Goal: Task Accomplishment & Management: Complete application form

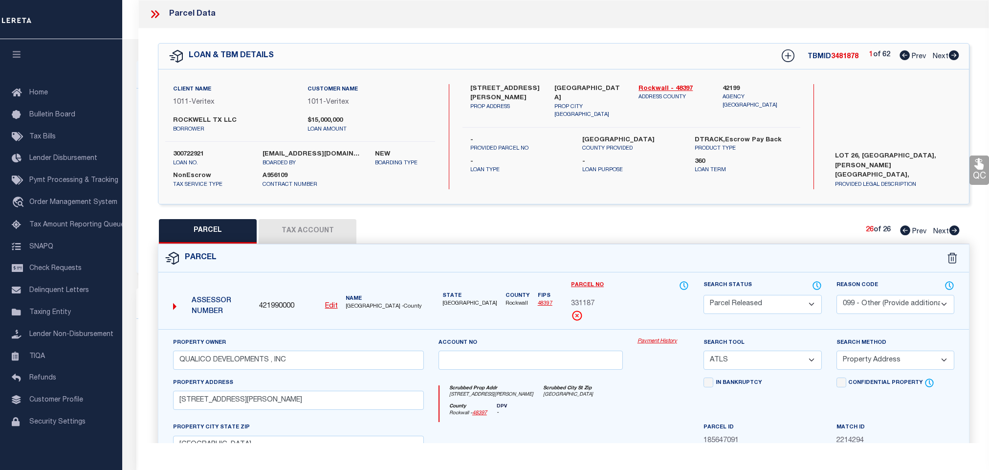
select select "PR"
select select "099"
select select "ATL"
select select "ADD"
select select "49785"
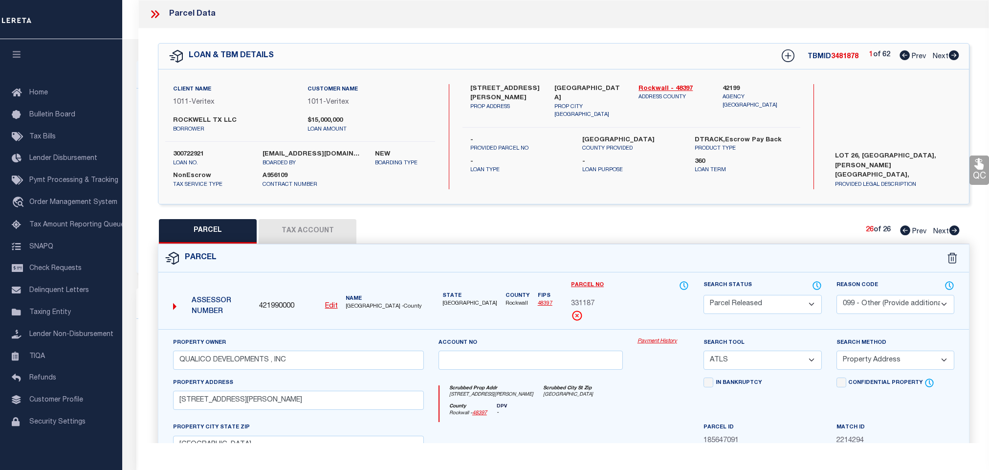
select select "2096"
select select "NonEscrow"
drag, startPoint x: 152, startPoint y: 11, endPoint x: 376, endPoint y: 153, distance: 265.4
click at [153, 11] on icon at bounding box center [153, 14] width 4 height 8
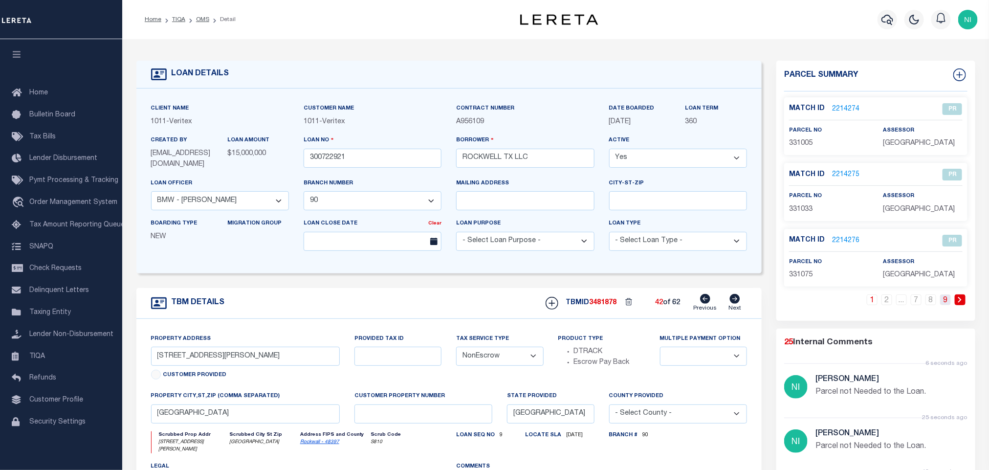
click at [948, 305] on link "9" at bounding box center [946, 299] width 11 height 11
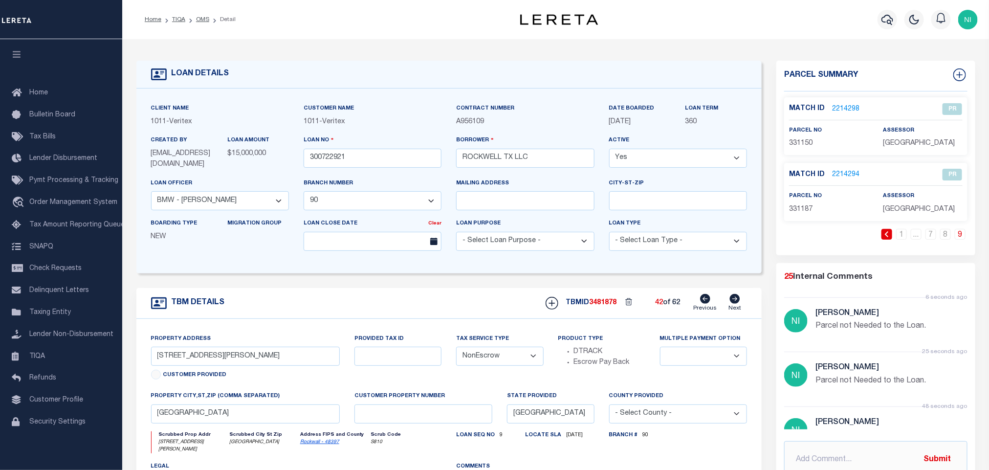
click at [731, 302] on icon at bounding box center [735, 299] width 10 height 10
type input "[STREET_ADDRESS][PERSON_NAME]"
select select
type textarea "LOT 27, [GEOGRAPHIC_DATA], [PERSON_NAME][GEOGRAPHIC_DATA], [GEOGRAPHIC_DATA]"
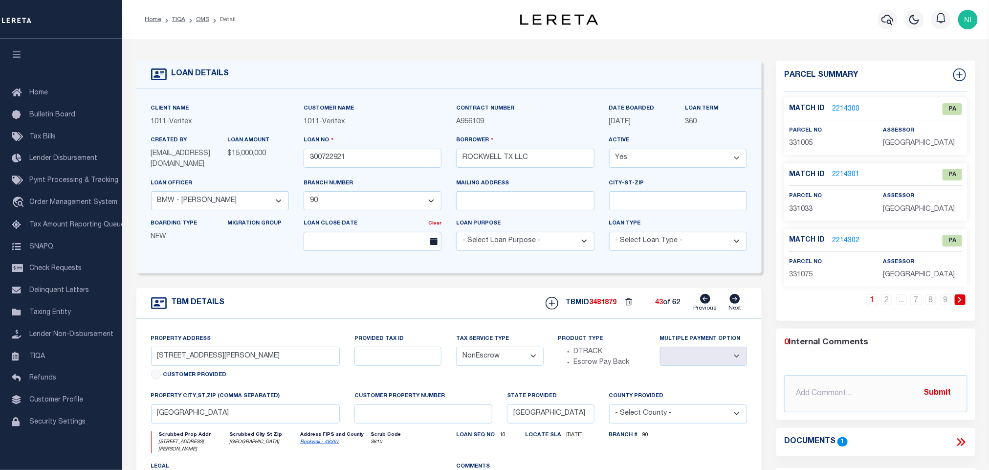
click at [844, 109] on link "2214300" at bounding box center [845, 109] width 27 height 10
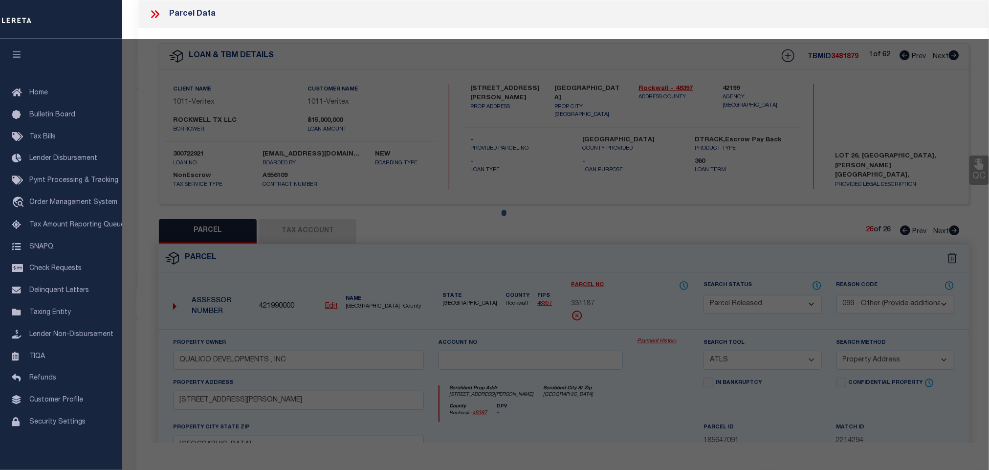
select select "AS"
select select
checkbox input "false"
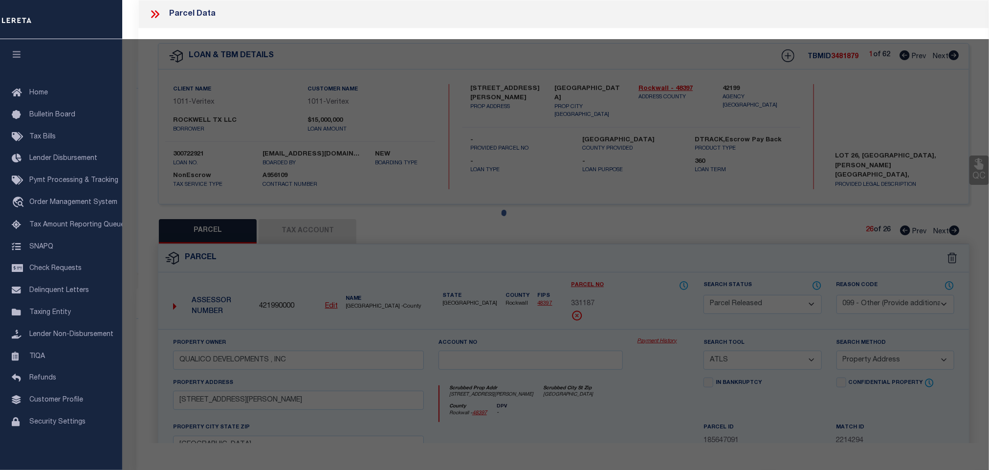
checkbox input "false"
select select "PA"
select select "099"
type input "QUALICO DEVELOPMENTS , INC"
select select "ATL"
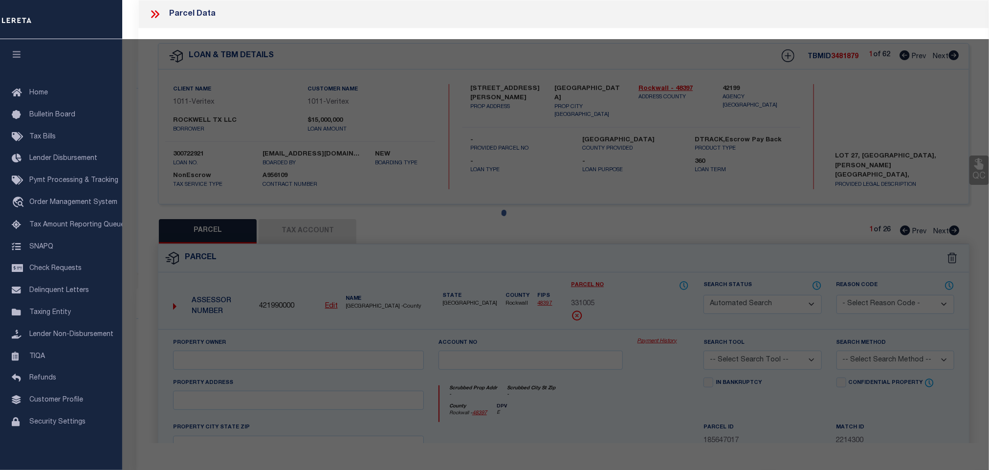
select select "ADD"
type input "[GEOGRAPHIC_DATA]"
type textarea "[PERSON_NAME][GEOGRAPHIC_DATA] [GEOGRAPHIC_DATA] 19 (OPEN SPACE)"
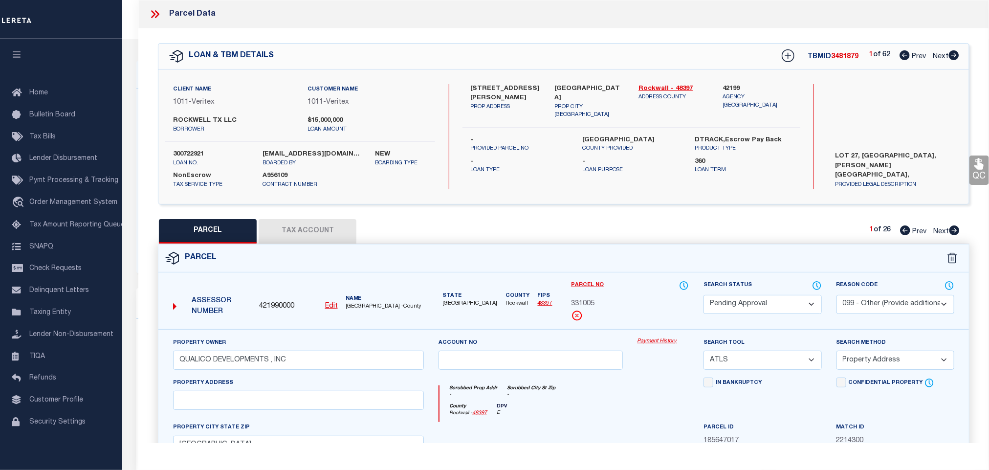
click at [780, 303] on select "Automated Search Bad Parcel Complete Duplicate Parcel High Dollar Reporting In …" at bounding box center [763, 304] width 118 height 19
select select "PR"
click at [704, 296] on select "Automated Search Bad Parcel Complete Duplicate Parcel High Dollar Reporting In …" at bounding box center [763, 304] width 118 height 19
click at [897, 311] on select "- Select Reason Code - 099 - Other (Provide additional detail) ACT - Agency Cha…" at bounding box center [896, 304] width 118 height 19
click at [837, 296] on select "- Select Reason Code - 099 - Other (Provide additional detail) ACT - Agency Cha…" at bounding box center [896, 304] width 118 height 19
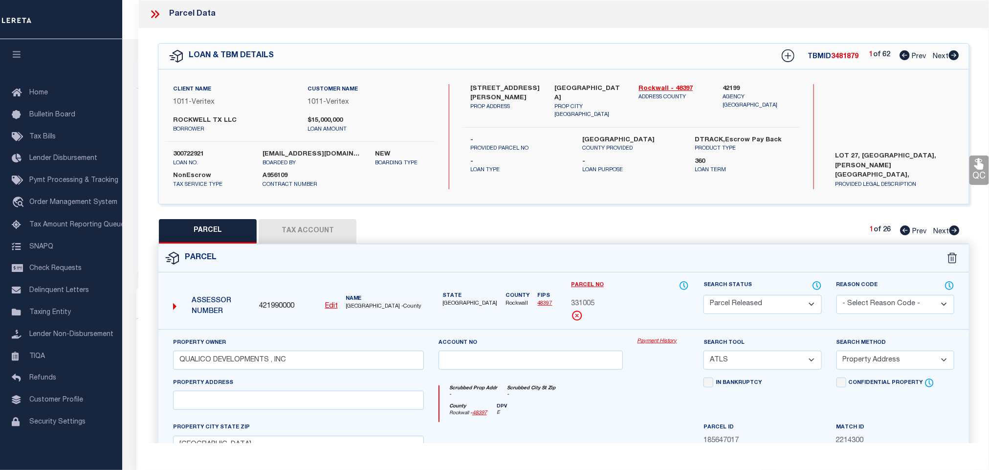
drag, startPoint x: 902, startPoint y: 303, endPoint x: 901, endPoint y: 310, distance: 7.5
click at [902, 303] on select "- Select Reason Code - 099 - Other (Provide additional detail) ACT - Agency Cha…" at bounding box center [896, 304] width 118 height 19
select select "099"
click at [837, 296] on select "- Select Reason Code - 099 - Other (Provide additional detail) ACT - Agency Cha…" at bounding box center [896, 304] width 118 height 19
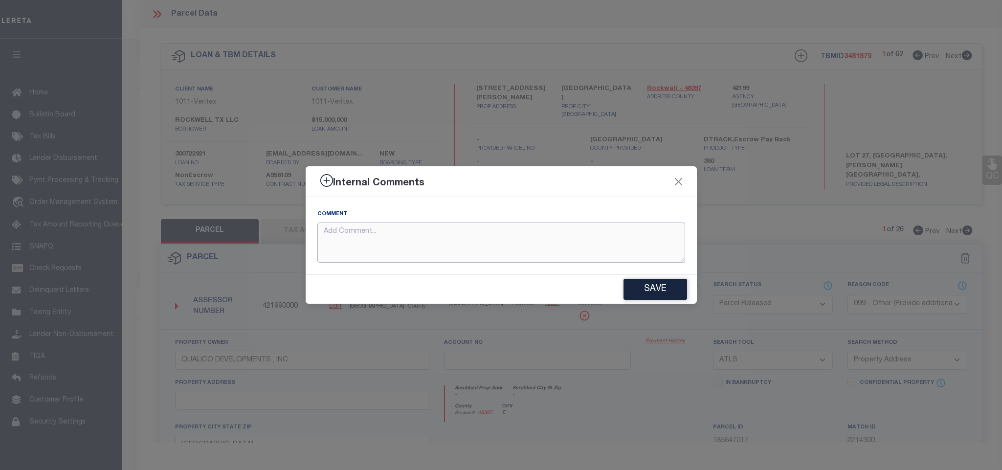
click at [498, 237] on textarea at bounding box center [501, 243] width 368 height 41
paste textarea "25081866"
click at [508, 239] on textarea "25081866" at bounding box center [501, 243] width 368 height 41
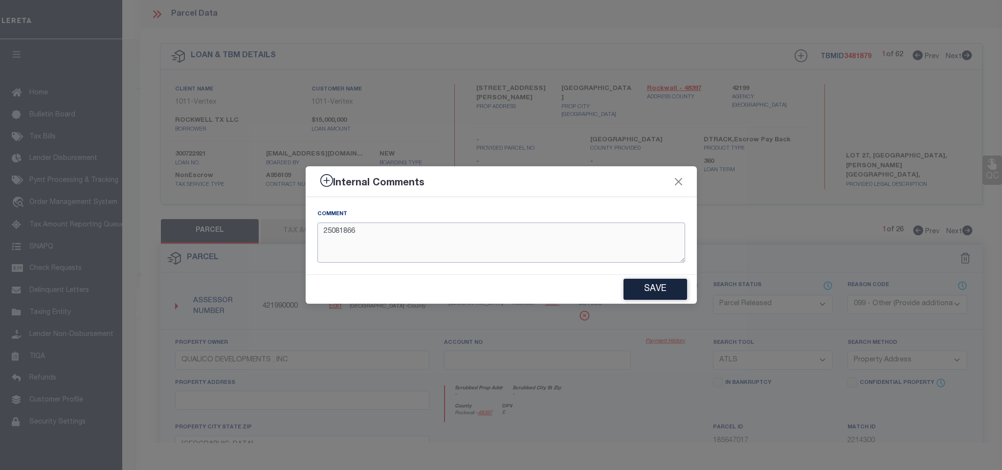
click at [508, 239] on textarea "25081866" at bounding box center [501, 243] width 368 height 41
click at [503, 246] on textarea "25081866" at bounding box center [501, 243] width 368 height 41
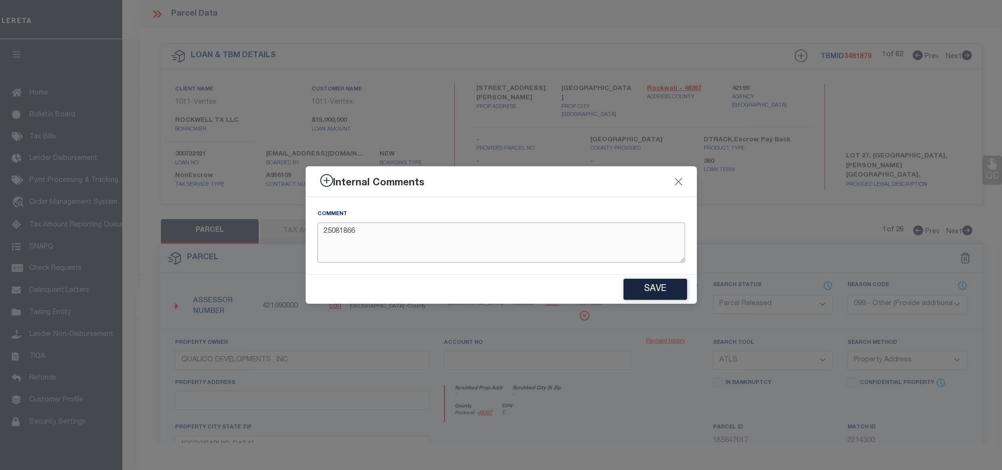
click at [503, 246] on textarea "25081866" at bounding box center [501, 243] width 368 height 41
click at [503, 246] on textarea "Parcel number not needed for the Loan." at bounding box center [501, 243] width 368 height 41
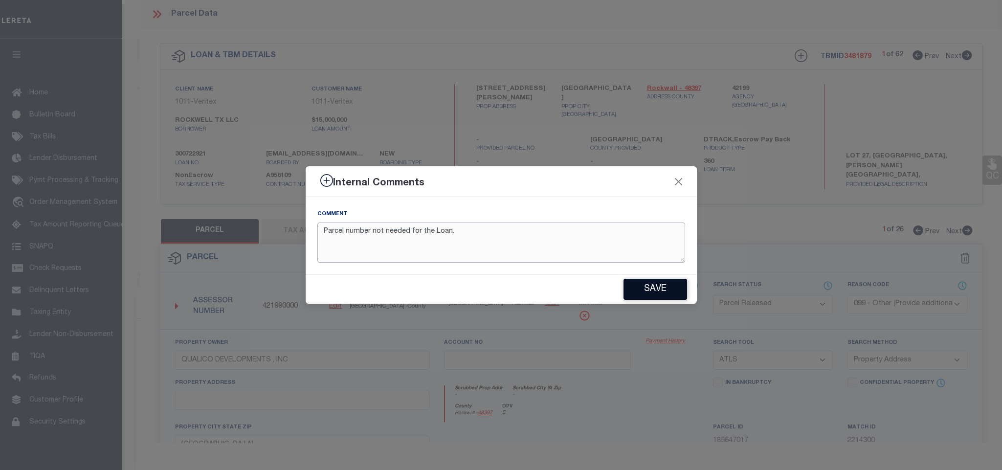
type textarea "Parcel number not needed for the Loan."
click at [670, 288] on button "Save" at bounding box center [656, 289] width 64 height 21
type textarea "Parcel number not needed for the Loan."
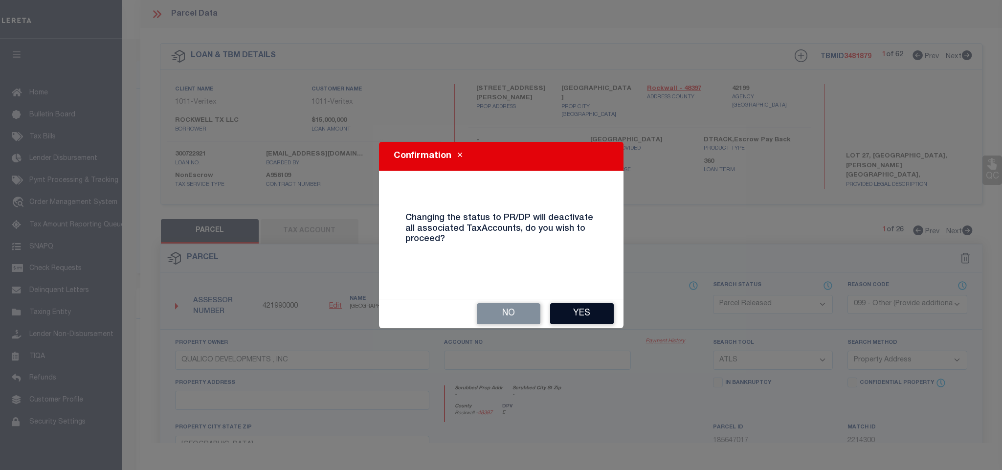
click at [578, 310] on button "Yes" at bounding box center [582, 313] width 64 height 21
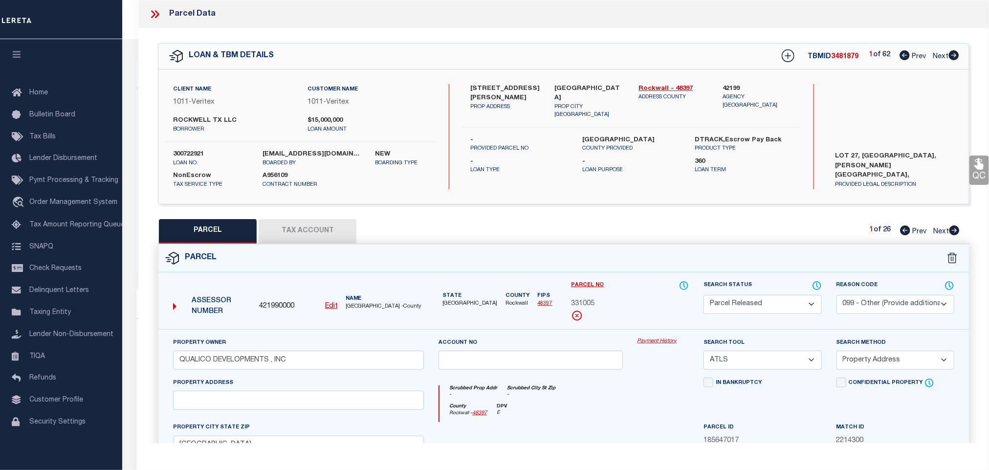
select select "AS"
select select
checkbox input "false"
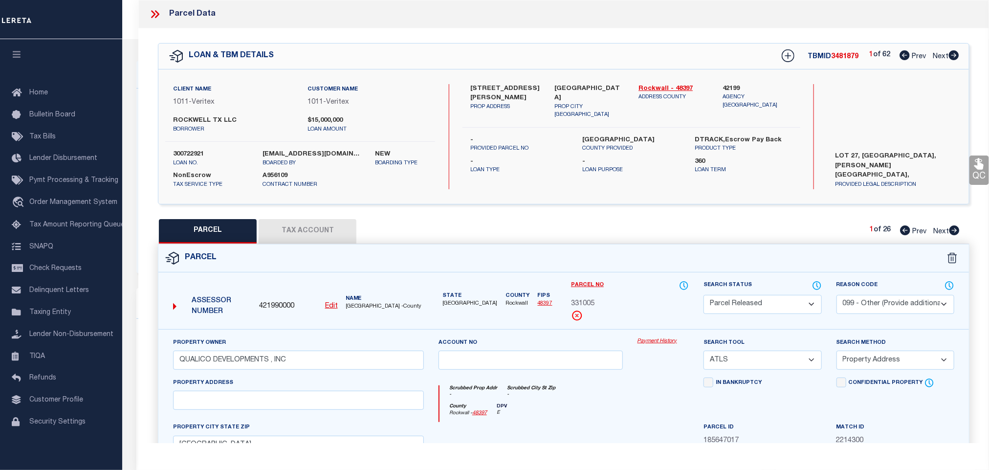
checkbox input "false"
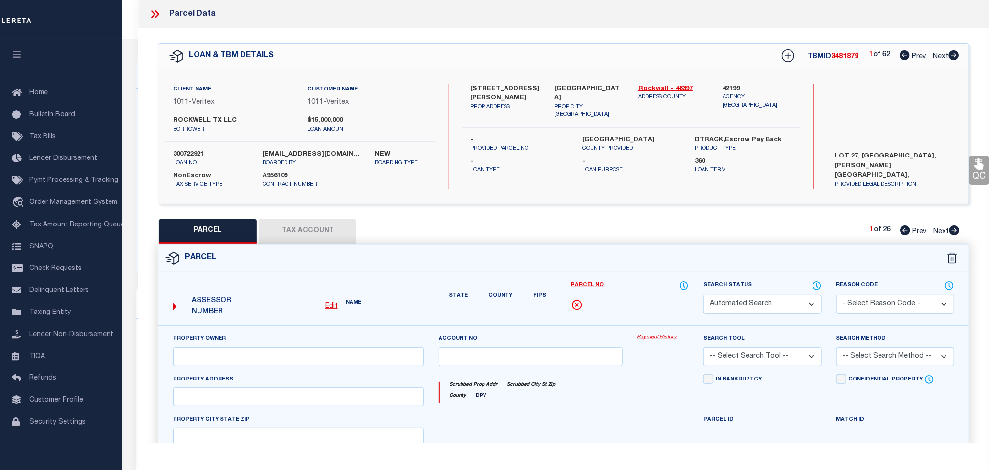
select select "PR"
select select "099"
type input "QUALICO DEVELOPMENTS , INC"
select select "ATL"
select select "ADD"
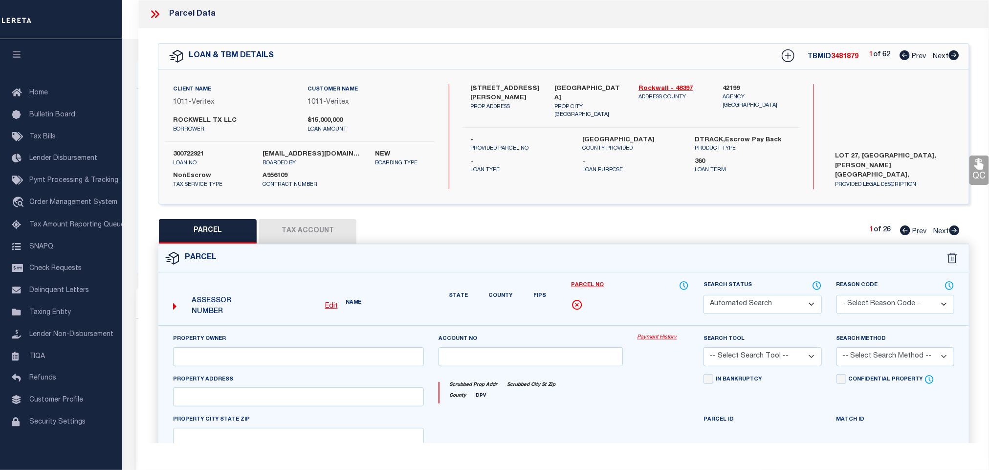
type input "[GEOGRAPHIC_DATA]"
type textarea "[PERSON_NAME][GEOGRAPHIC_DATA] [GEOGRAPHIC_DATA] 19 (OPEN SPACE)"
type textarea "Parcel number not needed for the Loan."
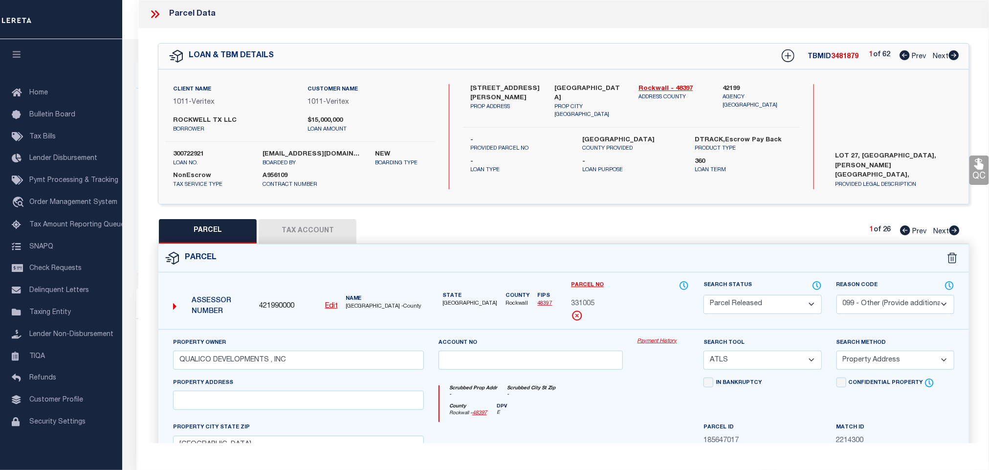
click at [957, 229] on icon at bounding box center [955, 230] width 10 height 10
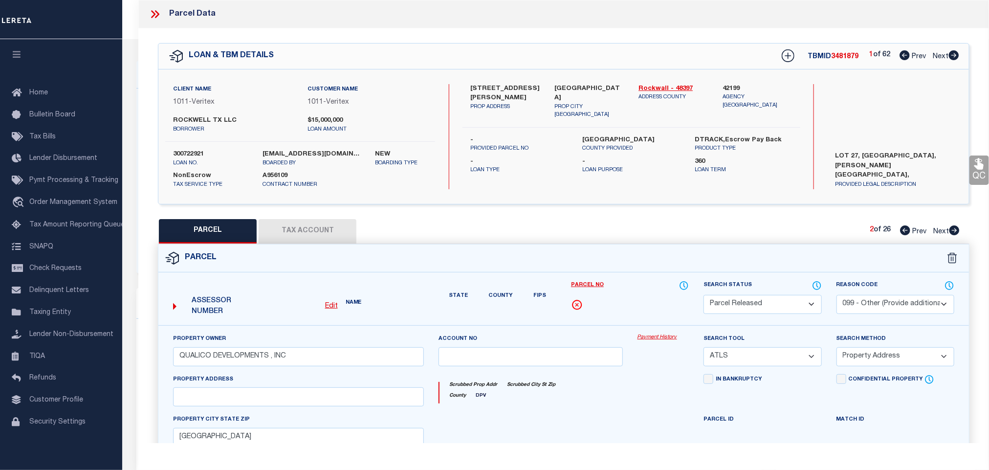
select select "AS"
select select
checkbox input "false"
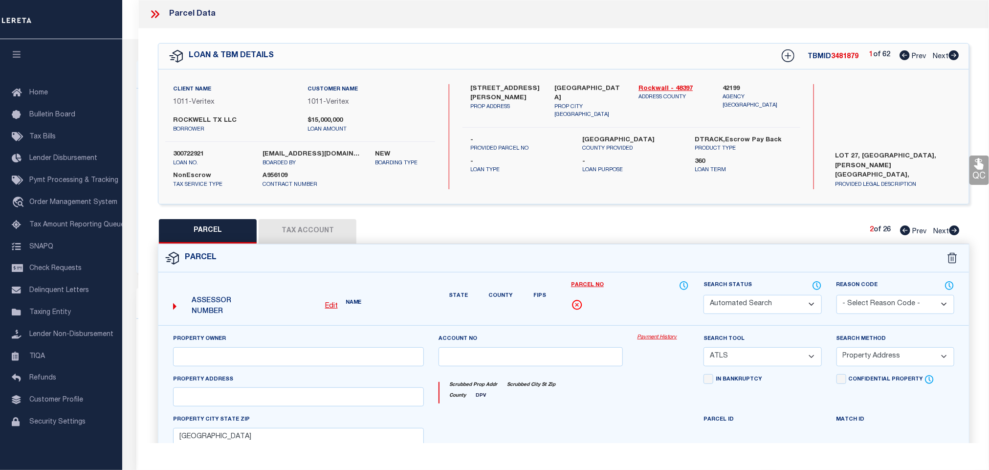
checkbox input "false"
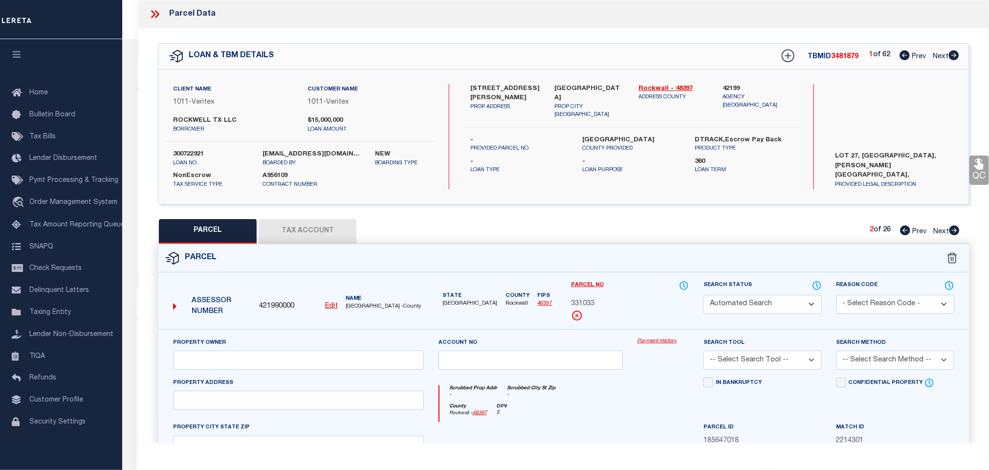
select select "PA"
select select "099"
type input "QUALICO DEVELOPMENTS , INC"
select select "ATL"
select select "ADD"
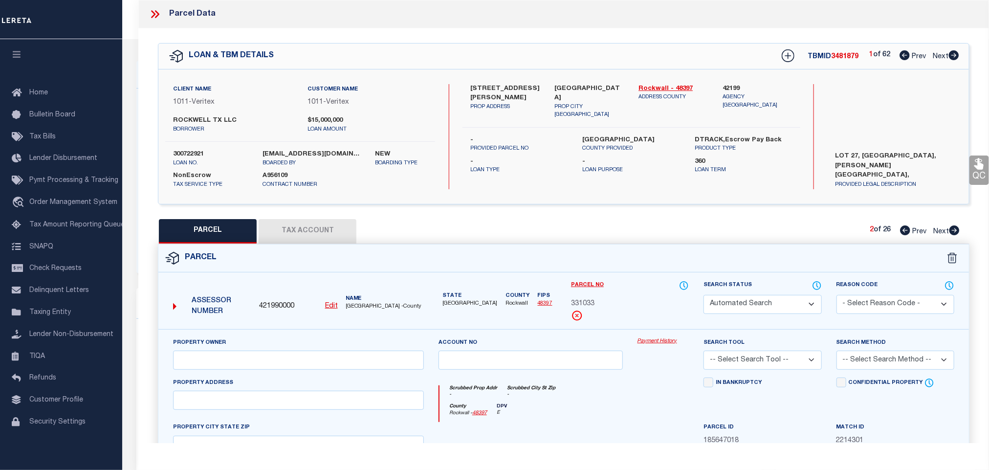
type input "[GEOGRAPHIC_DATA]"
type textarea "[PERSON_NAME][GEOGRAPHIC_DATA] BLK C LOT 28 (OPEN SPACE)"
click at [774, 308] on select "Automated Search Bad Parcel Complete Duplicate Parcel High Dollar Reporting In …" at bounding box center [763, 304] width 118 height 19
select select "PR"
click at [704, 296] on select "Automated Search Bad Parcel Complete Duplicate Parcel High Dollar Reporting In …" at bounding box center [763, 304] width 118 height 19
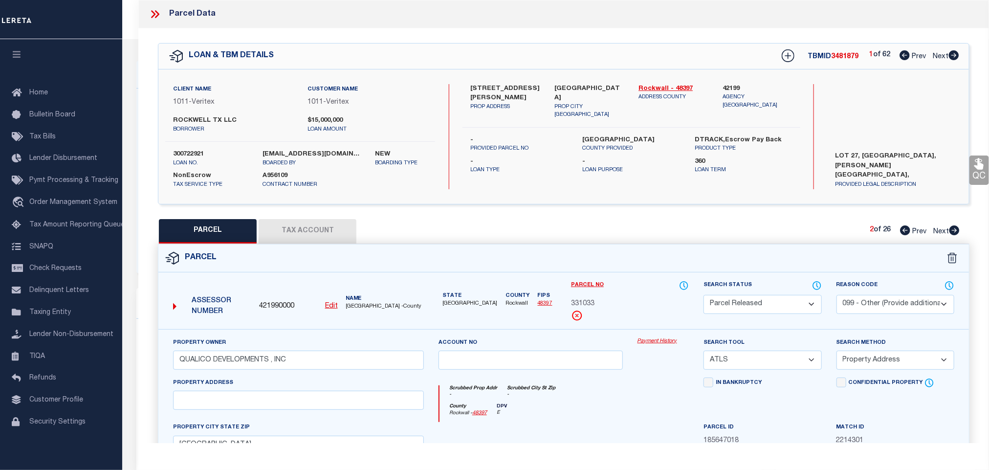
click at [882, 307] on select "- Select Reason Code - 099 - Other (Provide additional detail) ACT - Agency Cha…" at bounding box center [896, 304] width 118 height 19
click at [837, 296] on select "- Select Reason Code - 099 - Other (Provide additional detail) ACT - Agency Cha…" at bounding box center [896, 304] width 118 height 19
click at [887, 305] on select "- Select Reason Code - 099 - Other (Provide additional detail) ACT - Agency Cha…" at bounding box center [896, 304] width 118 height 19
select select "099"
click at [837, 296] on select "- Select Reason Code - 099 - Other (Provide additional detail) ACT - Agency Cha…" at bounding box center [896, 304] width 118 height 19
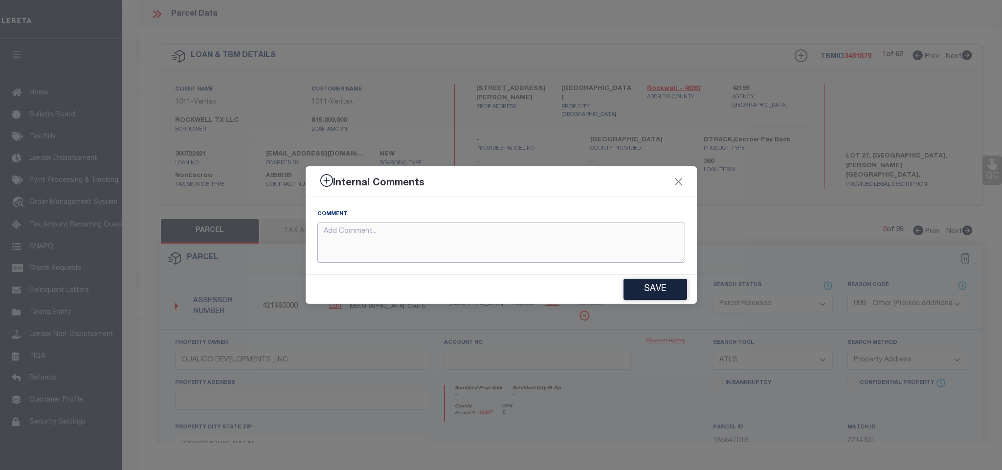
click at [627, 241] on textarea at bounding box center [501, 243] width 368 height 41
paste textarea "Parcel number not needed for the Loan."
type textarea "Parcel number not needed for the Loan."
click at [663, 295] on button "Save" at bounding box center [656, 289] width 64 height 21
type textarea "Parcel number not needed for the Loan."
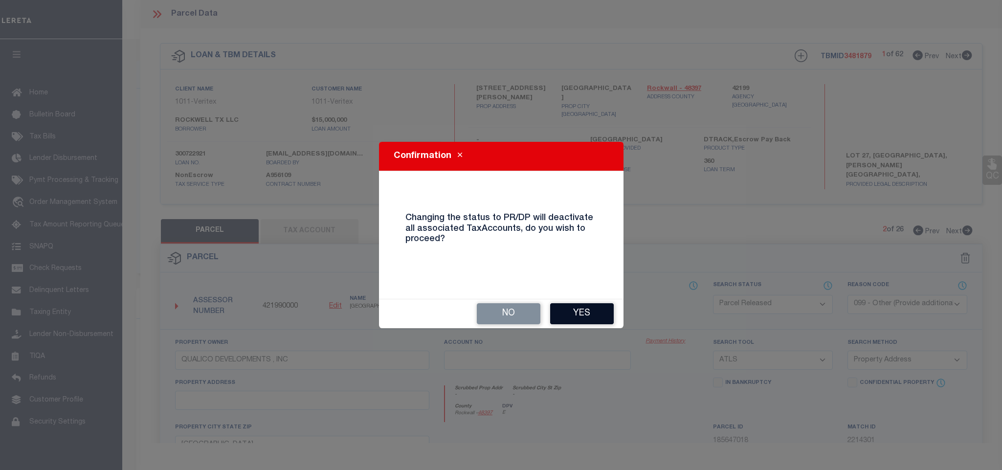
click at [569, 318] on button "Yes" at bounding box center [582, 313] width 64 height 21
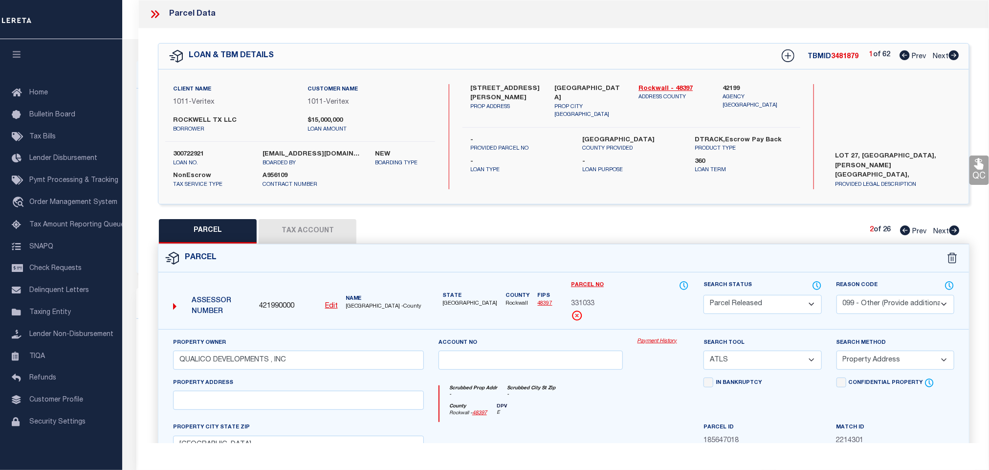
select select "AS"
select select
checkbox input "false"
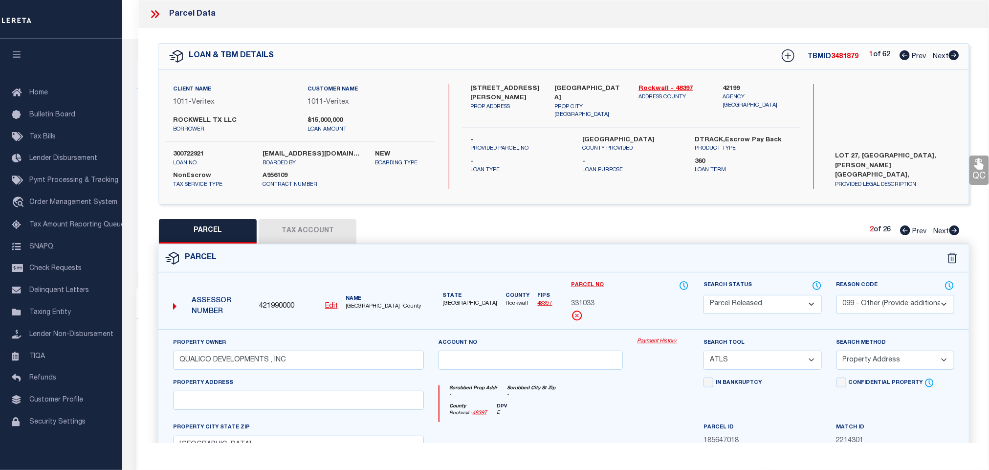
checkbox input "false"
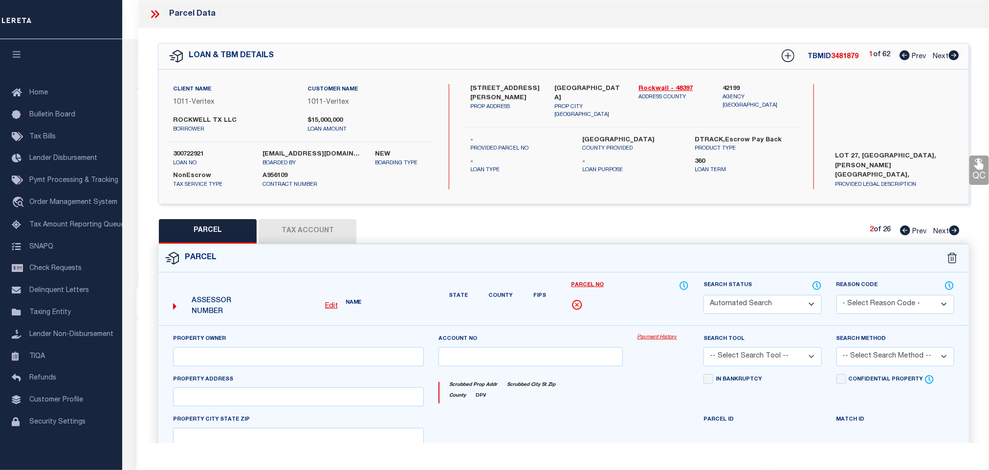
select select "PR"
select select "099"
type input "QUALICO DEVELOPMENTS , INC"
select select "ATL"
select select "ADD"
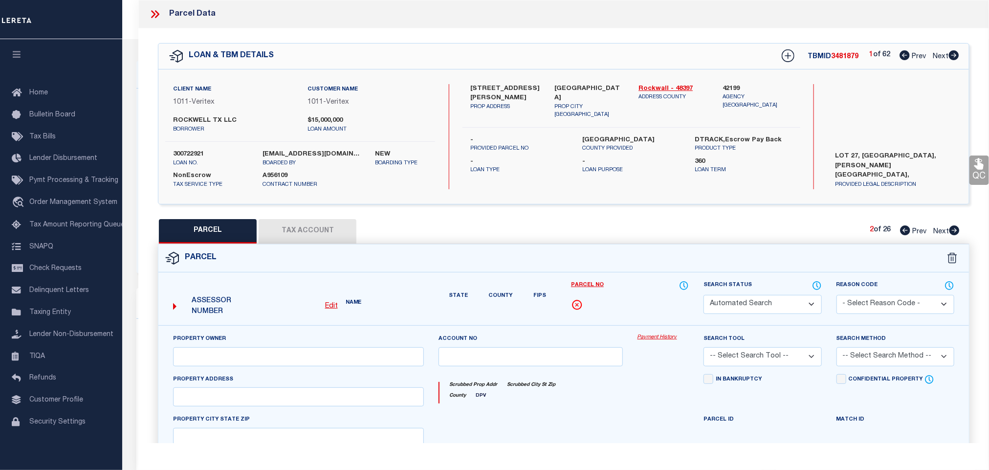
type input "[GEOGRAPHIC_DATA]"
type textarea "[PERSON_NAME][GEOGRAPHIC_DATA] BLK C LOT 28 (OPEN SPACE)"
type textarea "Parcel number not needed for the Loan."
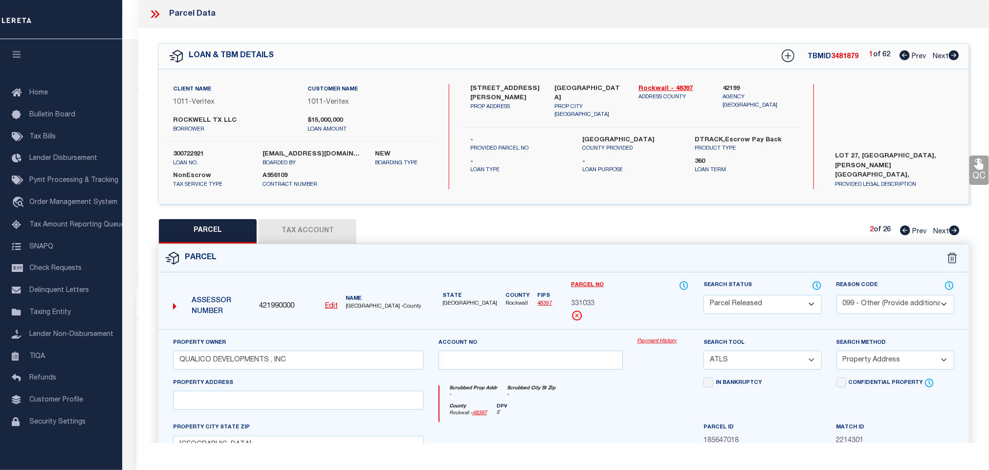
click at [957, 232] on icon at bounding box center [954, 230] width 11 height 10
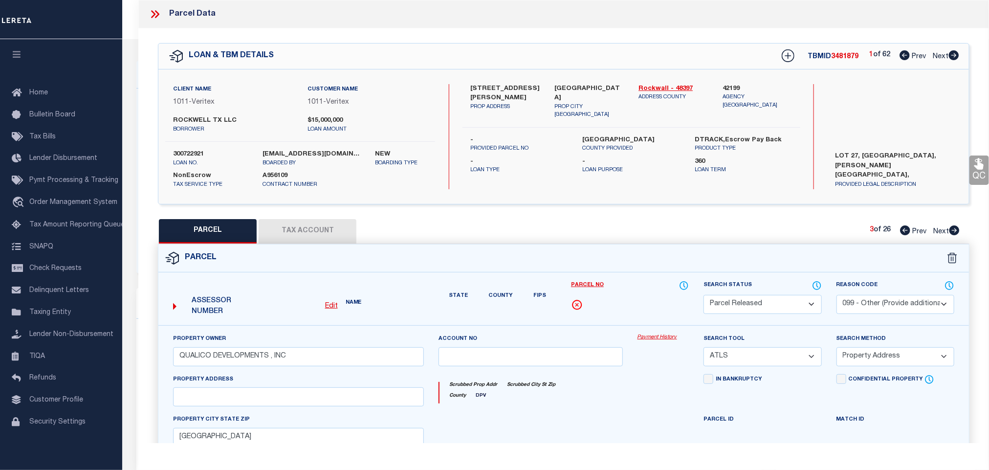
select select "AS"
select select
checkbox input "false"
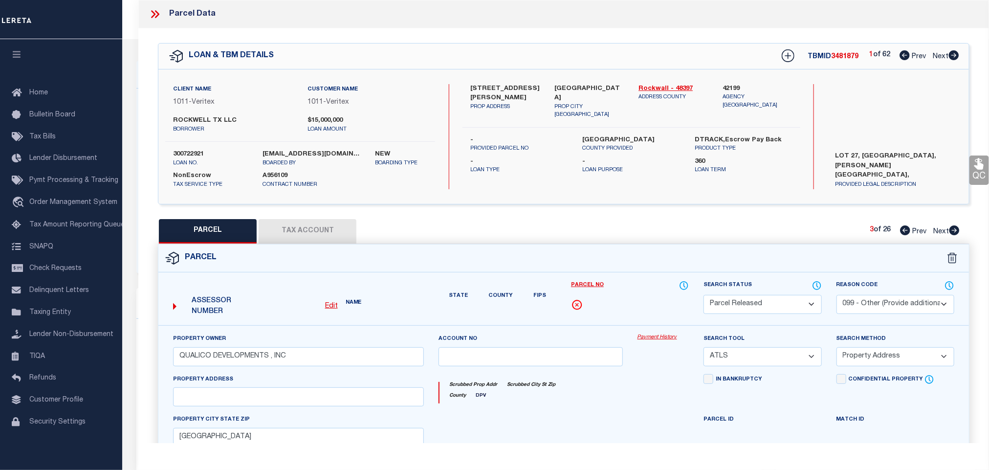
checkbox input "false"
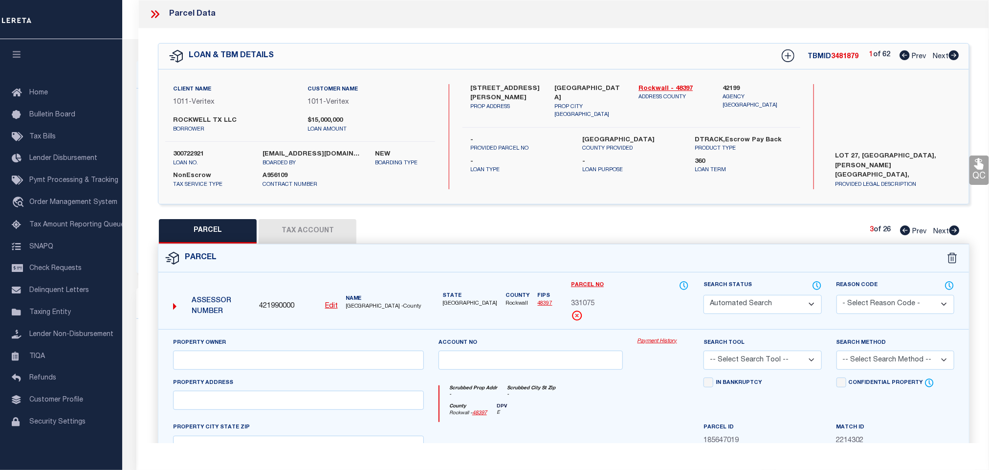
select select "PA"
select select "099"
type input "QUALICO DEVELOPMENTS , INC"
select select "ATL"
select select "ADD"
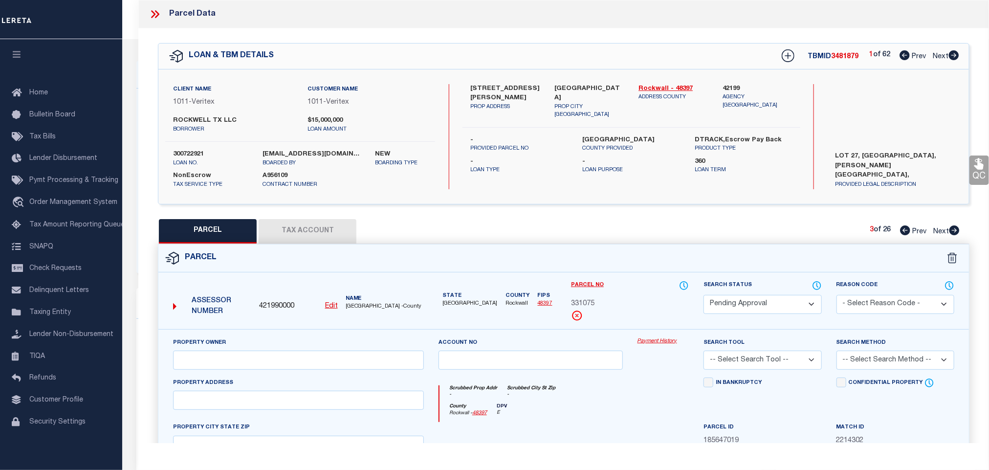
type input "[GEOGRAPHIC_DATA]"
type textarea "[PERSON_NAME][GEOGRAPHIC_DATA] [GEOGRAPHIC_DATA] 29 (OPEN SPACE)"
click at [777, 305] on select "Automated Search Bad Parcel Complete Duplicate Parcel High Dollar Reporting In …" at bounding box center [763, 304] width 118 height 19
select select "PR"
click at [704, 296] on select "Automated Search Bad Parcel Complete Duplicate Parcel High Dollar Reporting In …" at bounding box center [763, 304] width 118 height 19
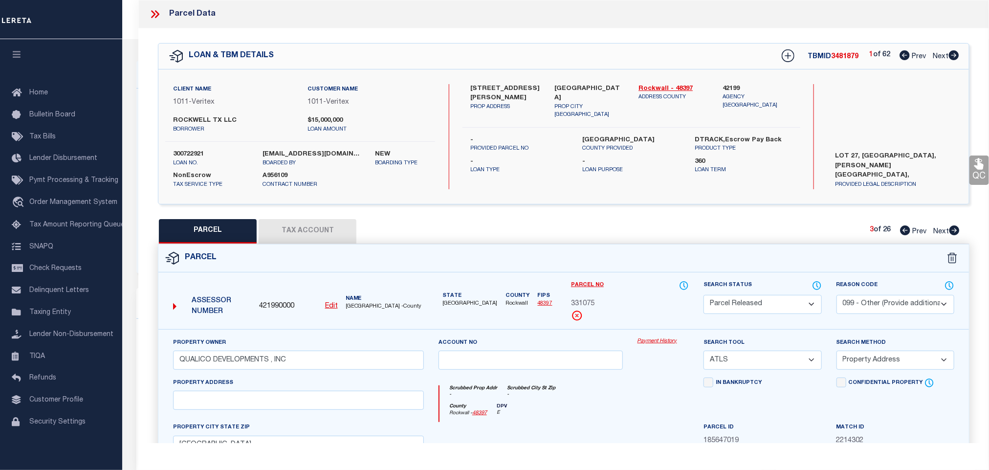
click at [891, 308] on select "- Select Reason Code - 099 - Other (Provide additional detail) ACT - Agency Cha…" at bounding box center [896, 304] width 118 height 19
click at [837, 296] on select "- Select Reason Code - 099 - Other (Provide additional detail) ACT - Agency Cha…" at bounding box center [896, 304] width 118 height 19
drag, startPoint x: 894, startPoint y: 300, endPoint x: 891, endPoint y: 313, distance: 13.2
click at [894, 300] on select "- Select Reason Code - 099 - Other (Provide additional detail) ACT - Agency Cha…" at bounding box center [896, 304] width 118 height 19
select select "099"
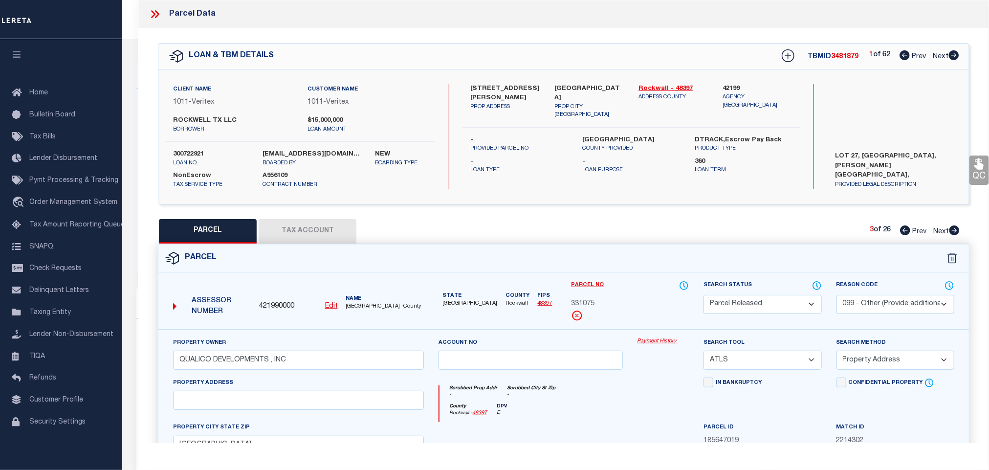
click at [837, 296] on select "- Select Reason Code - 099 - Other (Provide additional detail) ACT - Agency Cha…" at bounding box center [896, 304] width 118 height 19
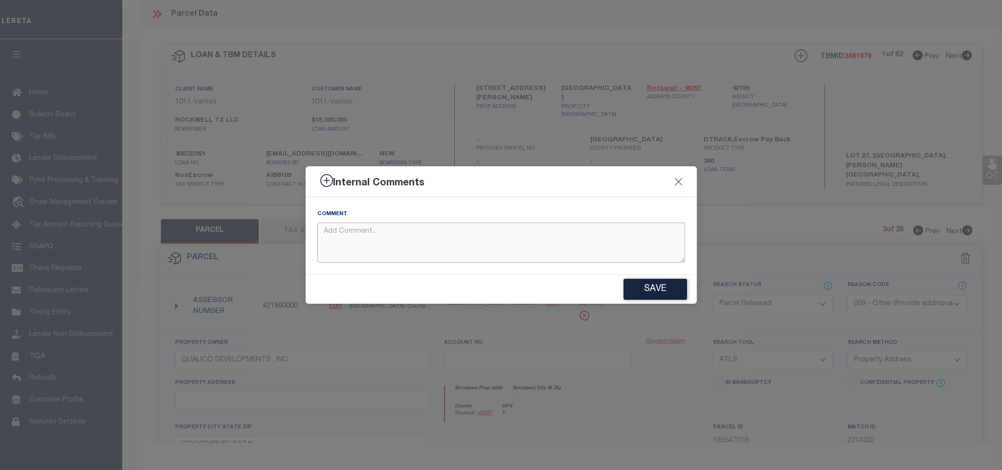
click at [474, 232] on textarea at bounding box center [501, 243] width 368 height 41
paste textarea "Parcel number not needed for the Loan."
type textarea "Parcel number not needed for the Loan."
click at [642, 280] on button "Save" at bounding box center [656, 289] width 64 height 21
type textarea "Parcel number not needed for the Loan."
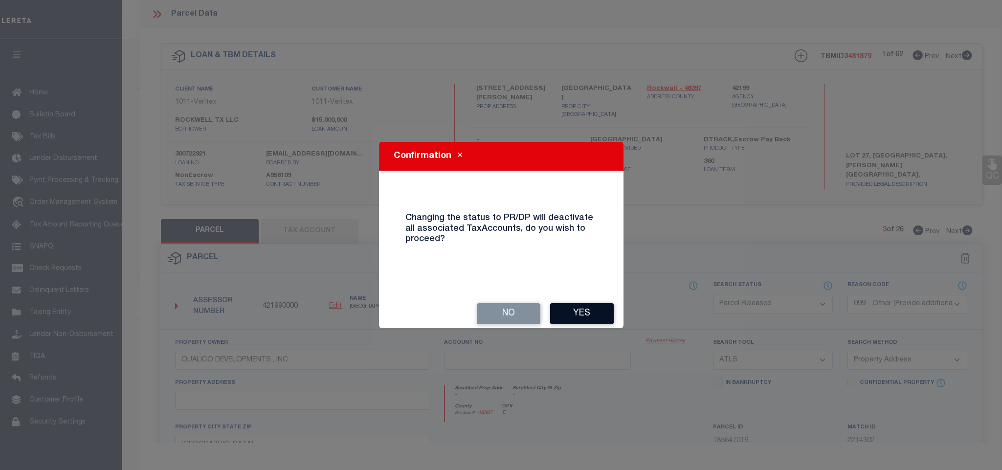
click at [578, 314] on button "Yes" at bounding box center [582, 313] width 64 height 21
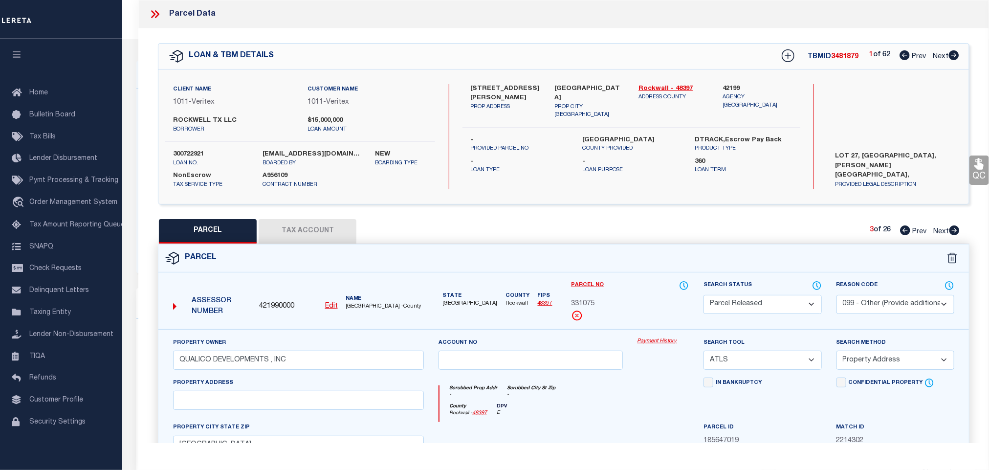
select select "AS"
select select
checkbox input "false"
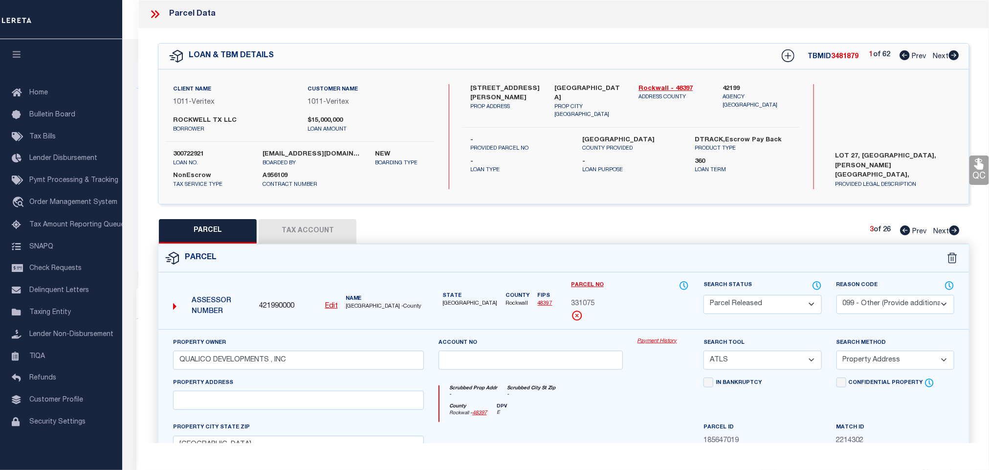
checkbox input "false"
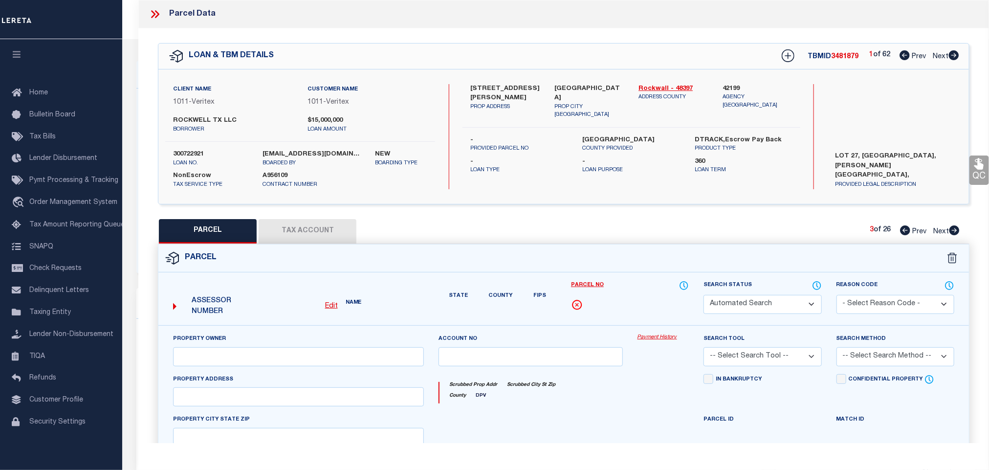
select select "PR"
select select "099"
type input "QUALICO DEVELOPMENTS , INC"
select select "ATL"
select select "ADD"
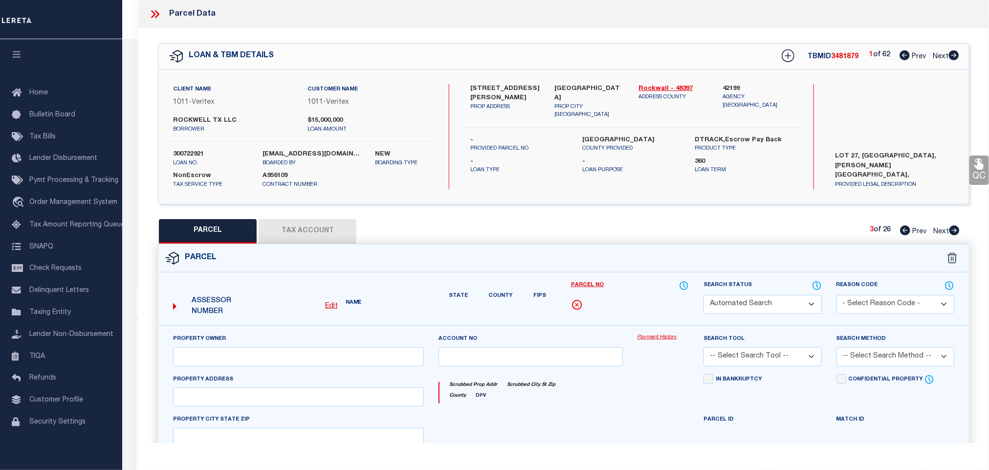
type input "[GEOGRAPHIC_DATA]"
type textarea "[PERSON_NAME][GEOGRAPHIC_DATA] [GEOGRAPHIC_DATA] 29 (OPEN SPACE)"
type textarea "Parcel number not needed for the Loan."
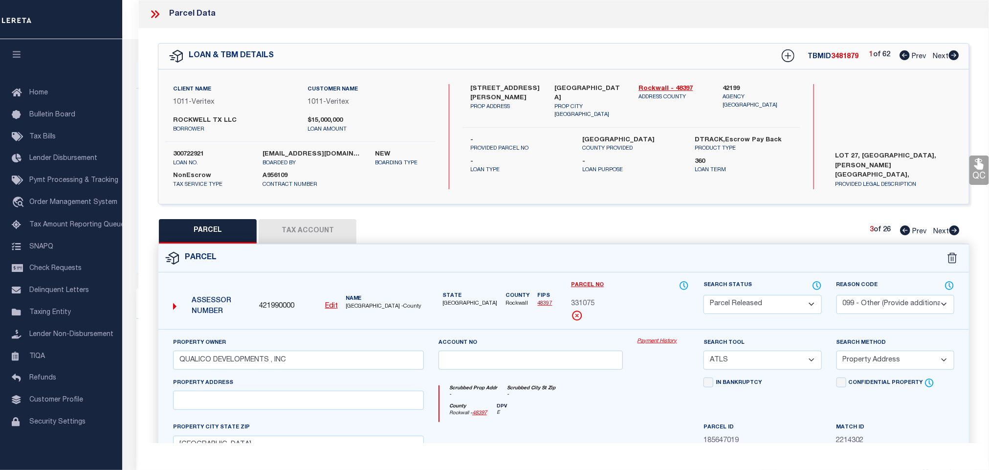
click at [949, 232] on icon at bounding box center [954, 230] width 11 height 10
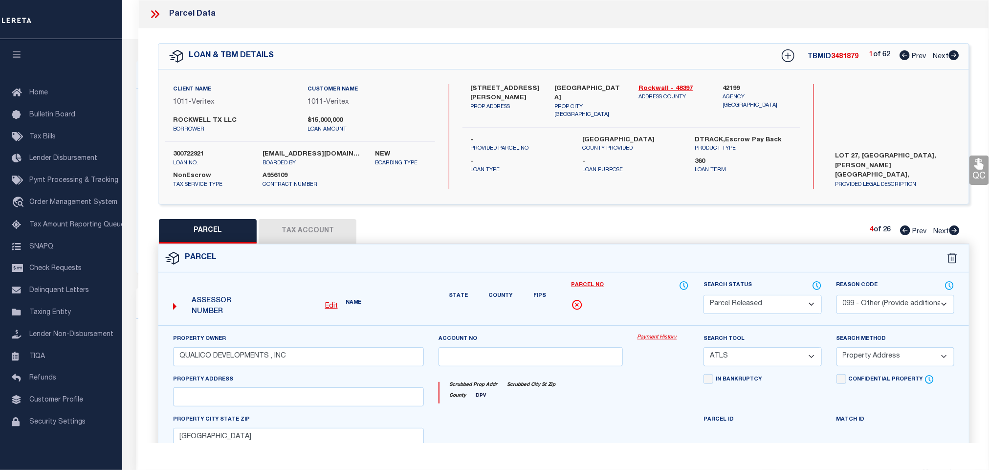
select select "AS"
select select
checkbox input "false"
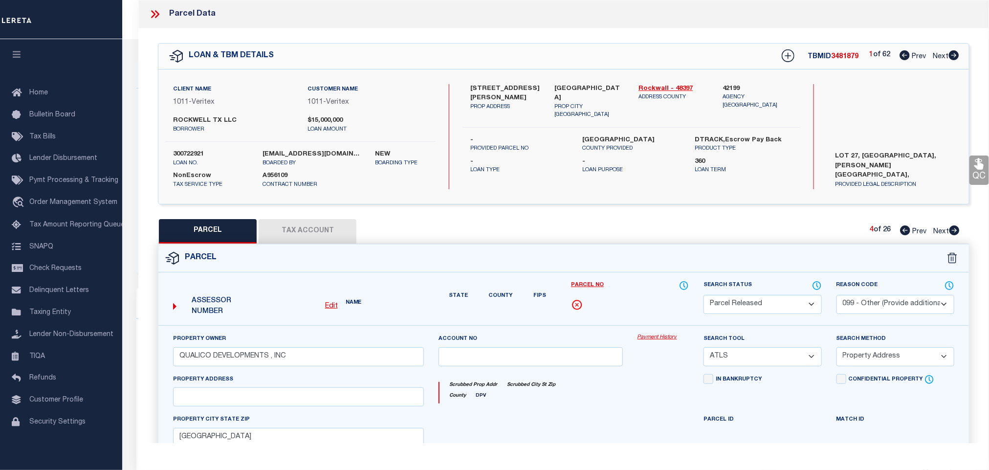
checkbox input "false"
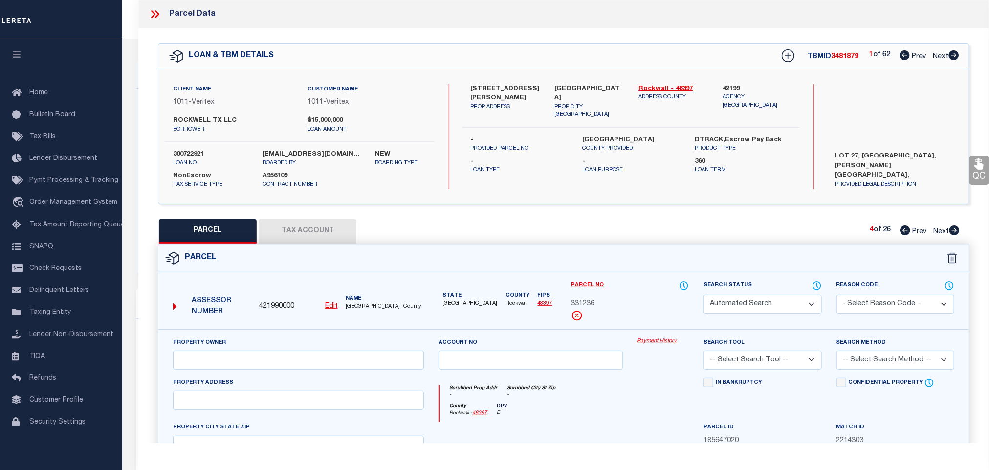
select select "PA"
select select "099"
type input "QUALICO DEVELOPMENTS , INC"
select select "ATL"
select select "ADD"
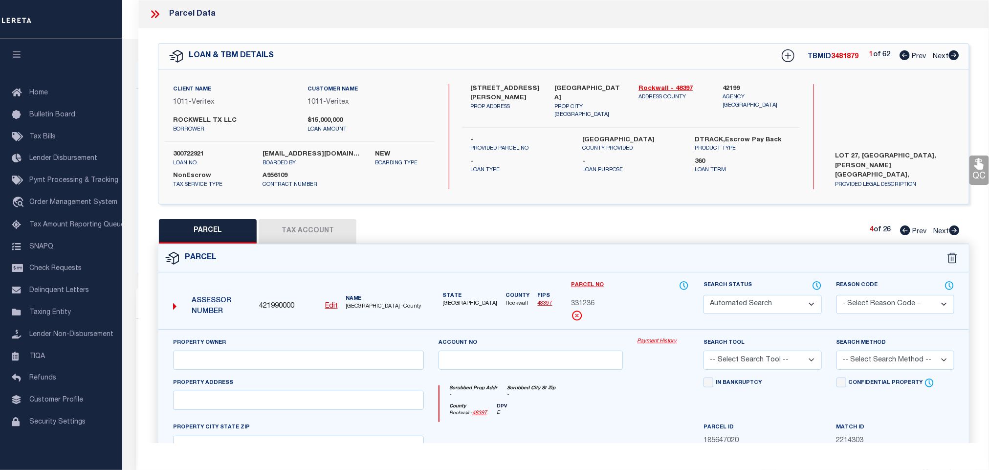
type input "[GEOGRAPHIC_DATA]"
type textarea "[PERSON_NAME][GEOGRAPHIC_DATA] BLK J LOT 43 (OPEN SPACE)"
click at [779, 304] on select "Automated Search Bad Parcel Complete Duplicate Parcel High Dollar Reporting In …" at bounding box center [763, 304] width 118 height 19
select select "PR"
click at [704, 296] on select "Automated Search Bad Parcel Complete Duplicate Parcel High Dollar Reporting In …" at bounding box center [763, 304] width 118 height 19
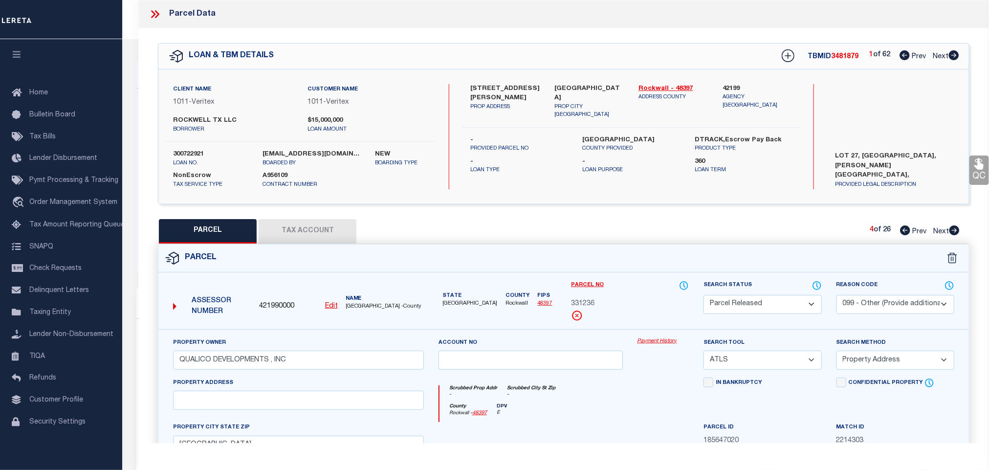
click at [907, 304] on select "- Select Reason Code - 099 - Other (Provide additional detail) ACT - Agency Cha…" at bounding box center [896, 304] width 118 height 19
click at [837, 296] on select "- Select Reason Code - 099 - Other (Provide additional detail) ACT - Agency Cha…" at bounding box center [896, 304] width 118 height 19
click at [907, 306] on select "- Select Reason Code - 099 - Other (Provide additional detail) ACT - Agency Cha…" at bounding box center [896, 304] width 118 height 19
select select "099"
click at [837, 296] on select "- Select Reason Code - 099 - Other (Provide additional detail) ACT - Agency Cha…" at bounding box center [896, 304] width 118 height 19
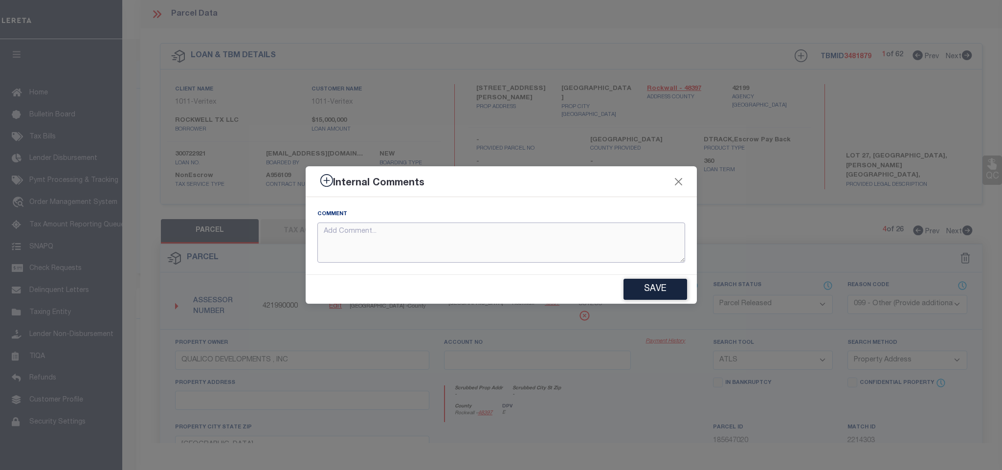
click at [594, 247] on textarea at bounding box center [501, 243] width 368 height 41
paste textarea "Parcel number not needed for the Loan."
type textarea "Parcel number not needed for the Loan."
click at [652, 285] on button "Save" at bounding box center [656, 289] width 64 height 21
type textarea "Parcel number not needed for the Loan."
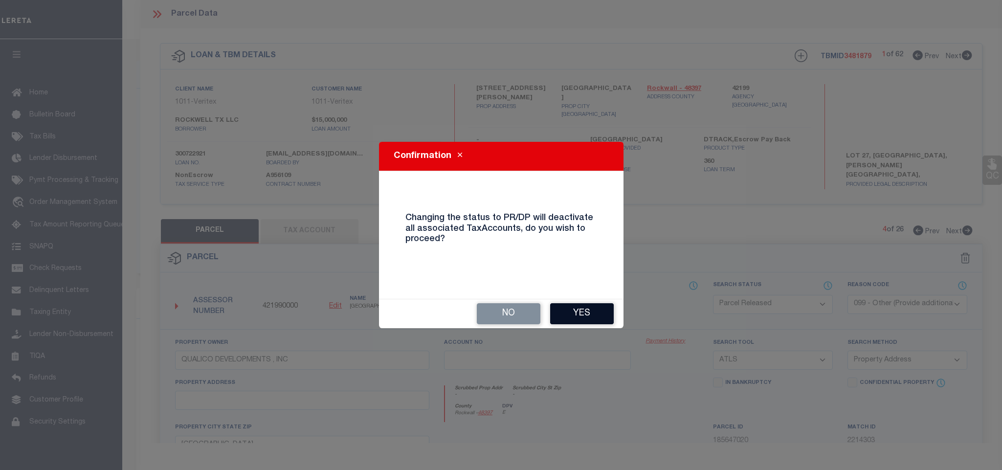
click at [601, 308] on button "Yes" at bounding box center [582, 313] width 64 height 21
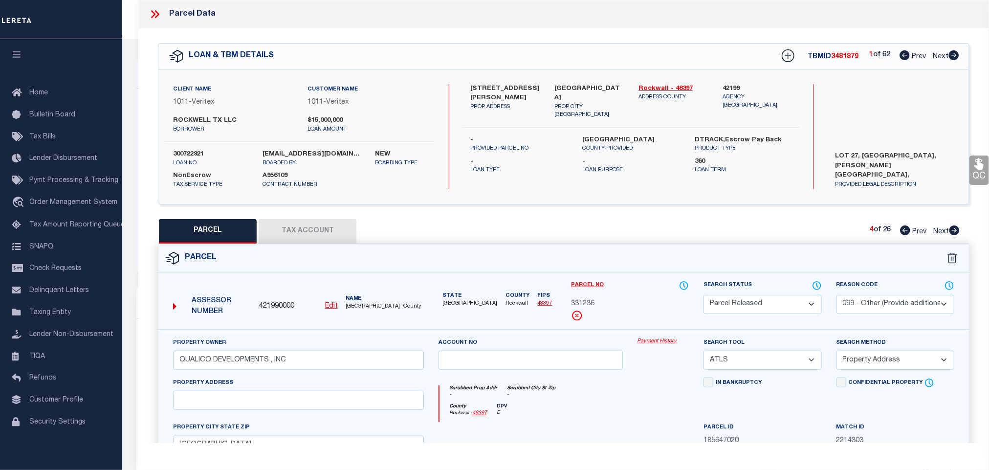
select select "AS"
select select
checkbox input "false"
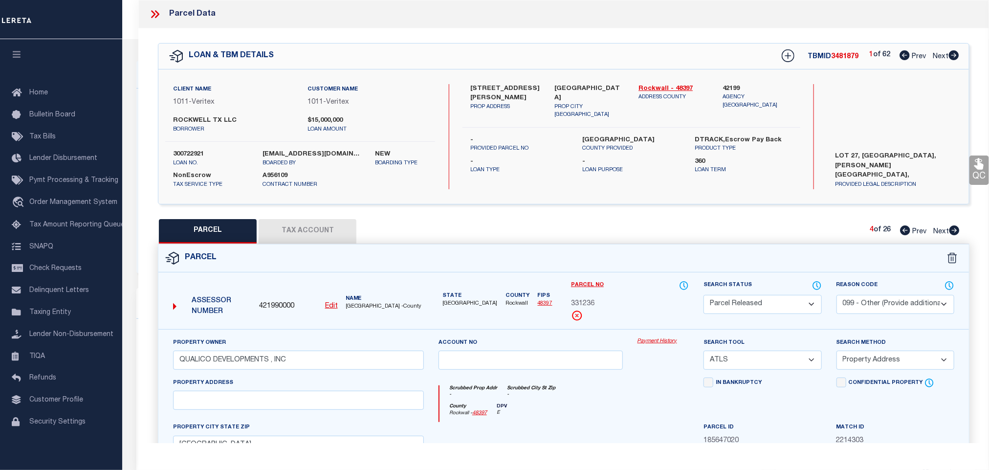
checkbox input "false"
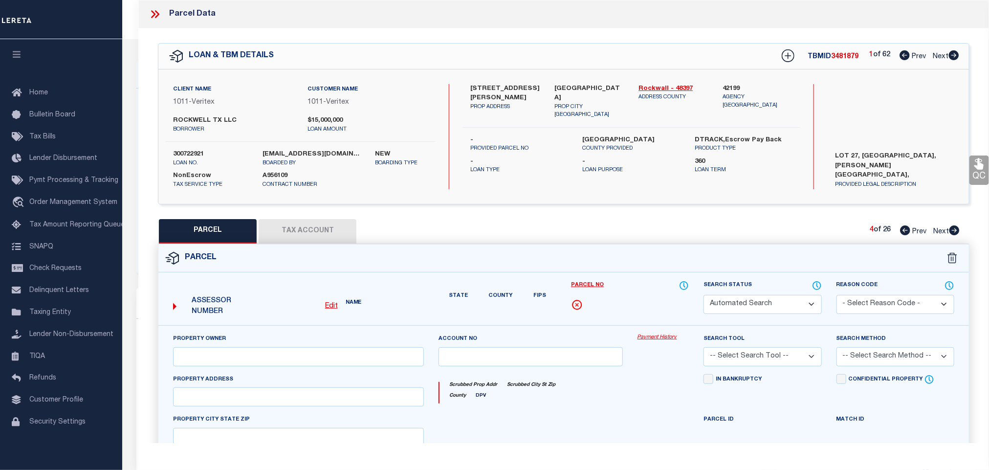
select select "PR"
select select "099"
type input "QUALICO DEVELOPMENTS , INC"
select select "ATL"
select select "ADD"
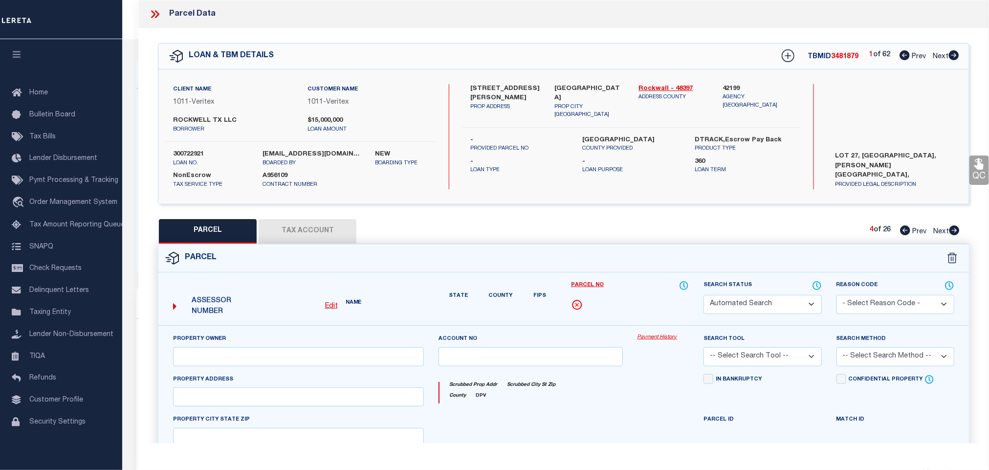
type input "[GEOGRAPHIC_DATA]"
type textarea "[PERSON_NAME][GEOGRAPHIC_DATA] BLK J LOT 43 (OPEN SPACE)"
type textarea "Parcel number not needed for the Loan."
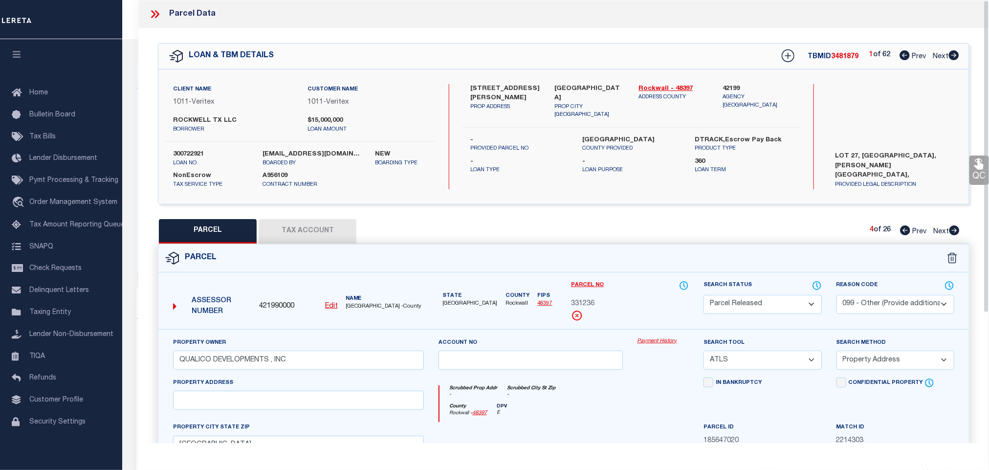
click at [952, 229] on icon at bounding box center [955, 230] width 10 height 10
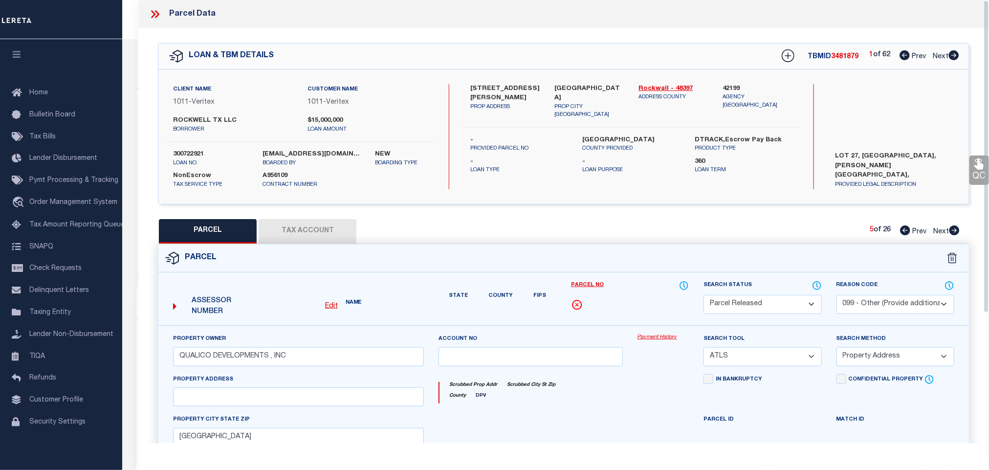
select select "AS"
select select
checkbox input "false"
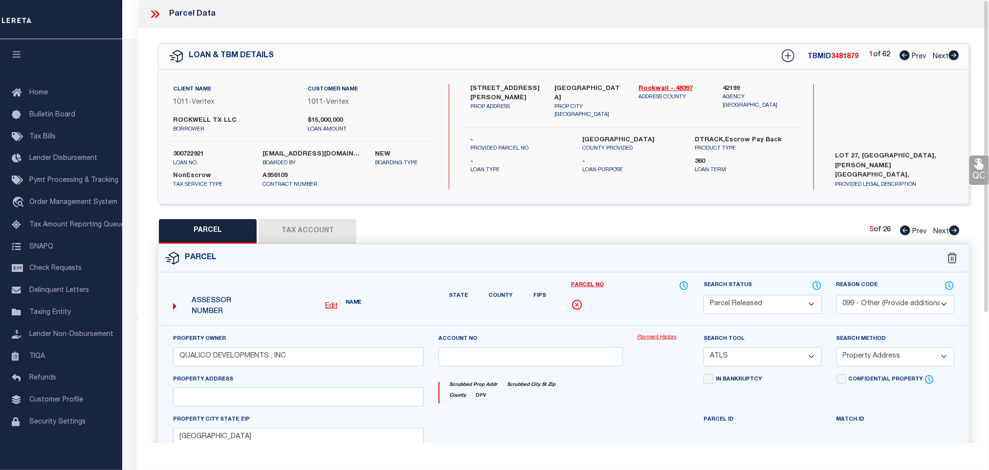
checkbox input "false"
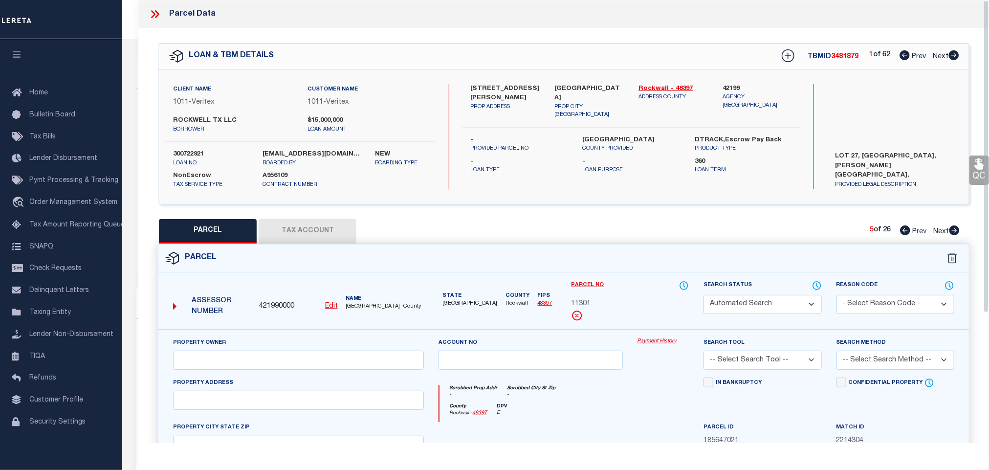
select select "PA"
select select "099"
type input "QUALICO DEVELOPMENTS , INC"
select select "ATL"
select select "ADD"
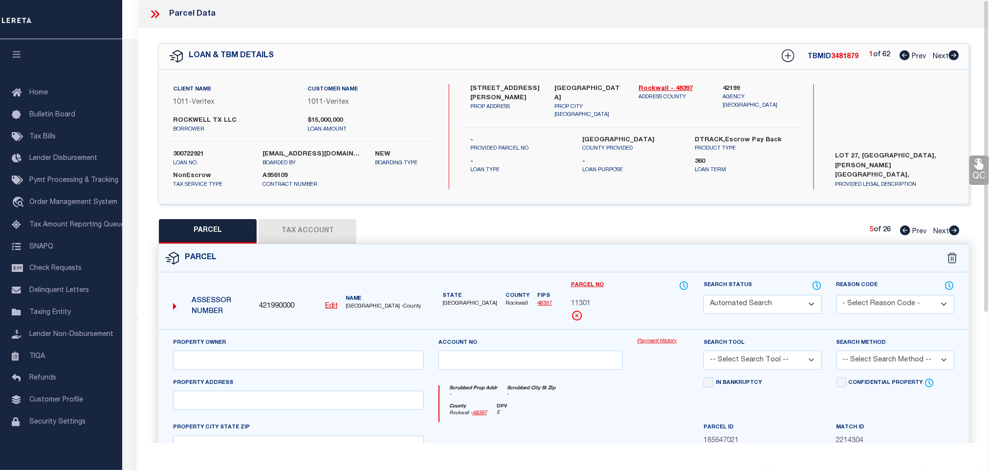
type input ", [GEOGRAPHIC_DATA]"
type textarea "A0128 [PERSON_NAME], TRACT 5, ACRES 50, (PT OF 140.5 AC TR)"
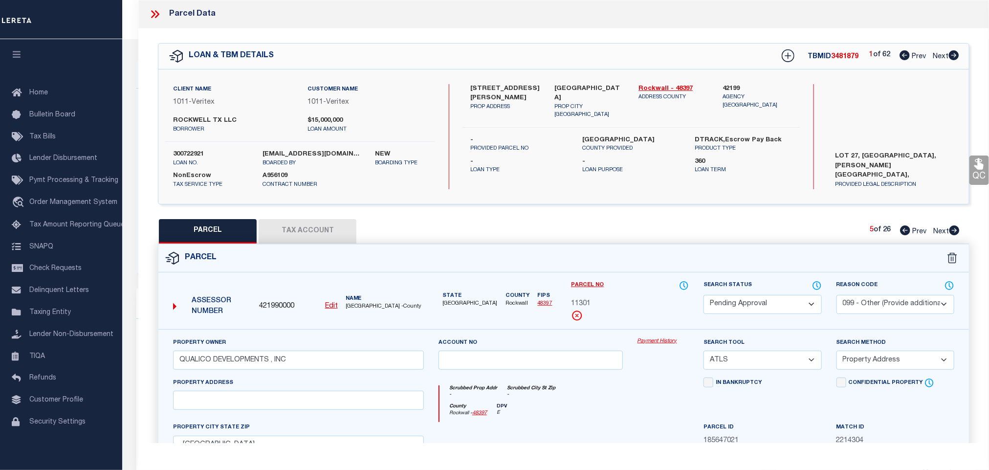
click at [767, 306] on select "Automated Search Bad Parcel Complete Duplicate Parcel High Dollar Reporting In …" at bounding box center [763, 304] width 118 height 19
select select "PR"
click at [704, 296] on select "Automated Search Bad Parcel Complete Duplicate Parcel High Dollar Reporting In …" at bounding box center [763, 304] width 118 height 19
click at [897, 312] on select "- Select Reason Code - 099 - Other (Provide additional detail) ACT - Agency Cha…" at bounding box center [896, 304] width 118 height 19
click at [837, 296] on select "- Select Reason Code - 099 - Other (Provide additional detail) ACT - Agency Cha…" at bounding box center [896, 304] width 118 height 19
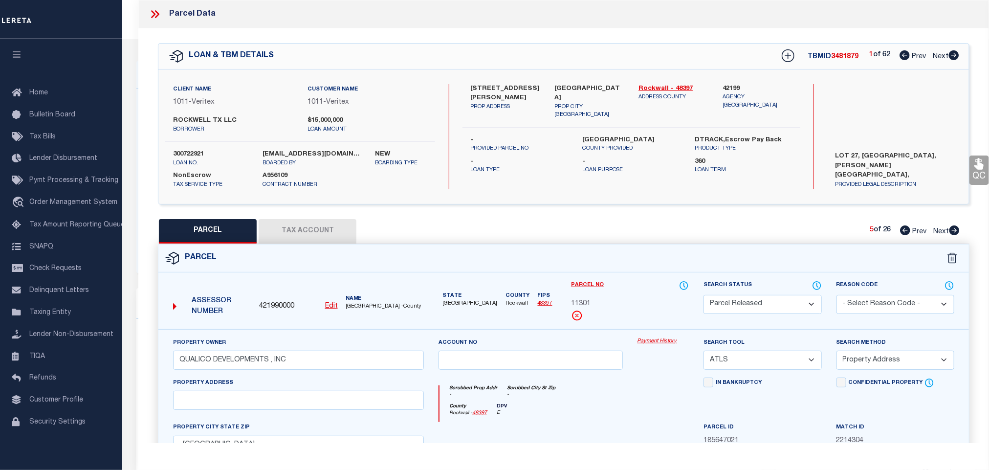
click at [893, 309] on select "- Select Reason Code - 099 - Other (Provide additional detail) ACT - Agency Cha…" at bounding box center [896, 304] width 118 height 19
select select "099"
click at [837, 296] on select "- Select Reason Code - 099 - Other (Provide additional detail) ACT - Agency Cha…" at bounding box center [896, 304] width 118 height 19
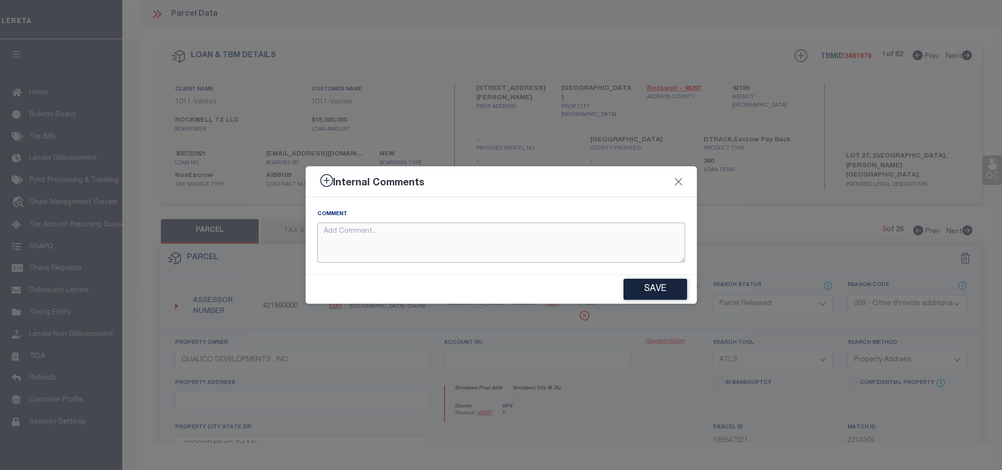
click at [623, 239] on textarea at bounding box center [501, 243] width 368 height 41
paste textarea "Parcel number not needed for the Loan."
type textarea "Parcel number not needed for the Loan."
click at [653, 291] on button "Save" at bounding box center [656, 289] width 64 height 21
type textarea "Parcel number not needed for the Loan."
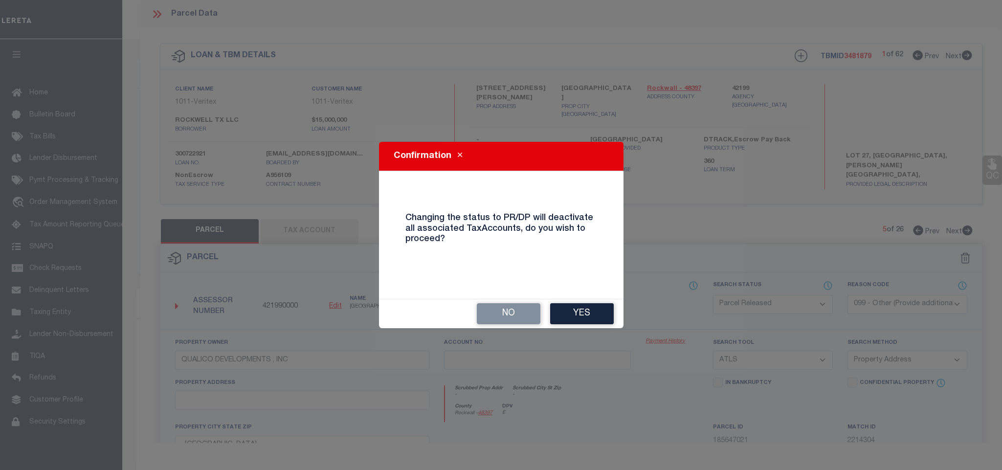
click at [604, 313] on button "Yes" at bounding box center [582, 313] width 64 height 21
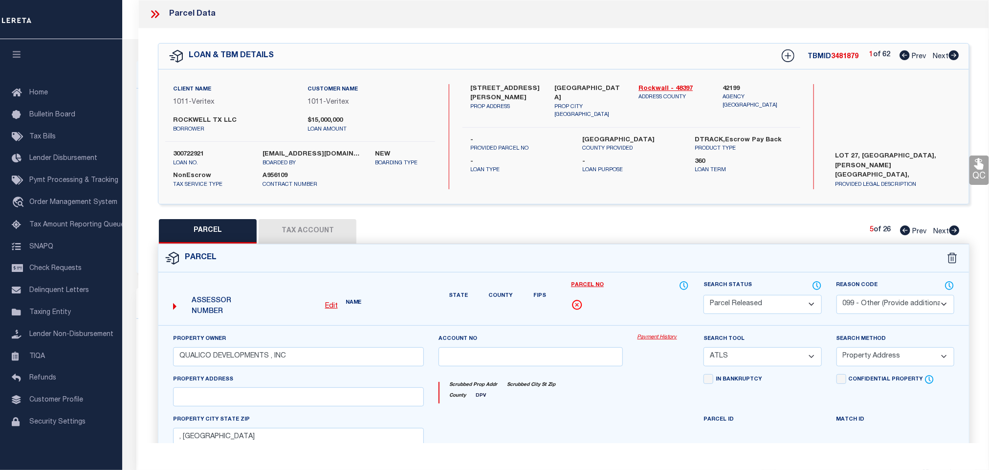
select select "AS"
select select
checkbox input "false"
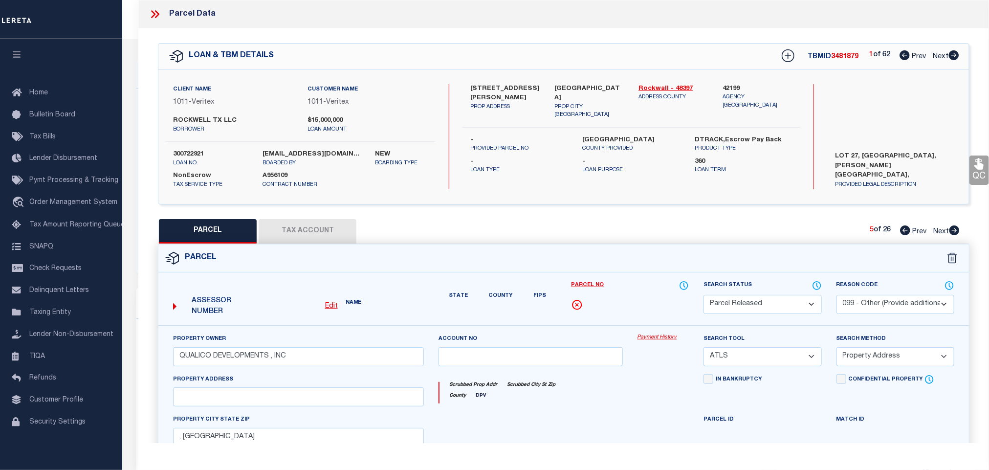
checkbox input "false"
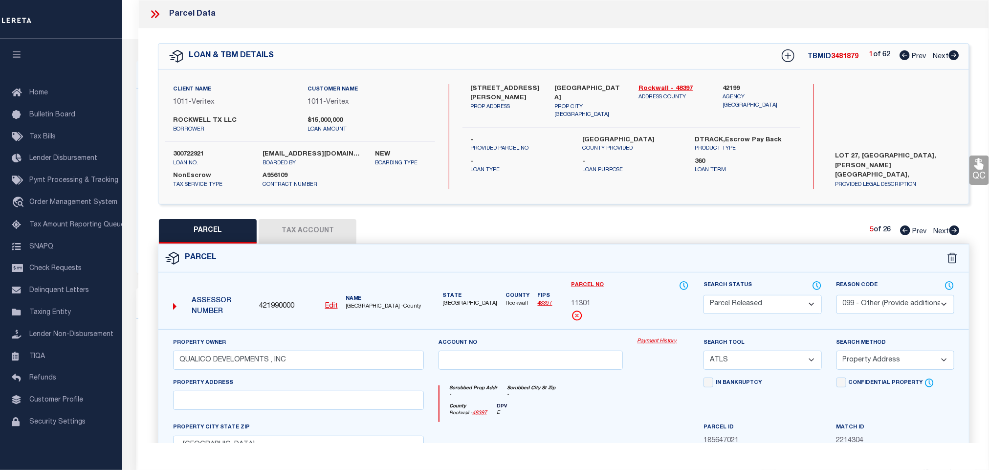
click at [956, 234] on icon at bounding box center [955, 230] width 10 height 10
click at [778, 303] on select "Automated Search Bad Parcel Complete Duplicate Parcel High Dollar Reporting In …" at bounding box center [763, 304] width 118 height 19
click at [704, 296] on select "Automated Search Bad Parcel Complete Duplicate Parcel High Dollar Reporting In …" at bounding box center [763, 304] width 118 height 19
click at [885, 312] on select "- Select Reason Code - 099 - Other (Provide additional detail) ACT - Agency Cha…" at bounding box center [896, 304] width 118 height 19
click at [837, 296] on select "- Select Reason Code - 099 - Other (Provide additional detail) ACT - Agency Cha…" at bounding box center [896, 304] width 118 height 19
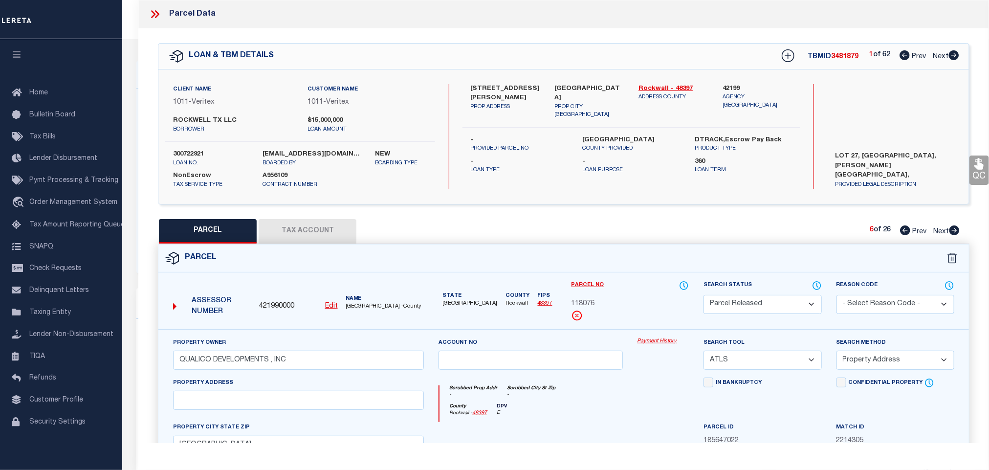
click at [901, 306] on select "- Select Reason Code - 099 - Other (Provide additional detail) ACT - Agency Cha…" at bounding box center [896, 304] width 118 height 19
click at [837, 296] on select "- Select Reason Code - 099 - Other (Provide additional detail) ACT - Agency Cha…" at bounding box center [896, 304] width 118 height 19
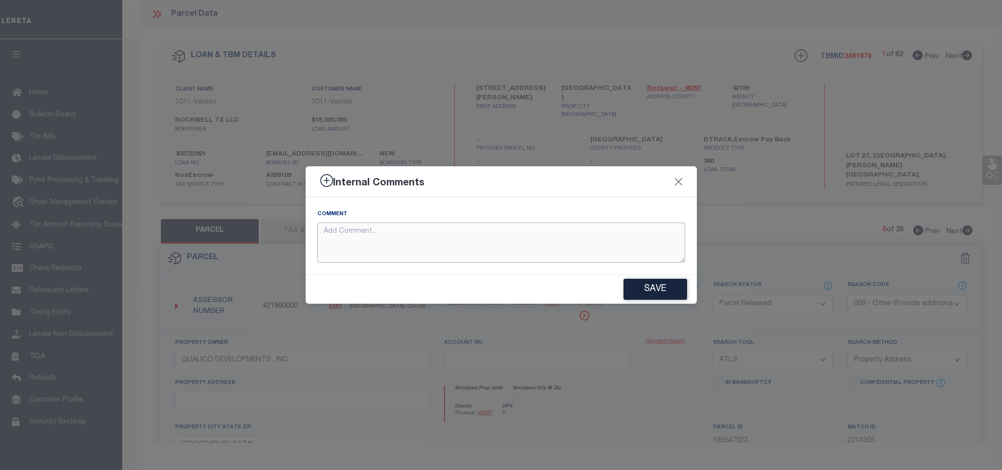
click at [612, 248] on textarea at bounding box center [501, 243] width 368 height 41
click at [612, 247] on textarea at bounding box center [501, 243] width 368 height 41
paste textarea "Parcel number not needed for the Loan."
click at [651, 289] on button "Save" at bounding box center [656, 289] width 64 height 21
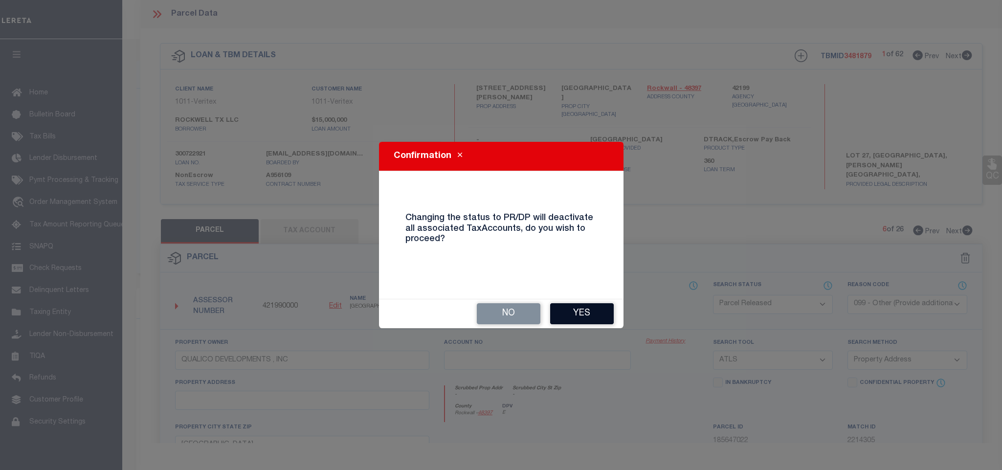
click at [589, 317] on button "Yes" at bounding box center [582, 313] width 64 height 21
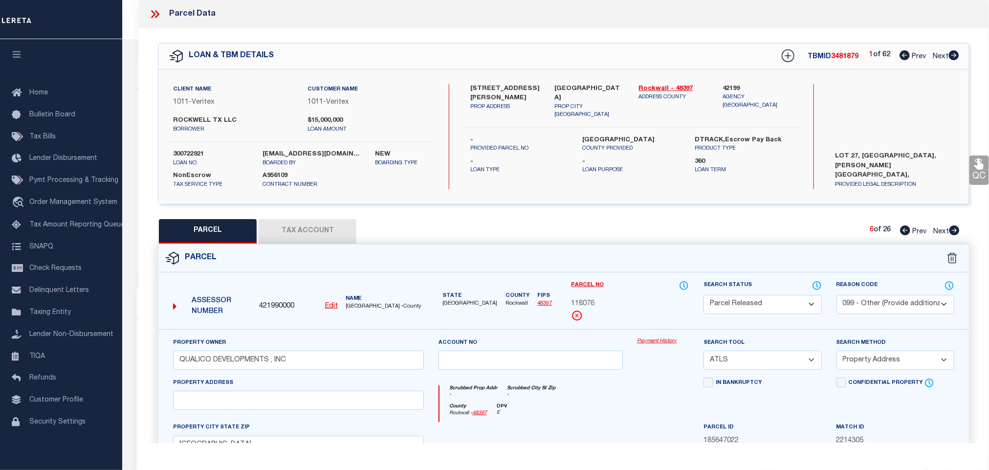
click at [951, 232] on icon at bounding box center [955, 230] width 10 height 10
click at [785, 304] on select "Automated Search Bad Parcel Complete Duplicate Parcel High Dollar Reporting In …" at bounding box center [763, 304] width 118 height 19
click at [704, 296] on select "Automated Search Bad Parcel Complete Duplicate Parcel High Dollar Reporting In …" at bounding box center [763, 304] width 118 height 19
click at [907, 304] on select "- Select Reason Code - 099 - Other (Provide additional detail) ACT - Agency Cha…" at bounding box center [896, 304] width 118 height 19
click at [837, 296] on select "- Select Reason Code - 099 - Other (Provide additional detail) ACT - Agency Cha…" at bounding box center [896, 304] width 118 height 19
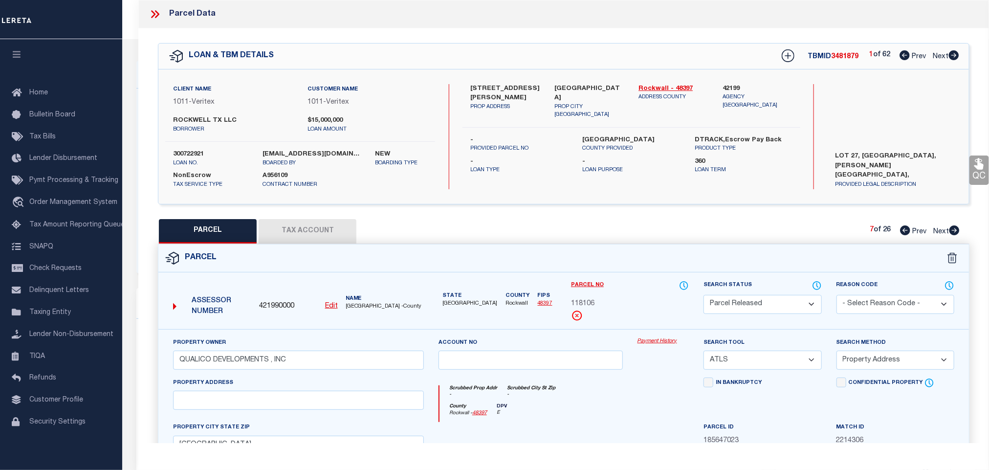
drag, startPoint x: 905, startPoint y: 301, endPoint x: 903, endPoint y: 313, distance: 12.0
click at [905, 301] on select "- Select Reason Code - 099 - Other (Provide additional detail) ACT - Agency Cha…" at bounding box center [896, 304] width 118 height 19
click at [837, 296] on select "- Select Reason Code - 099 - Other (Provide additional detail) ACT - Agency Cha…" at bounding box center [896, 304] width 118 height 19
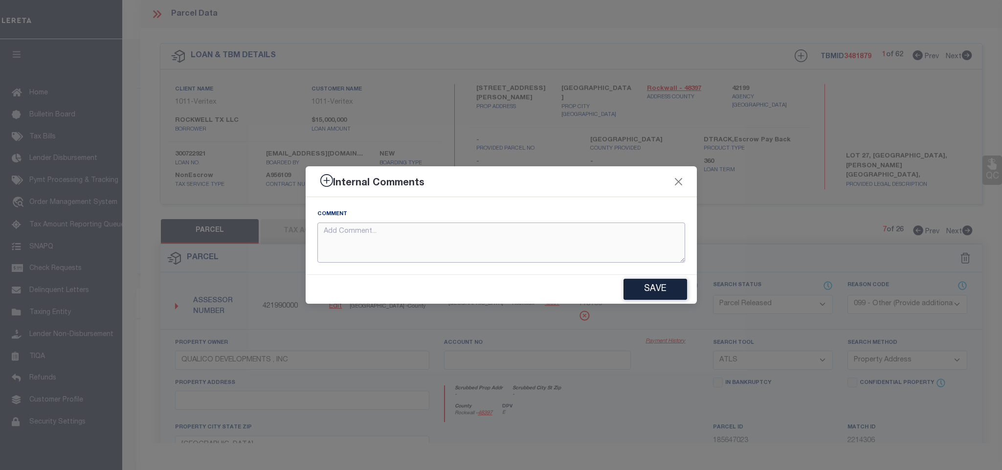
click at [629, 243] on textarea at bounding box center [501, 243] width 368 height 41
paste textarea "Parcel number not needed for the Loan."
click at [659, 291] on button "Save" at bounding box center [656, 289] width 64 height 21
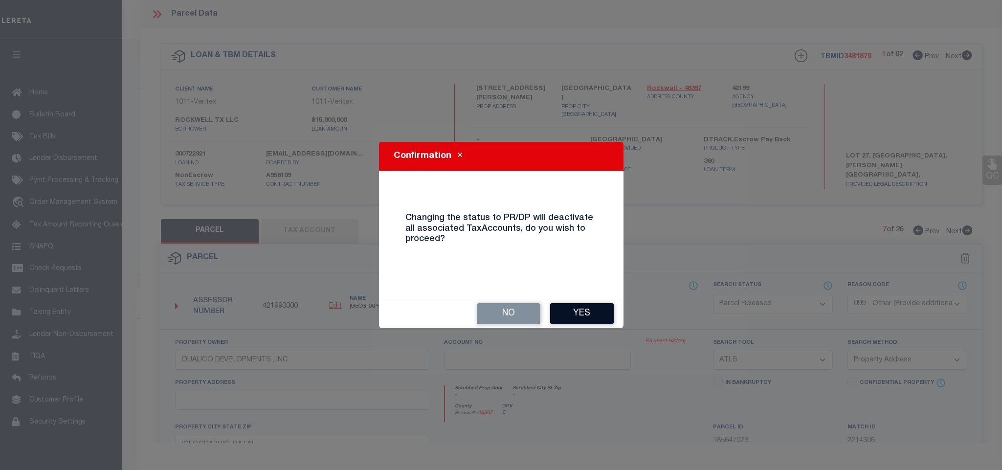
click at [601, 311] on button "Yes" at bounding box center [582, 313] width 64 height 21
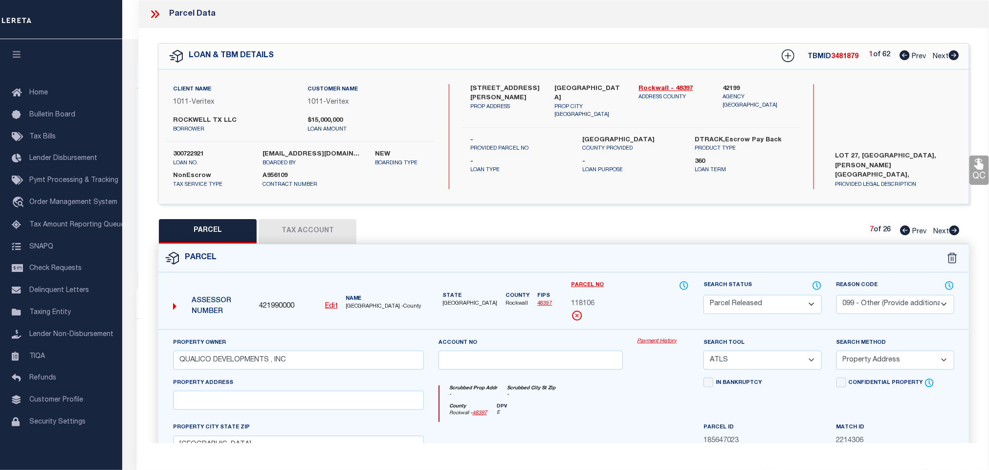
click at [951, 231] on icon at bounding box center [954, 230] width 11 height 10
click at [769, 307] on select "Automated Search Bad Parcel Complete Duplicate Parcel High Dollar Reporting In …" at bounding box center [763, 304] width 118 height 19
click at [704, 296] on select "Automated Search Bad Parcel Complete Duplicate Parcel High Dollar Reporting In …" at bounding box center [763, 304] width 118 height 19
click at [918, 307] on select "- Select Reason Code - 099 - Other (Provide additional detail) ACT - Agency Cha…" at bounding box center [896, 304] width 118 height 19
click at [837, 296] on select "- Select Reason Code - 099 - Other (Provide additional detail) ACT - Agency Cha…" at bounding box center [896, 304] width 118 height 19
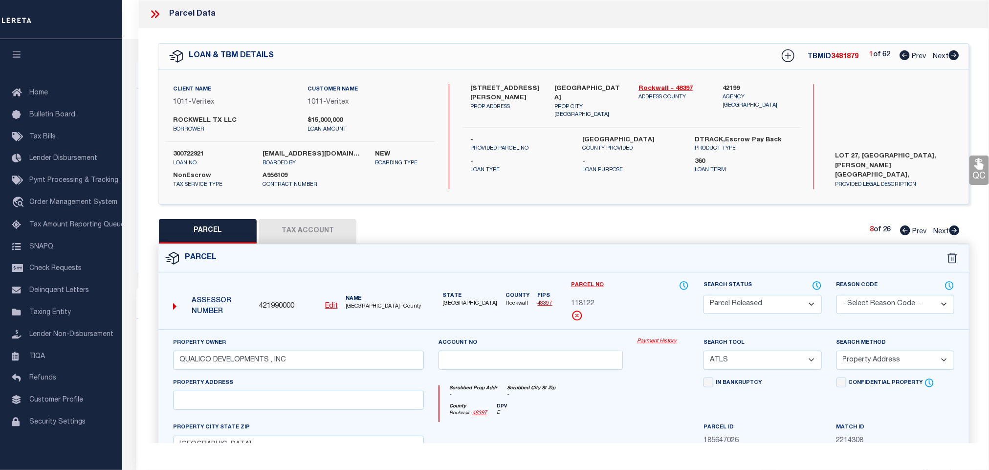
drag, startPoint x: 915, startPoint y: 304, endPoint x: 915, endPoint y: 314, distance: 10.3
click at [915, 304] on select "- Select Reason Code - 099 - Other (Provide additional detail) ACT - Agency Cha…" at bounding box center [896, 304] width 118 height 19
click at [837, 296] on select "- Select Reason Code - 099 - Other (Provide additional detail) ACT - Agency Cha…" at bounding box center [896, 304] width 118 height 19
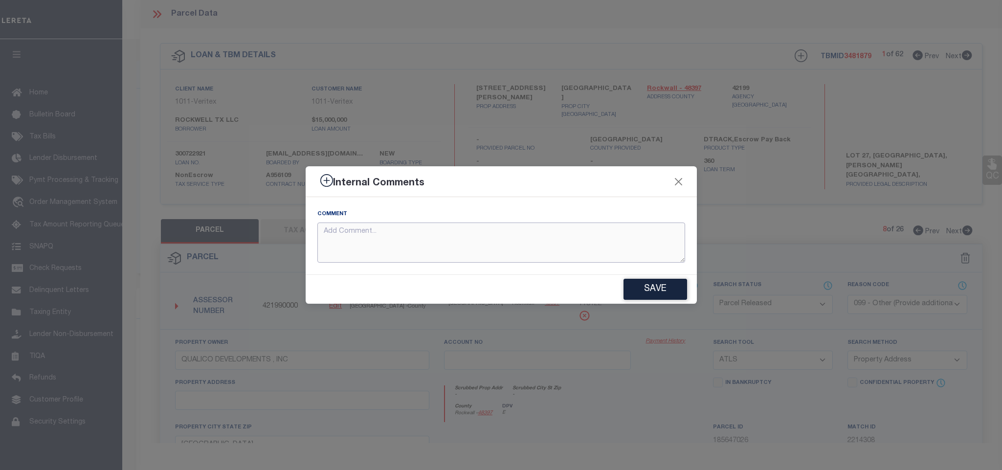
click at [611, 248] on textarea at bounding box center [501, 243] width 368 height 41
paste textarea "Parcel number not needed for the Loan."
click at [665, 285] on button "Save" at bounding box center [656, 289] width 64 height 21
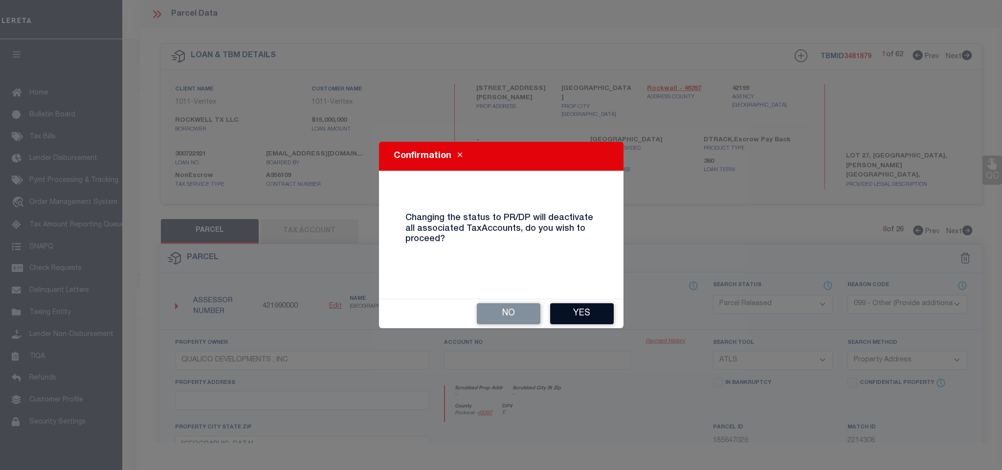
click at [578, 317] on button "Yes" at bounding box center [582, 313] width 64 height 21
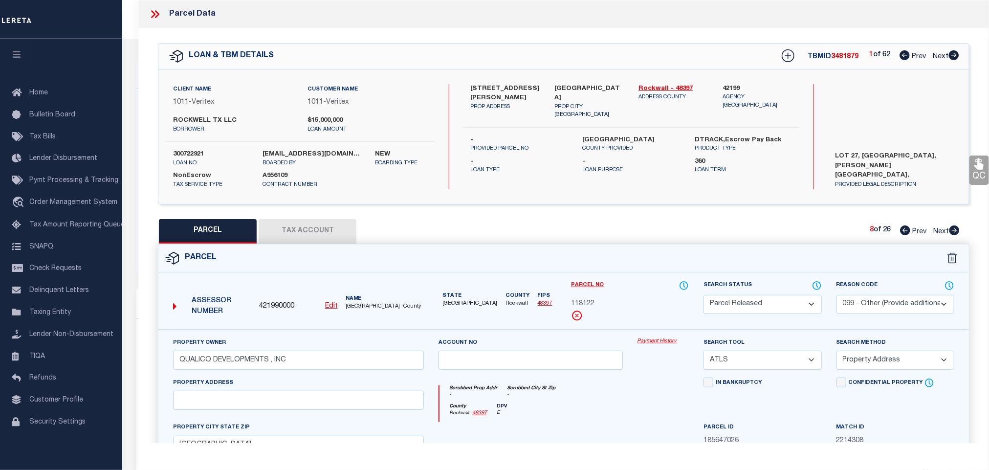
click at [951, 237] on div "8 of 26 Prev Next" at bounding box center [915, 231] width 90 height 13
click at [956, 231] on icon at bounding box center [954, 230] width 11 height 10
click at [785, 297] on select "Automated Search Bad Parcel Complete Duplicate Parcel High Dollar Reporting In …" at bounding box center [763, 304] width 118 height 19
click at [704, 296] on select "Automated Search Bad Parcel Complete Duplicate Parcel High Dollar Reporting In …" at bounding box center [763, 304] width 118 height 19
click at [895, 308] on select "- Select Reason Code - 099 - Other (Provide additional detail) ACT - Agency Cha…" at bounding box center [896, 304] width 118 height 19
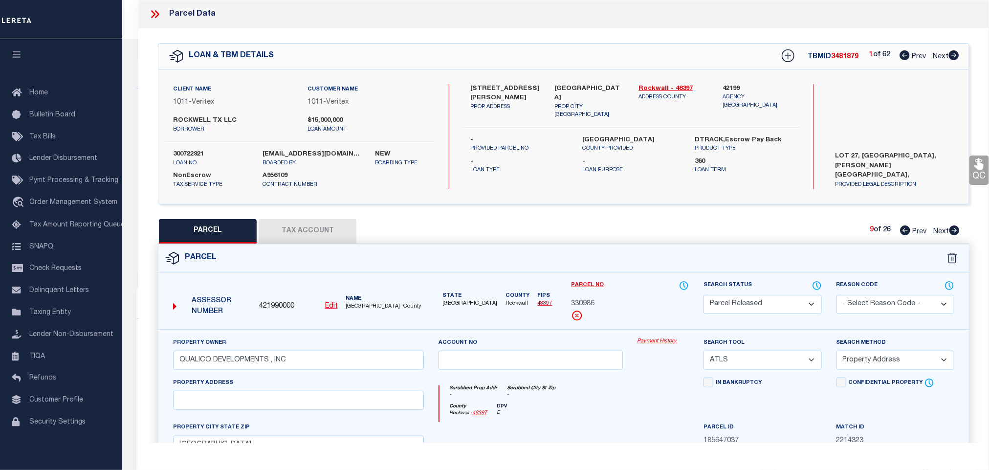
click at [837, 296] on select "- Select Reason Code - 099 - Other (Provide additional detail) ACT - Agency Cha…" at bounding box center [896, 304] width 118 height 19
drag, startPoint x: 898, startPoint y: 303, endPoint x: 898, endPoint y: 313, distance: 9.8
click at [898, 303] on select "- Select Reason Code - 099 - Other (Provide additional detail) ACT - Agency Cha…" at bounding box center [896, 304] width 118 height 19
click at [837, 296] on select "- Select Reason Code - 099 - Other (Provide additional detail) ACT - Agency Cha…" at bounding box center [896, 304] width 118 height 19
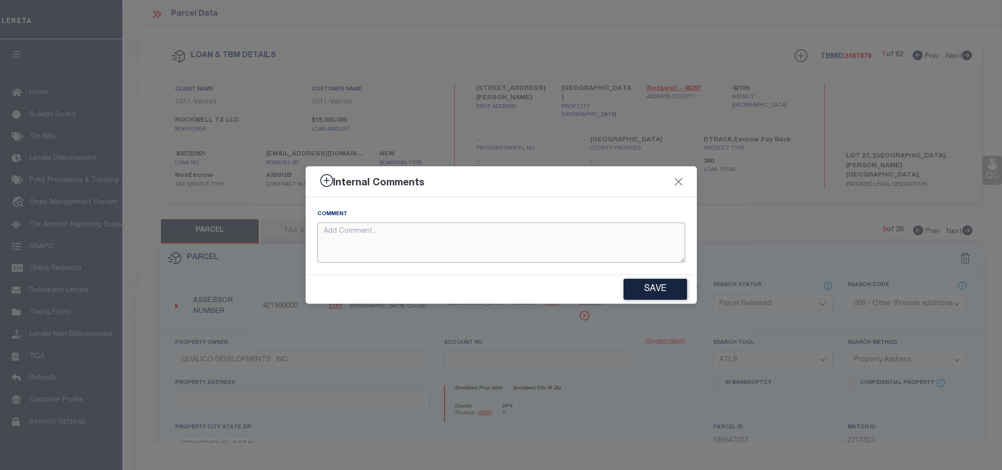
drag, startPoint x: 627, startPoint y: 238, endPoint x: 646, endPoint y: 245, distance: 20.7
click at [625, 238] on textarea at bounding box center [501, 243] width 368 height 41
paste textarea "Parcel number not needed for the Loan."
click at [649, 279] on button "Save" at bounding box center [656, 289] width 64 height 21
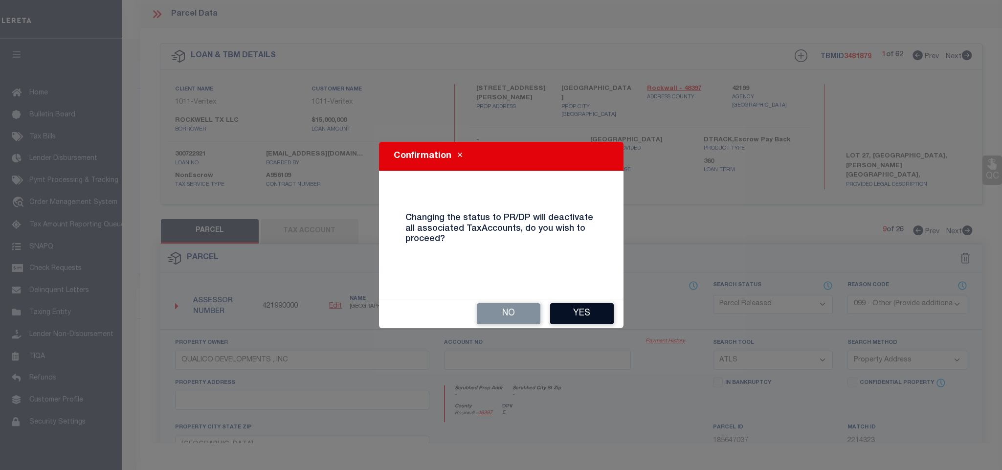
click at [589, 310] on button "Yes" at bounding box center [582, 313] width 64 height 21
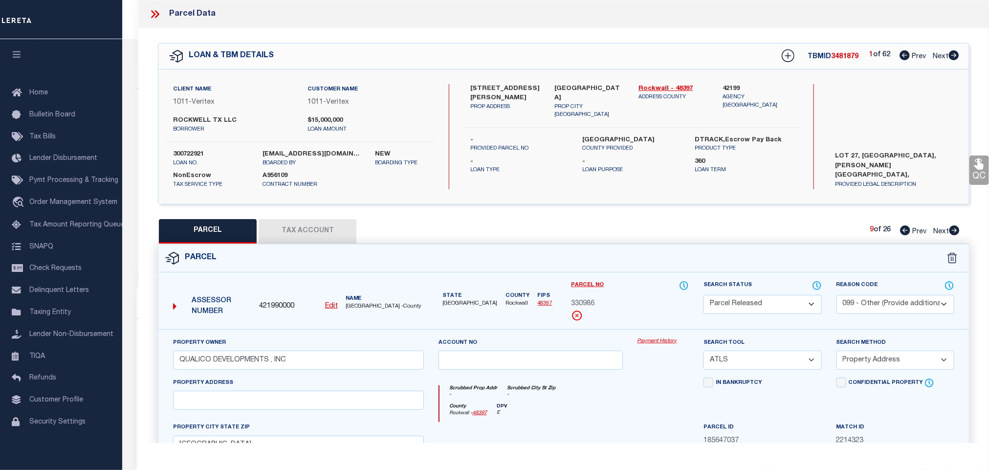
click at [955, 233] on icon at bounding box center [955, 230] width 10 height 10
click at [779, 304] on select "Automated Search Bad Parcel Complete Duplicate Parcel High Dollar Reporting In …" at bounding box center [763, 304] width 118 height 19
click at [704, 296] on select "Automated Search Bad Parcel Complete Duplicate Parcel High Dollar Reporting In …" at bounding box center [763, 304] width 118 height 19
click at [893, 307] on select "- Select Reason Code - 099 - Other (Provide additional detail) ACT - Agency Cha…" at bounding box center [896, 304] width 118 height 19
click at [837, 296] on select "- Select Reason Code - 099 - Other (Provide additional detail) ACT - Agency Cha…" at bounding box center [896, 304] width 118 height 19
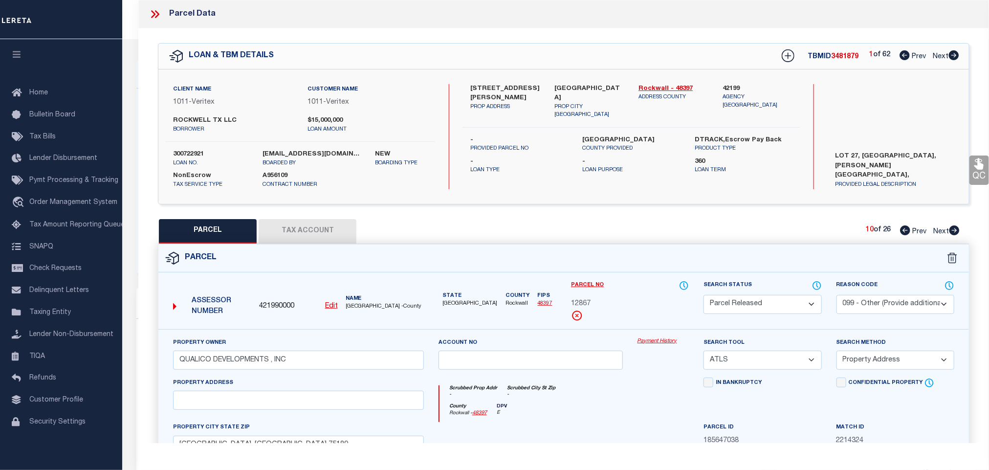
click at [882, 307] on select "- Select Reason Code - 099 - Other (Provide additional detail) ACT - Agency Cha…" at bounding box center [896, 304] width 118 height 19
click at [837, 296] on select "- Select Reason Code - 099 - Other (Provide additional detail) ACT - Agency Cha…" at bounding box center [896, 304] width 118 height 19
click at [894, 304] on select "- Select Reason Code - 099 - Other (Provide additional detail) ACT - Agency Cha…" at bounding box center [896, 304] width 118 height 19
click at [837, 296] on select "- Select Reason Code - 099 - Other (Provide additional detail) ACT - Agency Cha…" at bounding box center [896, 304] width 118 height 19
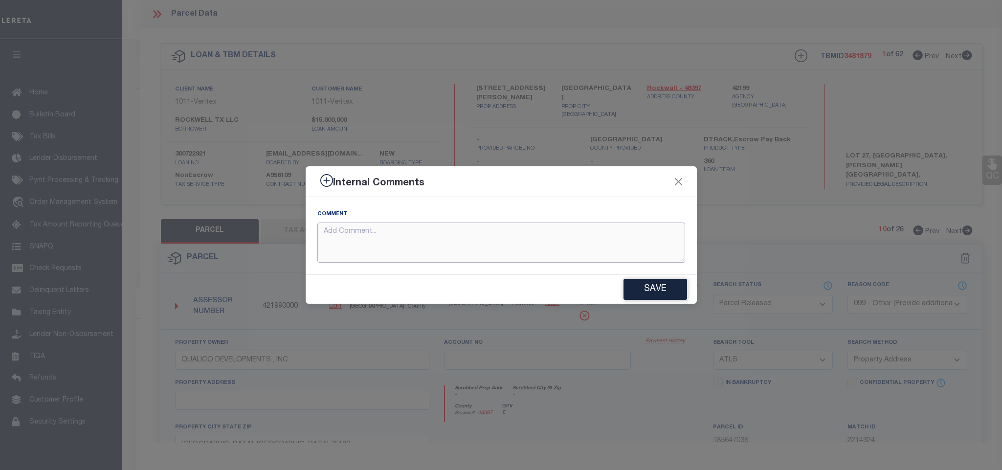
click at [536, 242] on textarea at bounding box center [501, 243] width 368 height 41
paste textarea "Parcel number not needed for the Loan."
click at [661, 290] on button "Save" at bounding box center [656, 289] width 64 height 21
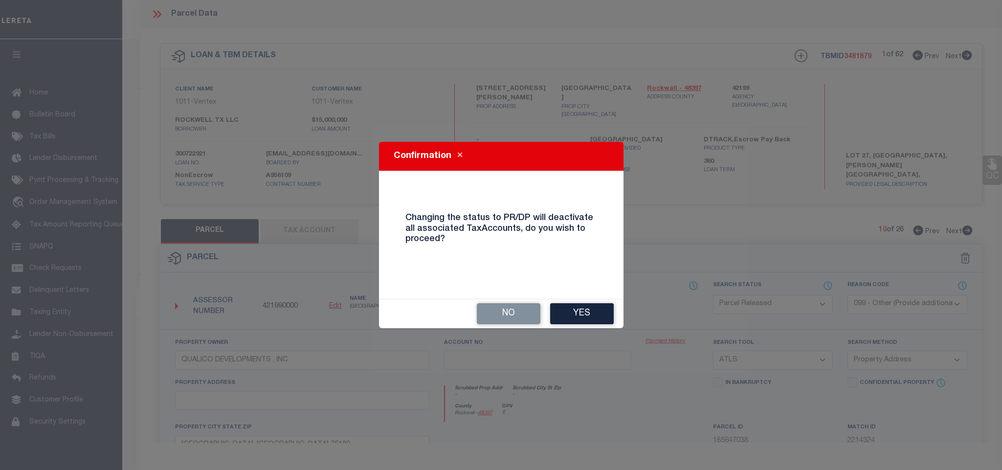
click at [590, 317] on button "Yes" at bounding box center [582, 313] width 64 height 21
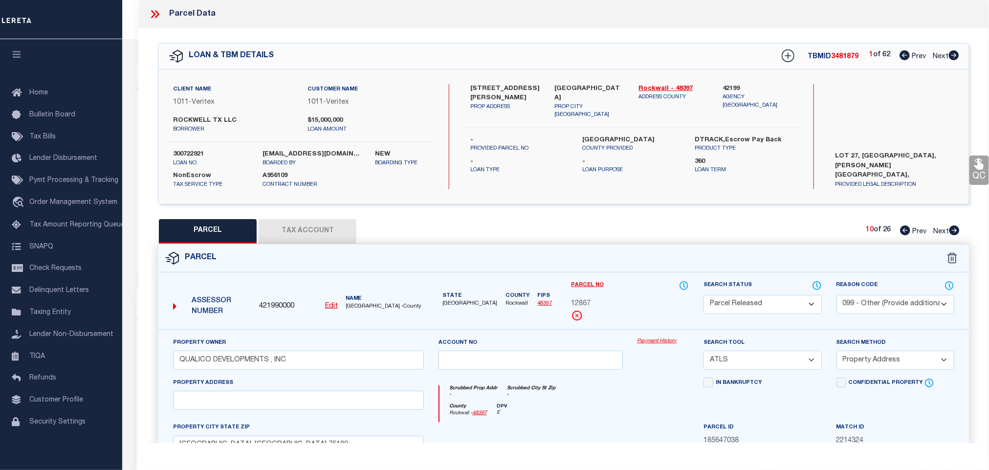
click at [949, 229] on icon at bounding box center [954, 230] width 11 height 10
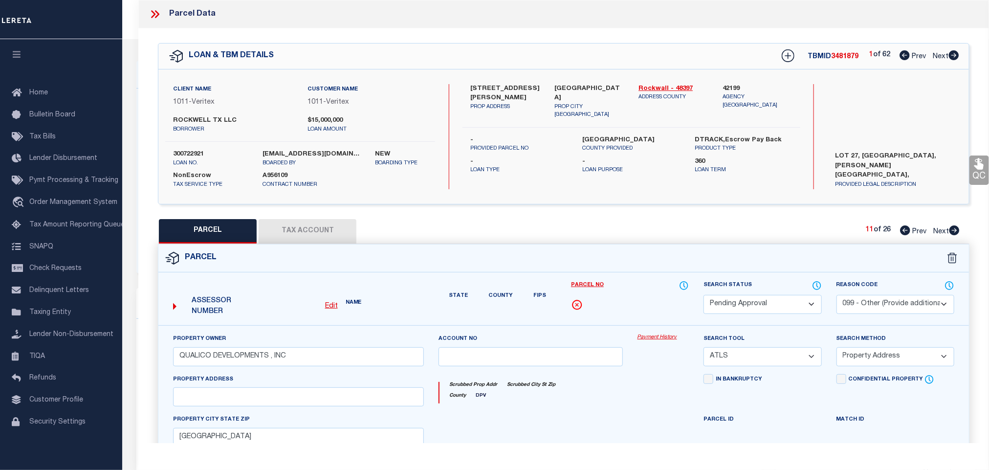
click at [779, 308] on select "Automated Search Bad Parcel Complete Duplicate Parcel High Dollar Reporting In …" at bounding box center [763, 304] width 118 height 19
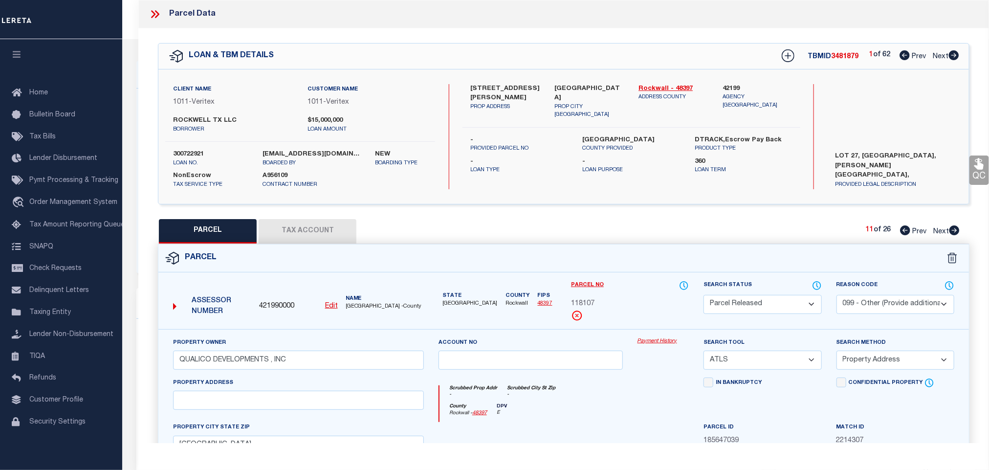
click at [704, 296] on select "Automated Search Bad Parcel Complete Duplicate Parcel High Dollar Reporting In …" at bounding box center [763, 304] width 118 height 19
click at [890, 307] on select "- Select Reason Code - 099 - Other (Provide additional detail) ACT - Agency Cha…" at bounding box center [896, 304] width 118 height 19
click at [837, 296] on select "- Select Reason Code - 099 - Other (Provide additional detail) ACT - Agency Cha…" at bounding box center [896, 304] width 118 height 19
click at [896, 304] on select "- Select Reason Code - 099 - Other (Provide additional detail) ACT - Agency Cha…" at bounding box center [896, 304] width 118 height 19
click at [837, 296] on select "- Select Reason Code - 099 - Other (Provide additional detail) ACT - Agency Cha…" at bounding box center [896, 304] width 118 height 19
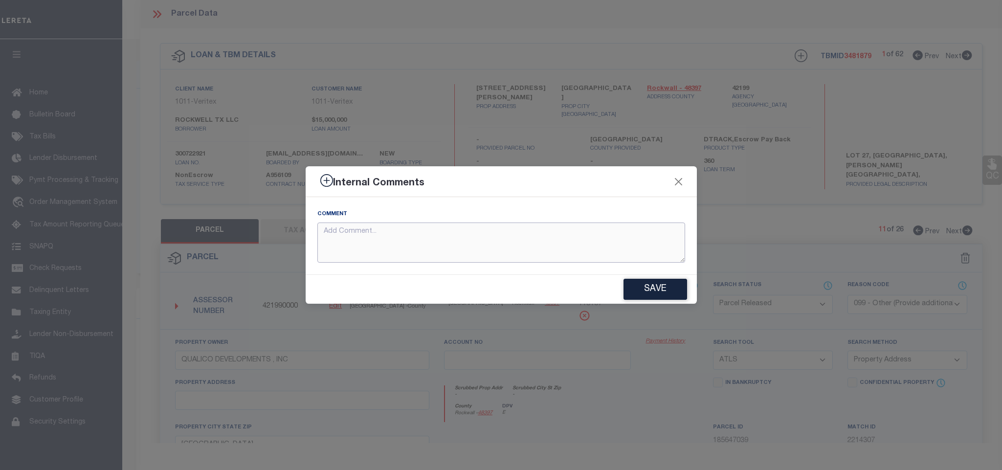
click at [583, 241] on textarea at bounding box center [501, 243] width 368 height 41
paste textarea "Parcel number not needed for the Loan."
click at [656, 285] on button "Save" at bounding box center [656, 289] width 64 height 21
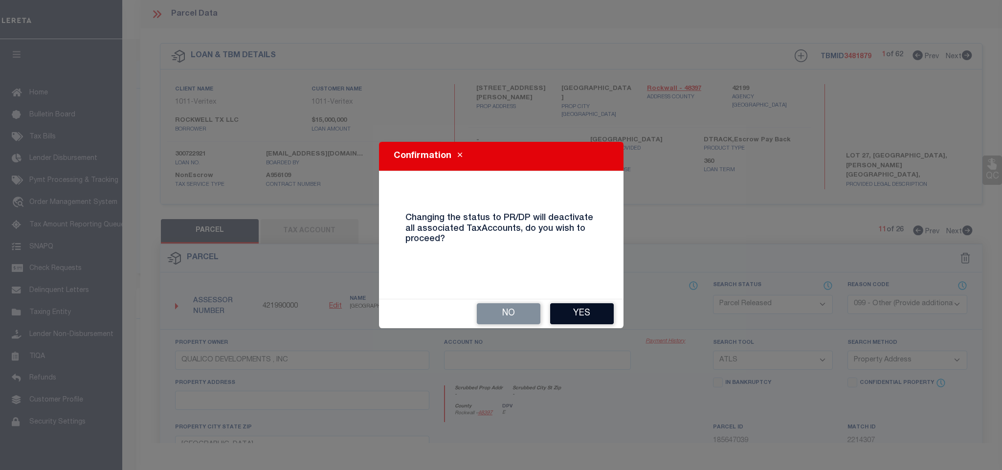
click at [607, 308] on button "Yes" at bounding box center [582, 313] width 64 height 21
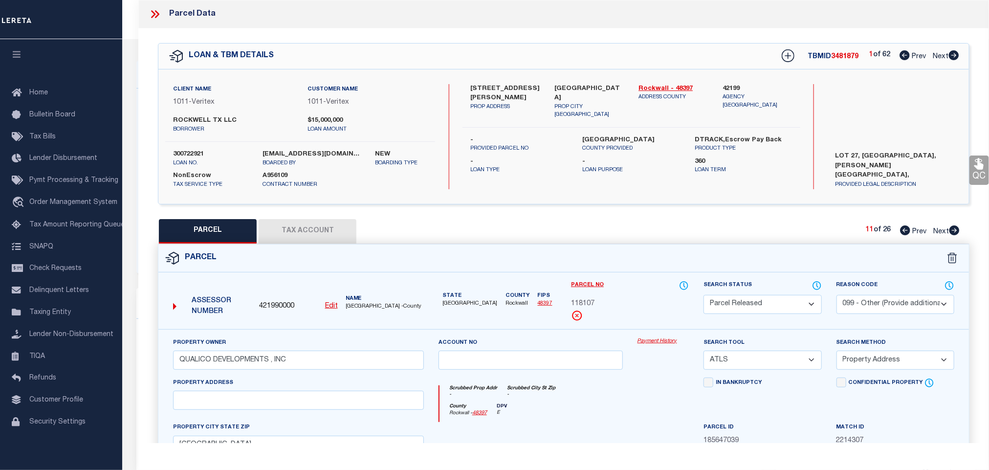
click at [952, 233] on icon at bounding box center [955, 230] width 10 height 10
click at [781, 306] on select "Automated Search Bad Parcel Complete Duplicate Parcel High Dollar Reporting In …" at bounding box center [763, 304] width 118 height 19
click at [704, 296] on select "Automated Search Bad Parcel Complete Duplicate Parcel High Dollar Reporting In …" at bounding box center [763, 304] width 118 height 19
click at [890, 310] on select "- Select Reason Code - 099 - Other (Provide additional detail) ACT - Agency Cha…" at bounding box center [896, 304] width 118 height 19
click at [837, 296] on select "- Select Reason Code - 099 - Other (Provide additional detail) ACT - Agency Cha…" at bounding box center [896, 304] width 118 height 19
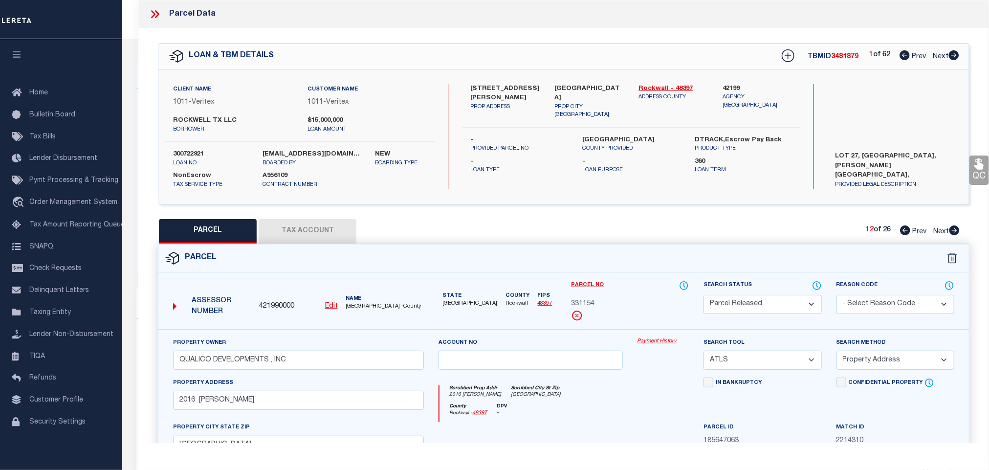
click at [894, 301] on select "- Select Reason Code - 099 - Other (Provide additional detail) ACT - Agency Cha…" at bounding box center [896, 304] width 118 height 19
click at [837, 296] on select "- Select Reason Code - 099 - Other (Provide additional detail) ACT - Agency Cha…" at bounding box center [896, 304] width 118 height 19
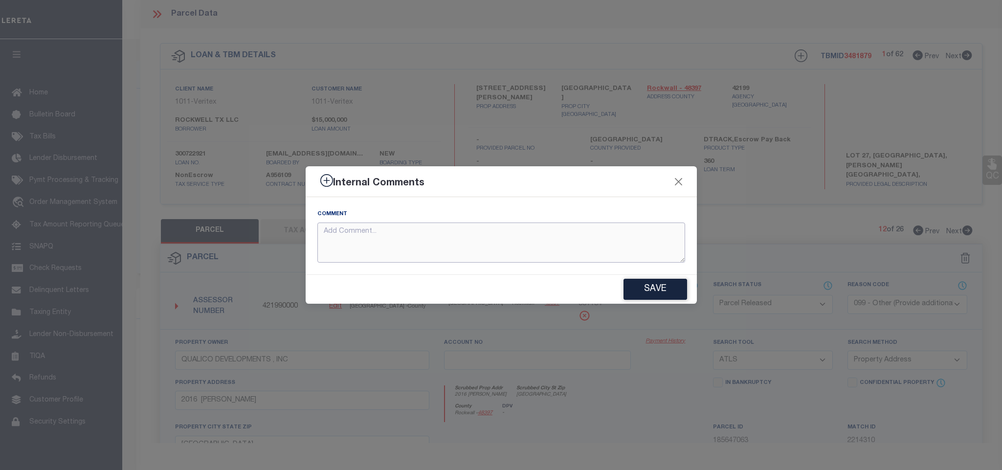
click at [615, 230] on textarea at bounding box center [501, 243] width 368 height 41
paste textarea "Parcel number not needed for the Loan."
click at [653, 286] on button "Save" at bounding box center [656, 289] width 64 height 21
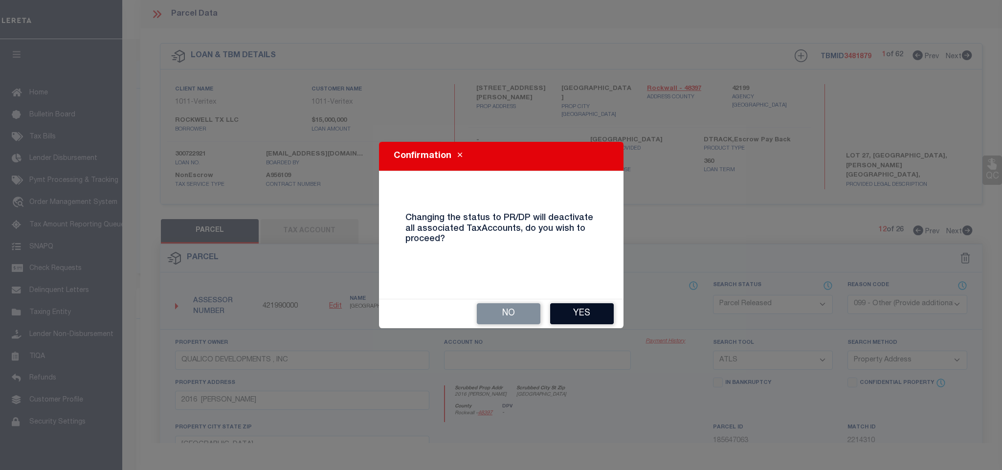
click at [595, 308] on button "Yes" at bounding box center [582, 313] width 64 height 21
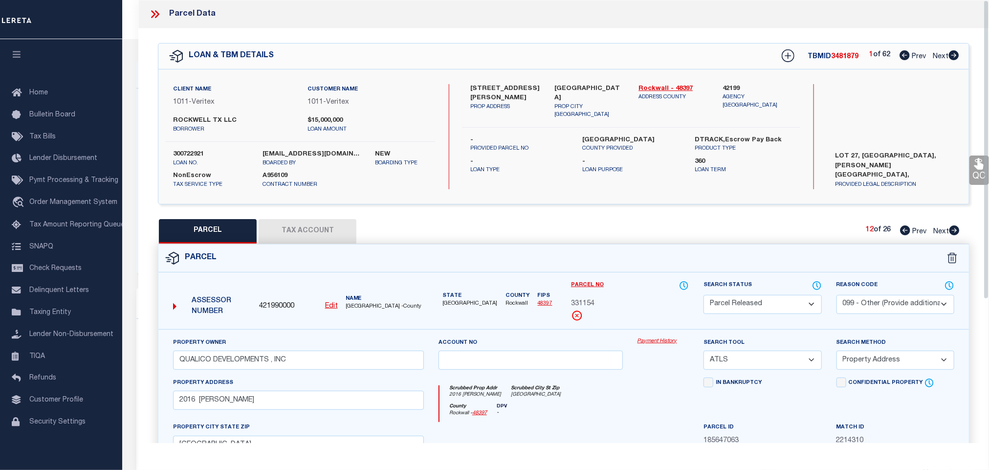
click at [957, 232] on icon at bounding box center [954, 230] width 11 height 10
click at [769, 305] on select "Automated Search Bad Parcel Complete Duplicate Parcel High Dollar Reporting In …" at bounding box center [763, 304] width 118 height 19
click at [704, 296] on select "Automated Search Bad Parcel Complete Duplicate Parcel High Dollar Reporting In …" at bounding box center [763, 304] width 118 height 19
click at [767, 297] on select "Automated Search Bad Parcel Complete Duplicate Parcel High Dollar Reporting In …" at bounding box center [763, 304] width 118 height 19
click at [704, 296] on select "Automated Search Bad Parcel Complete Duplicate Parcel High Dollar Reporting In …" at bounding box center [763, 304] width 118 height 19
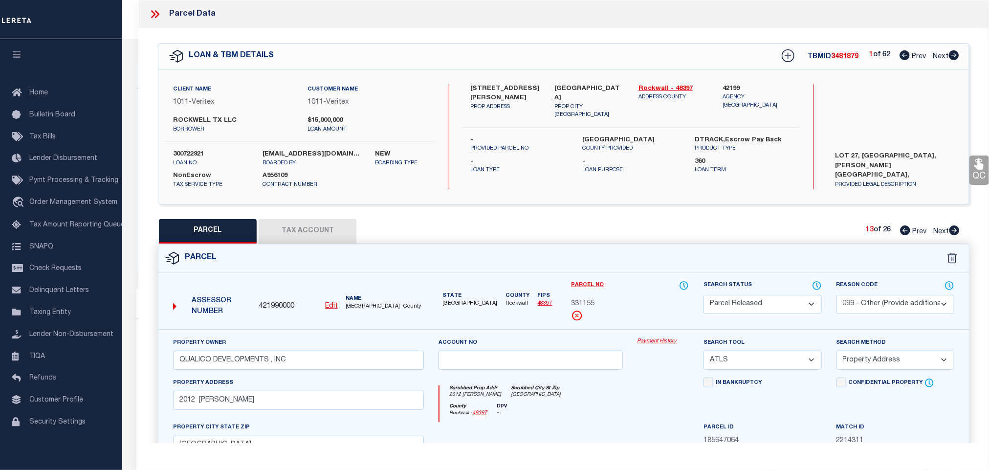
click at [877, 302] on select "- Select Reason Code - 099 - Other (Provide additional detail) ACT - Agency Cha…" at bounding box center [896, 304] width 118 height 19
click at [837, 296] on select "- Select Reason Code - 099 - Other (Provide additional detail) ACT - Agency Cha…" at bounding box center [896, 304] width 118 height 19
click at [883, 306] on select "- Select Reason Code - 099 - Other (Provide additional detail) ACT - Agency Cha…" at bounding box center [896, 304] width 118 height 19
click at [837, 296] on select "- Select Reason Code - 099 - Other (Provide additional detail) ACT - Agency Cha…" at bounding box center [896, 304] width 118 height 19
drag, startPoint x: 887, startPoint y: 307, endPoint x: 887, endPoint y: 314, distance: 7.8
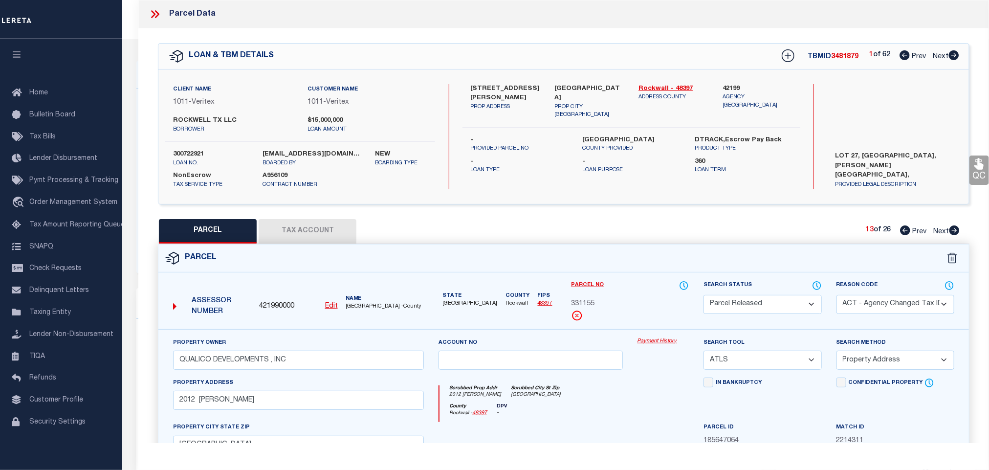
click at [887, 307] on select "- Select Reason Code - 099 - Other (Provide additional detail) ACT - Agency Cha…" at bounding box center [896, 304] width 118 height 19
click at [837, 296] on select "- Select Reason Code - 099 - Other (Provide additional detail) ACT - Agency Cha…" at bounding box center [896, 304] width 118 height 19
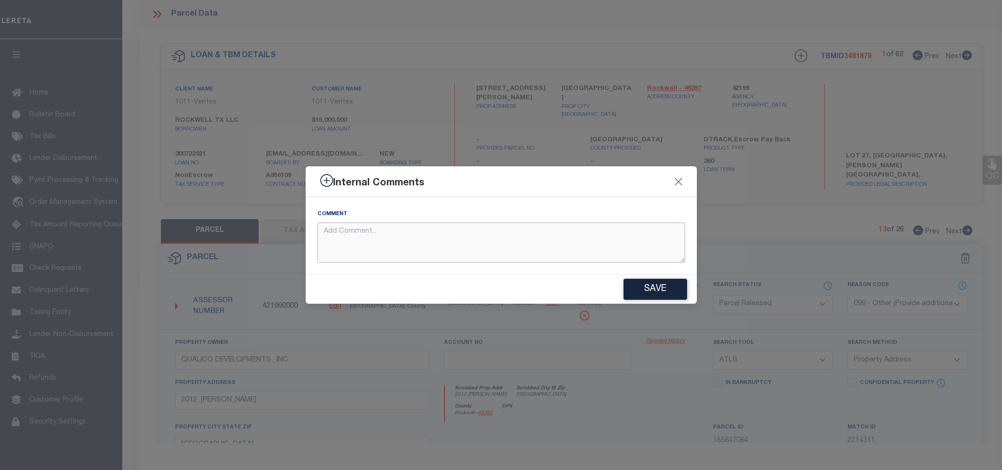
click at [565, 254] on textarea at bounding box center [501, 243] width 368 height 41
paste textarea "Parcel number not needed for the Loan."
click at [651, 288] on button "Save" at bounding box center [656, 289] width 64 height 21
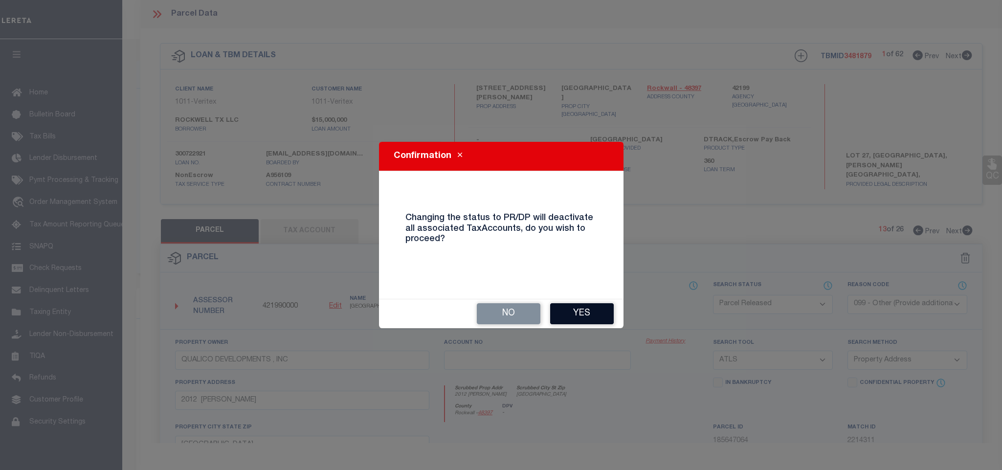
click at [582, 310] on button "Yes" at bounding box center [582, 313] width 64 height 21
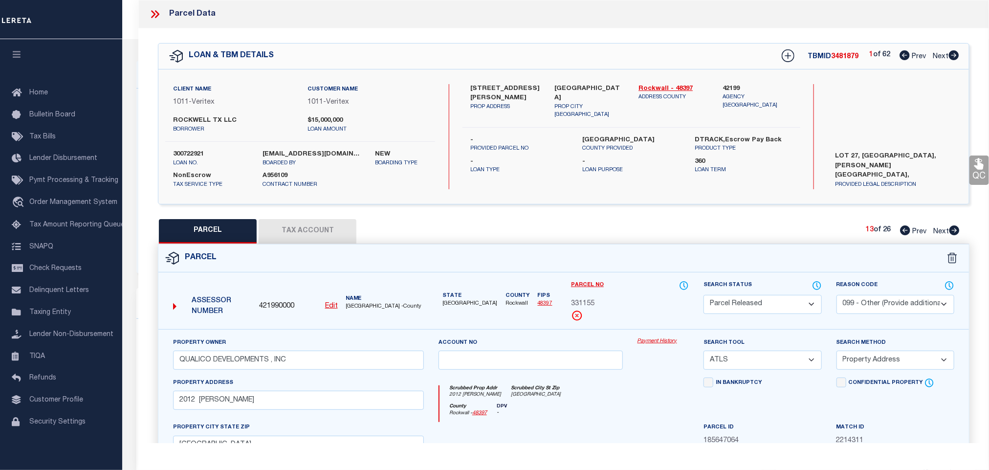
click at [951, 233] on icon at bounding box center [955, 230] width 10 height 10
click at [794, 309] on select "Automated Search Bad Parcel Complete Duplicate Parcel High Dollar Reporting In …" at bounding box center [763, 304] width 118 height 19
click at [704, 296] on select "Automated Search Bad Parcel Complete Duplicate Parcel High Dollar Reporting In …" at bounding box center [763, 304] width 118 height 19
click at [892, 309] on select "- Select Reason Code - 099 - Other (Provide additional detail) ACT - Agency Cha…" at bounding box center [896, 304] width 118 height 19
drag, startPoint x: 892, startPoint y: 309, endPoint x: 889, endPoint y: 314, distance: 6.6
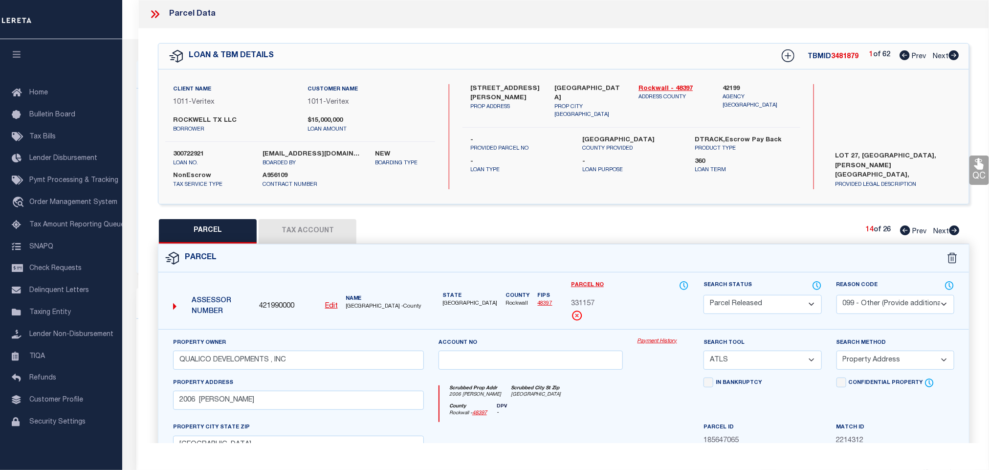
click at [892, 309] on select "- Select Reason Code - 099 - Other (Provide additional detail) ACT - Agency Cha…" at bounding box center [896, 304] width 118 height 19
click at [883, 306] on select "- Select Reason Code - 099 - Other (Provide additional detail) ACT - Agency Cha…" at bounding box center [896, 304] width 118 height 19
click at [837, 296] on select "- Select Reason Code - 099 - Other (Provide additional detail) ACT - Agency Cha…" at bounding box center [896, 304] width 118 height 19
click at [888, 306] on select "- Select Reason Code - 099 - Other (Provide additional detail) ACT - Agency Cha…" at bounding box center [896, 304] width 118 height 19
click at [837, 296] on select "- Select Reason Code - 099 - Other (Provide additional detail) ACT - Agency Cha…" at bounding box center [896, 304] width 118 height 19
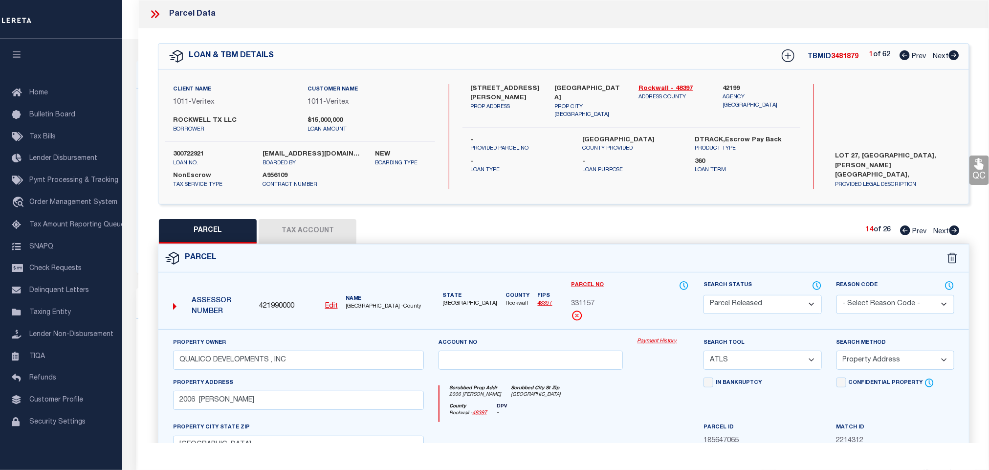
drag, startPoint x: 883, startPoint y: 306, endPoint x: 885, endPoint y: 314, distance: 8.4
click at [883, 306] on select "- Select Reason Code - 099 - Other (Provide additional detail) ACT - Agency Cha…" at bounding box center [896, 304] width 118 height 19
click at [837, 296] on select "- Select Reason Code - 099 - Other (Provide additional detail) ACT - Agency Cha…" at bounding box center [896, 304] width 118 height 19
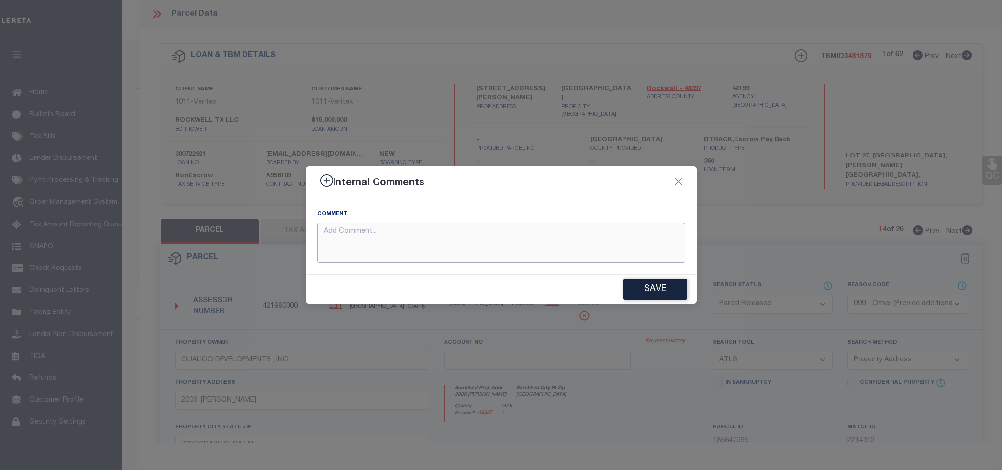
click at [597, 240] on textarea at bounding box center [501, 243] width 368 height 41
paste textarea "Parcel number not needed for the Loan."
click at [680, 298] on button "Save" at bounding box center [656, 289] width 64 height 21
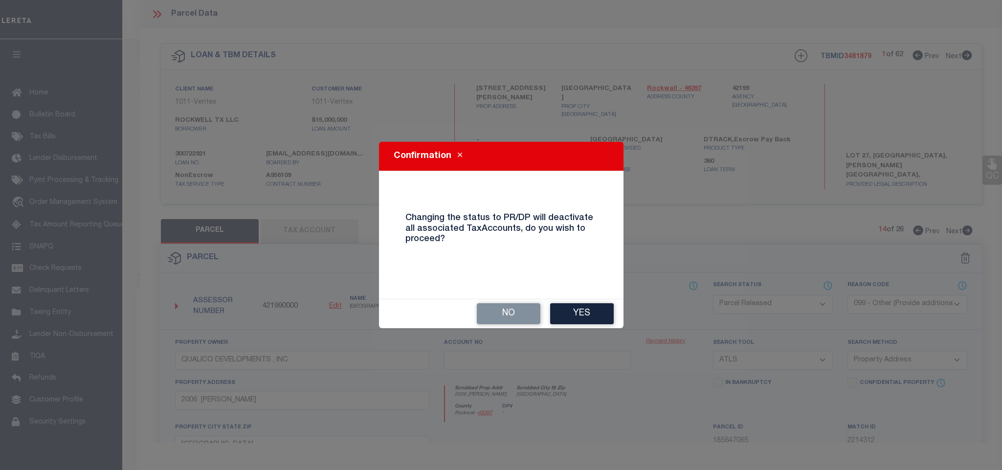
drag, startPoint x: 599, startPoint y: 305, endPoint x: 633, endPoint y: 295, distance: 35.6
click at [599, 306] on button "Yes" at bounding box center [582, 313] width 64 height 21
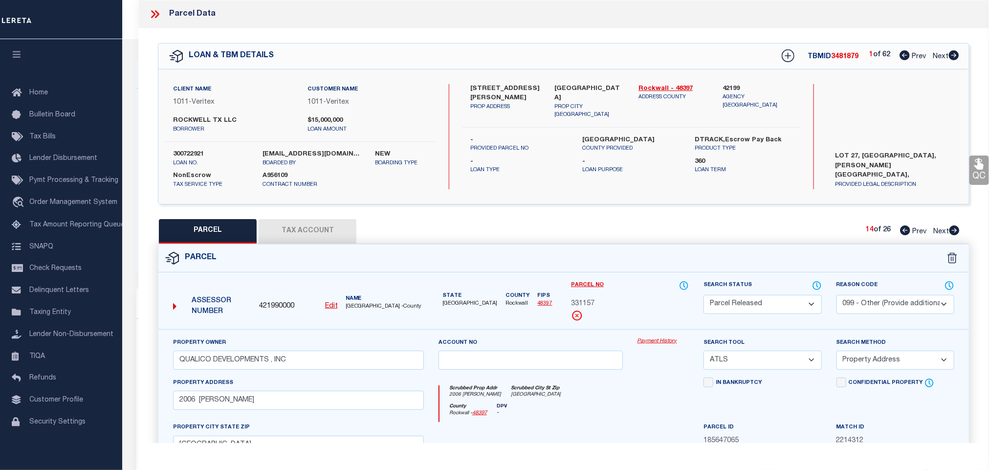
click at [951, 232] on icon at bounding box center [955, 230] width 10 height 10
click at [775, 310] on select "Automated Search Bad Parcel Complete Duplicate Parcel High Dollar Reporting In …" at bounding box center [763, 304] width 118 height 19
click at [704, 296] on select "Automated Search Bad Parcel Complete Duplicate Parcel High Dollar Reporting In …" at bounding box center [763, 304] width 118 height 19
click at [899, 310] on select "- Select Reason Code - 099 - Other (Provide additional detail) ACT - Agency Cha…" at bounding box center [896, 304] width 118 height 19
click at [837, 296] on select "- Select Reason Code - 099 - Other (Provide additional detail) ACT - Agency Cha…" at bounding box center [896, 304] width 118 height 19
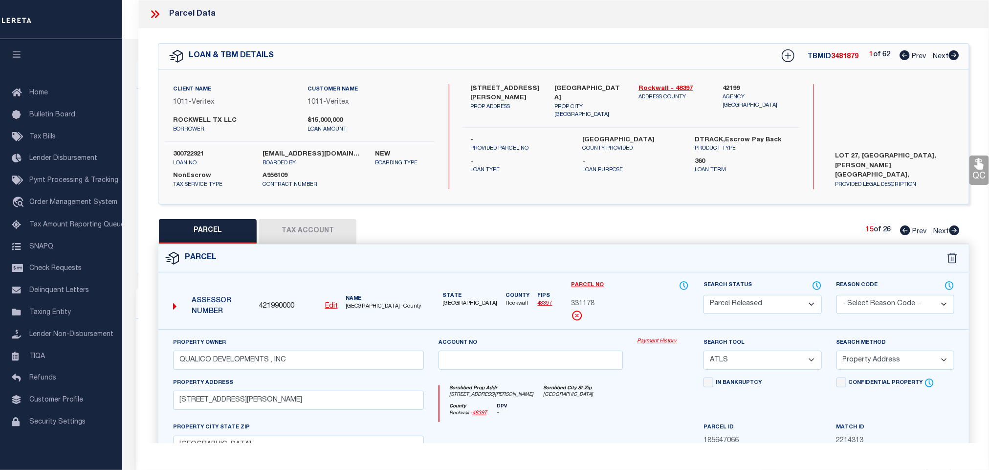
click at [903, 305] on select "- Select Reason Code - 099 - Other (Provide additional detail) ACT - Agency Cha…" at bounding box center [896, 304] width 118 height 19
click at [837, 296] on select "- Select Reason Code - 099 - Other (Provide additional detail) ACT - Agency Cha…" at bounding box center [896, 304] width 118 height 19
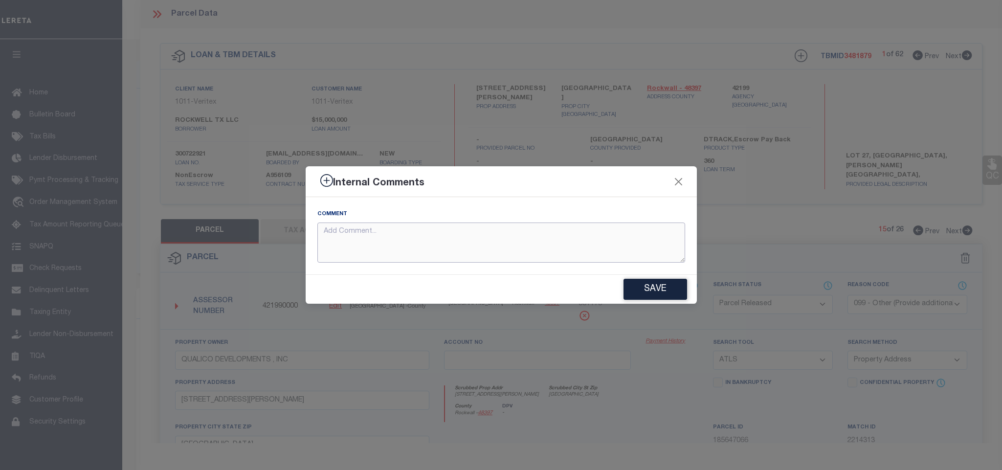
drag, startPoint x: 639, startPoint y: 237, endPoint x: 649, endPoint y: 237, distance: 10.3
click at [636, 237] on textarea at bounding box center [501, 243] width 368 height 41
paste textarea "Parcel number not needed for the Loan."
drag, startPoint x: 655, startPoint y: 288, endPoint x: 673, endPoint y: 279, distance: 20.6
click at [655, 289] on button "Save" at bounding box center [656, 289] width 64 height 21
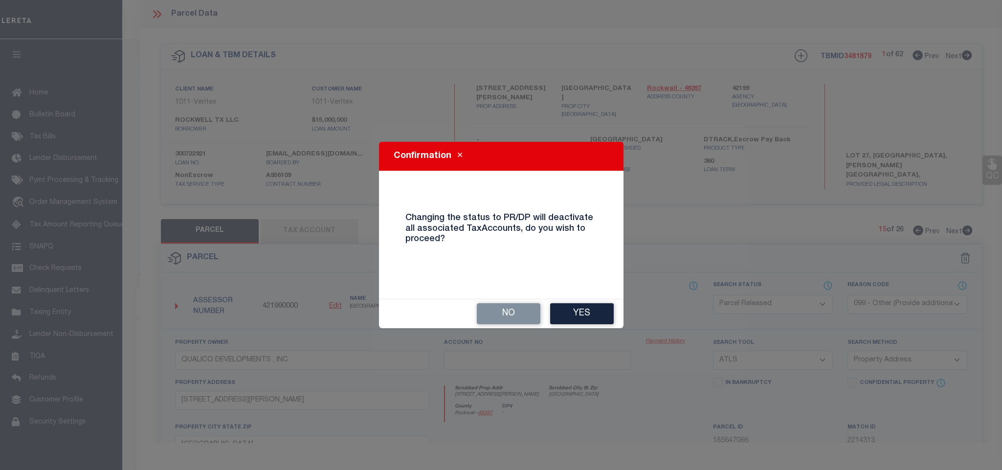
click at [587, 314] on button "Yes" at bounding box center [582, 313] width 64 height 21
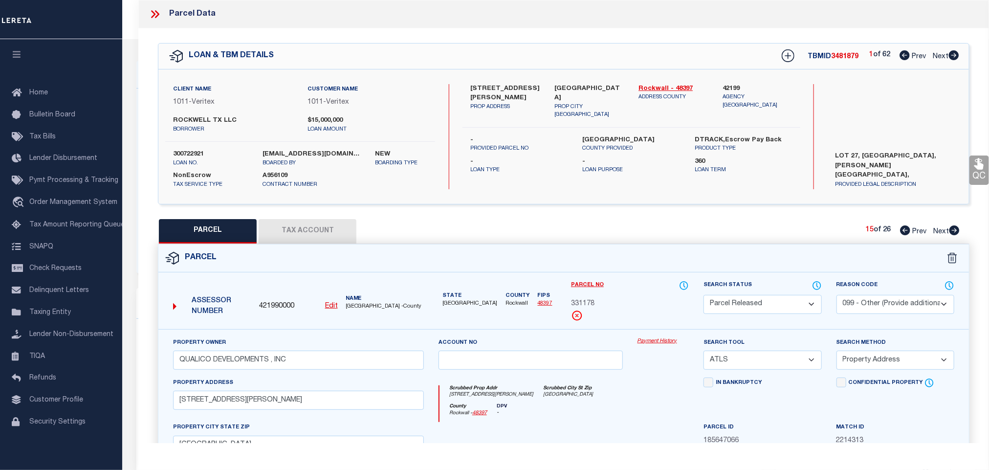
click at [954, 234] on icon at bounding box center [955, 230] width 10 height 10
click at [763, 305] on select "Automated Search Bad Parcel Complete Duplicate Parcel High Dollar Reporting In …" at bounding box center [763, 304] width 118 height 19
click at [704, 296] on select "Automated Search Bad Parcel Complete Duplicate Parcel High Dollar Reporting In …" at bounding box center [763, 304] width 118 height 19
click at [891, 305] on select "- Select Reason Code - 099 - Other (Provide additional detail) ACT - Agency Cha…" at bounding box center [896, 304] width 118 height 19
click at [837, 296] on select "- Select Reason Code - 099 - Other (Provide additional detail) ACT - Agency Cha…" at bounding box center [896, 304] width 118 height 19
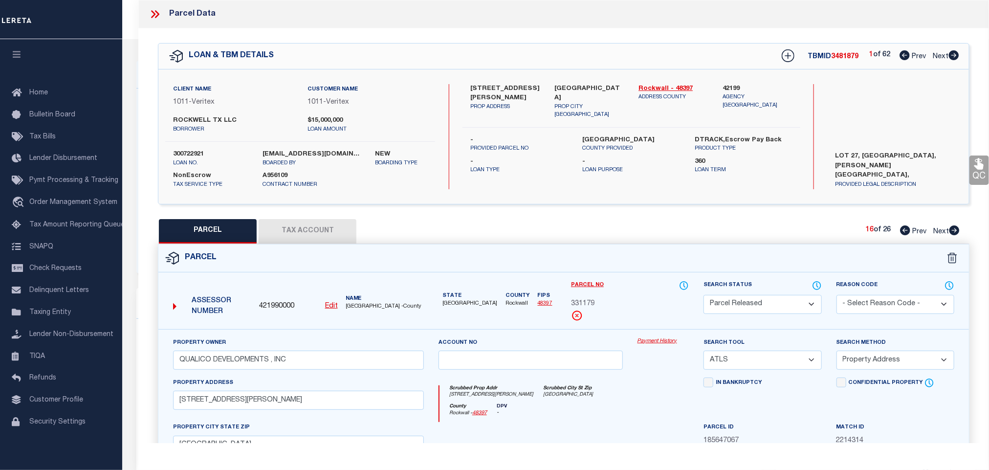
click at [899, 304] on select "- Select Reason Code - 099 - Other (Provide additional detail) ACT - Agency Cha…" at bounding box center [896, 304] width 118 height 19
click at [837, 296] on select "- Select Reason Code - 099 - Other (Provide additional detail) ACT - Agency Cha…" at bounding box center [896, 304] width 118 height 19
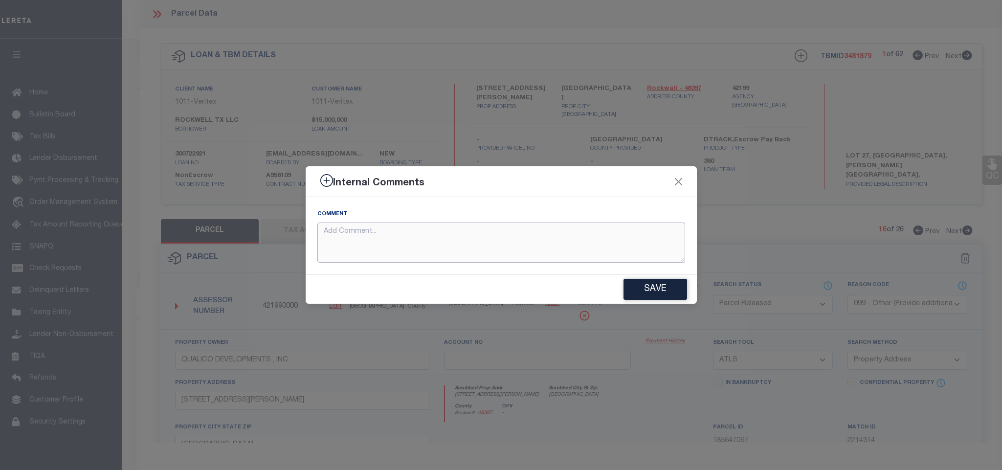
click at [594, 248] on textarea at bounding box center [501, 243] width 368 height 41
click at [593, 248] on textarea at bounding box center [501, 243] width 368 height 41
paste textarea "Parcel number not needed for the Loan."
drag, startPoint x: 665, startPoint y: 285, endPoint x: 753, endPoint y: 268, distance: 89.2
click at [671, 285] on button "Save" at bounding box center [656, 289] width 64 height 21
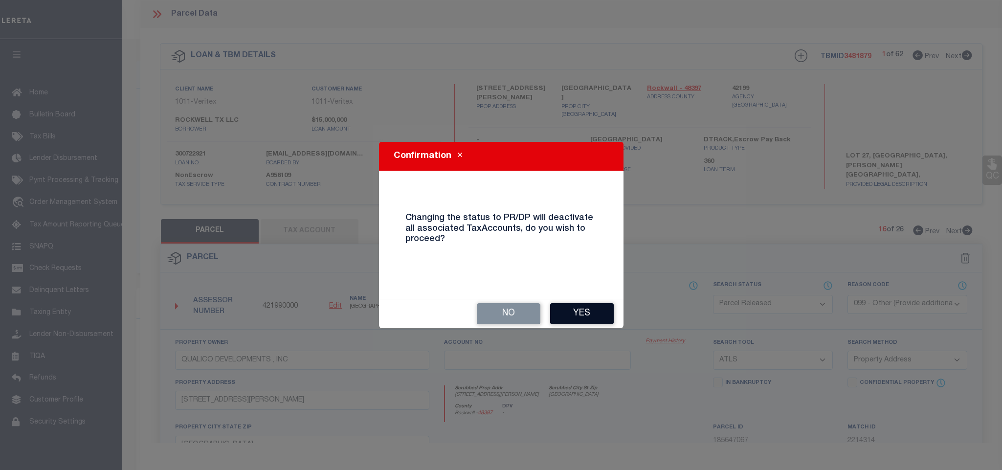
click at [598, 308] on button "Yes" at bounding box center [582, 313] width 64 height 21
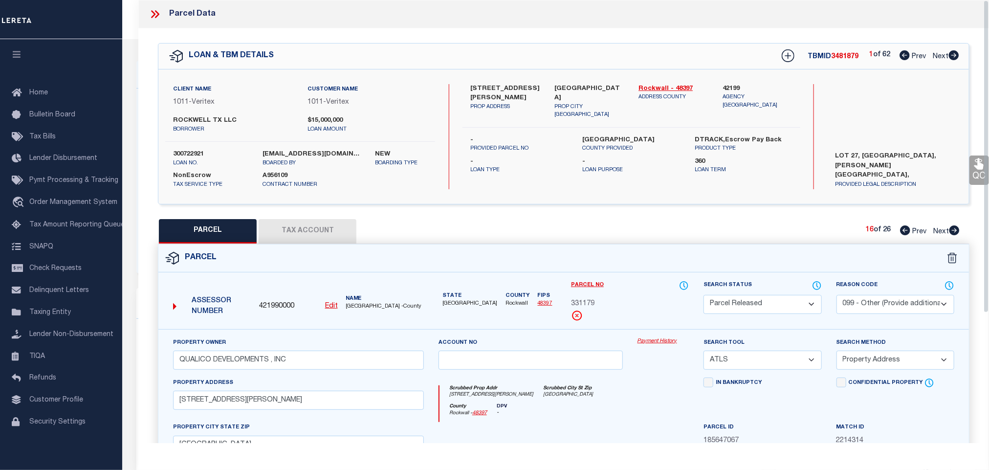
click at [954, 233] on icon at bounding box center [955, 230] width 10 height 10
click at [768, 308] on select "Automated Search Bad Parcel Complete Duplicate Parcel High Dollar Reporting In …" at bounding box center [763, 304] width 118 height 19
click at [704, 296] on select "Automated Search Bad Parcel Complete Duplicate Parcel High Dollar Reporting In …" at bounding box center [763, 304] width 118 height 19
click at [891, 305] on select "- Select Reason Code - 099 - Other (Provide additional detail) ACT - Agency Cha…" at bounding box center [896, 304] width 118 height 19
click at [837, 296] on select "- Select Reason Code - 099 - Other (Provide additional detail) ACT - Agency Cha…" at bounding box center [896, 304] width 118 height 19
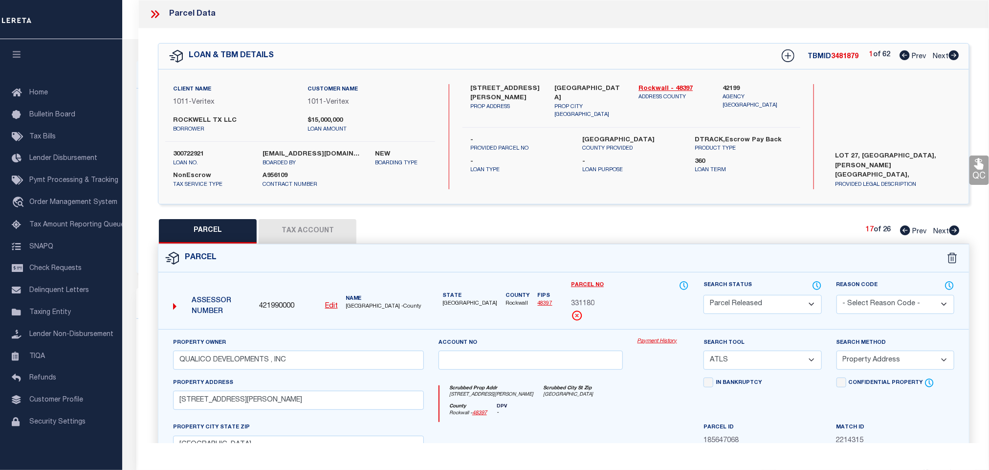
click at [897, 305] on select "- Select Reason Code - 099 - Other (Provide additional detail) ACT - Agency Cha…" at bounding box center [896, 304] width 118 height 19
click at [837, 296] on select "- Select Reason Code - 099 - Other (Provide additional detail) ACT - Agency Cha…" at bounding box center [896, 304] width 118 height 19
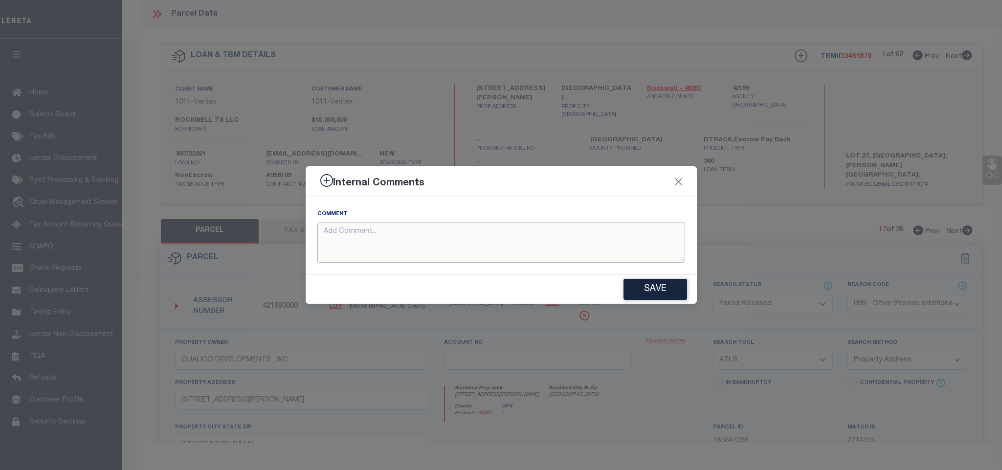
click at [589, 239] on textarea at bounding box center [501, 243] width 368 height 41
paste textarea "Parcel number not needed for the Loan."
click at [653, 291] on button "Save" at bounding box center [656, 289] width 64 height 21
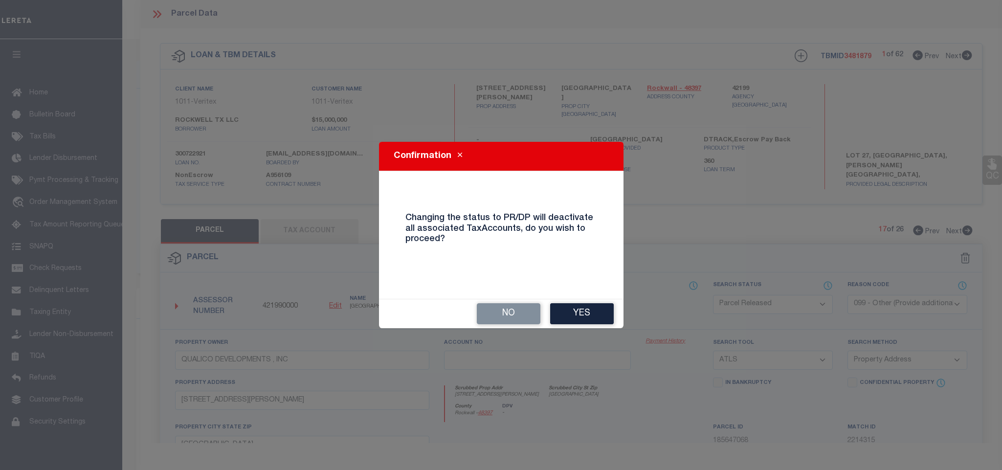
drag, startPoint x: 602, startPoint y: 307, endPoint x: 669, endPoint y: 291, distance: 68.9
click at [602, 308] on button "Yes" at bounding box center [582, 313] width 64 height 21
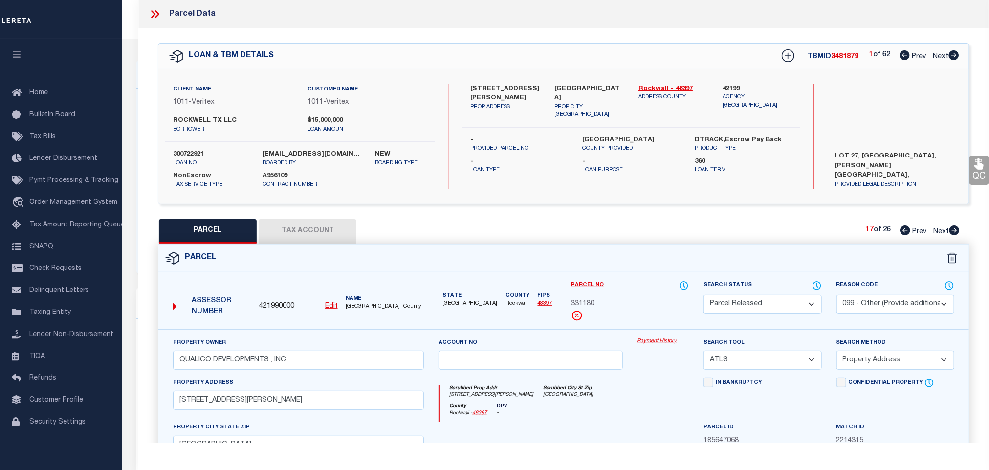
click at [956, 232] on icon at bounding box center [954, 230] width 11 height 10
click at [789, 304] on select "Automated Search Bad Parcel Complete Duplicate Parcel High Dollar Reporting In …" at bounding box center [763, 304] width 118 height 19
click at [704, 296] on select "Automated Search Bad Parcel Complete Duplicate Parcel High Dollar Reporting In …" at bounding box center [763, 304] width 118 height 19
click at [888, 310] on select "- Select Reason Code - 099 - Other (Provide additional detail) ACT - Agency Cha…" at bounding box center [896, 304] width 118 height 19
click at [837, 296] on select "- Select Reason Code - 099 - Other (Provide additional detail) ACT - Agency Cha…" at bounding box center [896, 304] width 118 height 19
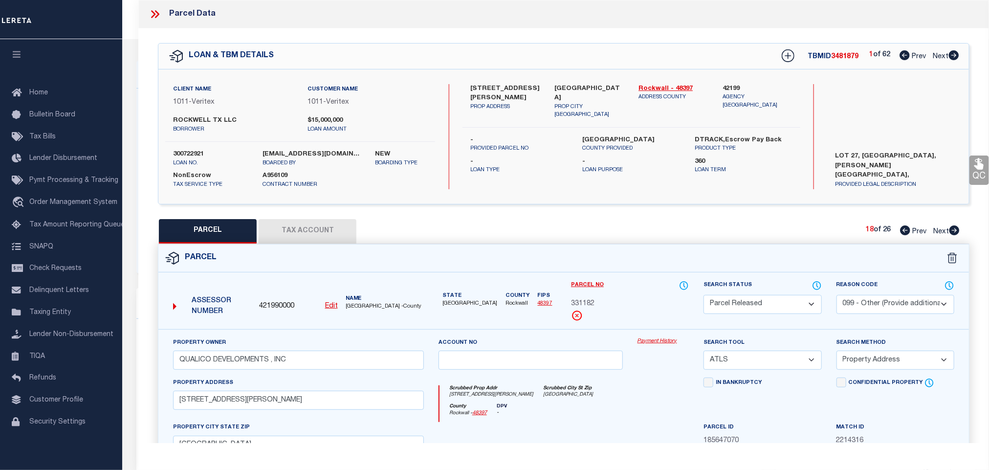
click at [880, 302] on select "- Select Reason Code - 099 - Other (Provide additional detail) ACT - Agency Cha…" at bounding box center [896, 304] width 118 height 19
click at [837, 296] on select "- Select Reason Code - 099 - Other (Provide additional detail) ACT - Agency Cha…" at bounding box center [896, 304] width 118 height 19
click at [891, 303] on select "- Select Reason Code - 099 - Other (Provide additional detail) ACT - Agency Cha…" at bounding box center [896, 304] width 118 height 19
click at [837, 296] on select "- Select Reason Code - 099 - Other (Provide additional detail) ACT - Agency Cha…" at bounding box center [896, 304] width 118 height 19
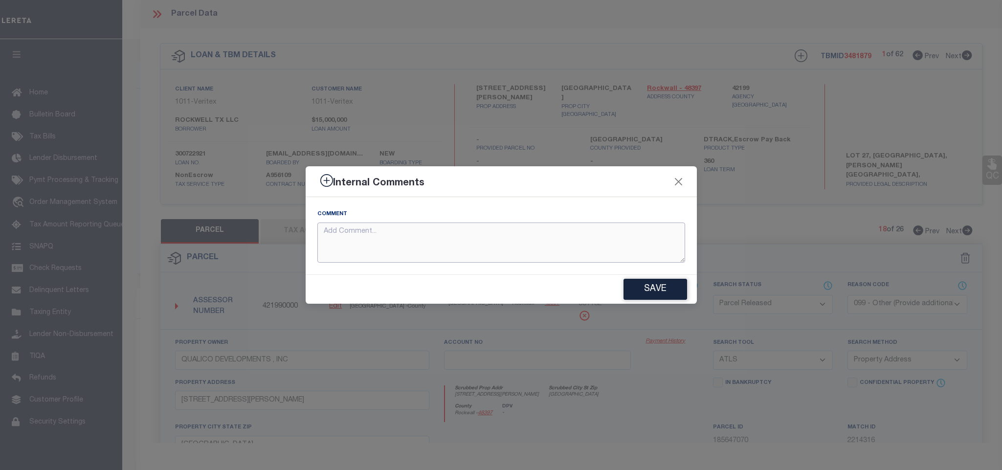
click at [621, 244] on textarea at bounding box center [501, 243] width 368 height 41
paste textarea "Parcel number not needed for the Loan."
click at [660, 282] on button "Save" at bounding box center [656, 289] width 64 height 21
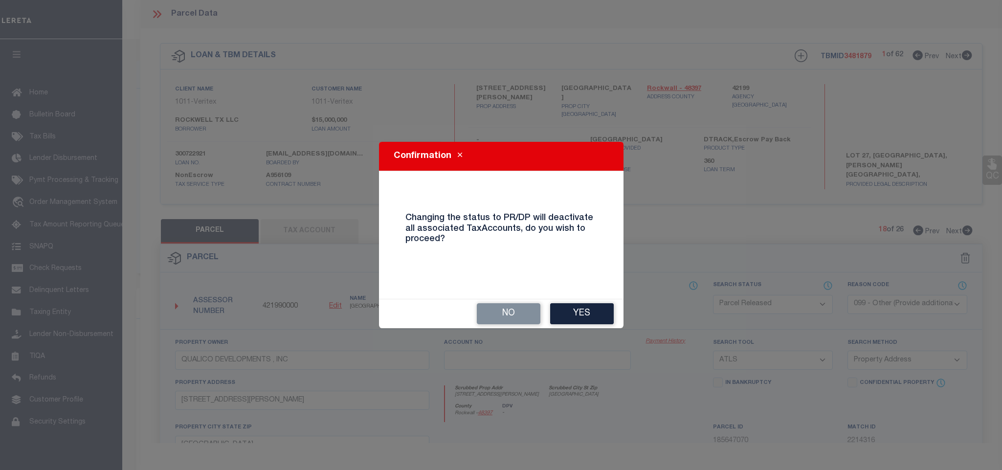
drag, startPoint x: 599, startPoint y: 310, endPoint x: 663, endPoint y: 284, distance: 69.6
click at [599, 310] on button "Yes" at bounding box center [582, 313] width 64 height 21
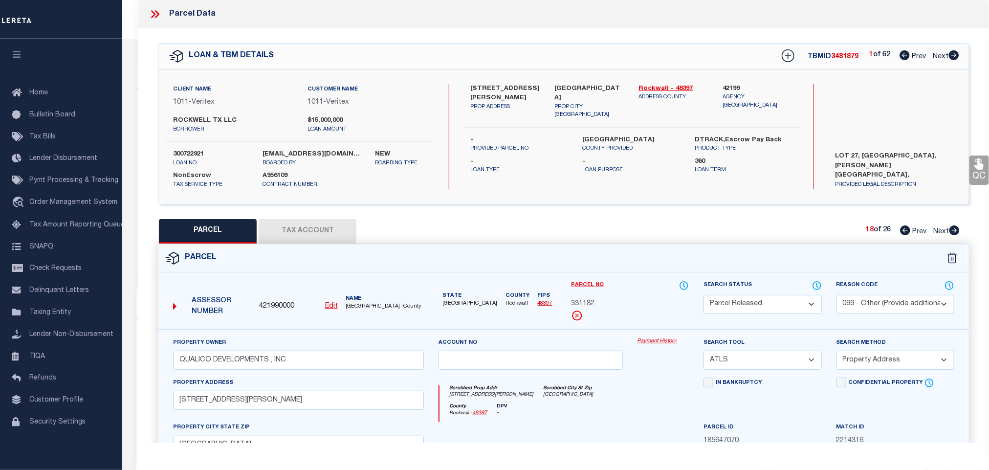
click at [951, 232] on icon at bounding box center [955, 230] width 10 height 10
click at [766, 304] on select "Automated Search Bad Parcel Complete Duplicate Parcel High Dollar Reporting In …" at bounding box center [763, 304] width 118 height 19
click at [704, 296] on select "Automated Search Bad Parcel Complete Duplicate Parcel High Dollar Reporting In …" at bounding box center [763, 304] width 118 height 19
click at [886, 304] on select "- Select Reason Code - 099 - Other (Provide additional detail) ACT - Agency Cha…" at bounding box center [896, 304] width 118 height 19
click at [837, 296] on select "- Select Reason Code - 099 - Other (Provide additional detail) ACT - Agency Cha…" at bounding box center [896, 304] width 118 height 19
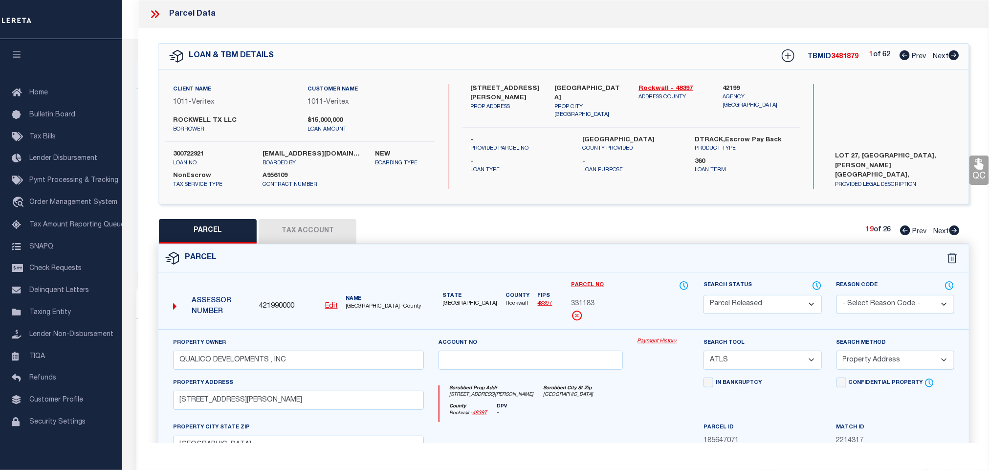
click at [873, 305] on select "- Select Reason Code - 099 - Other (Provide additional detail) ACT - Agency Cha…" at bounding box center [896, 304] width 118 height 19
click at [837, 296] on select "- Select Reason Code - 099 - Other (Provide additional detail) ACT - Agency Cha…" at bounding box center [896, 304] width 118 height 19
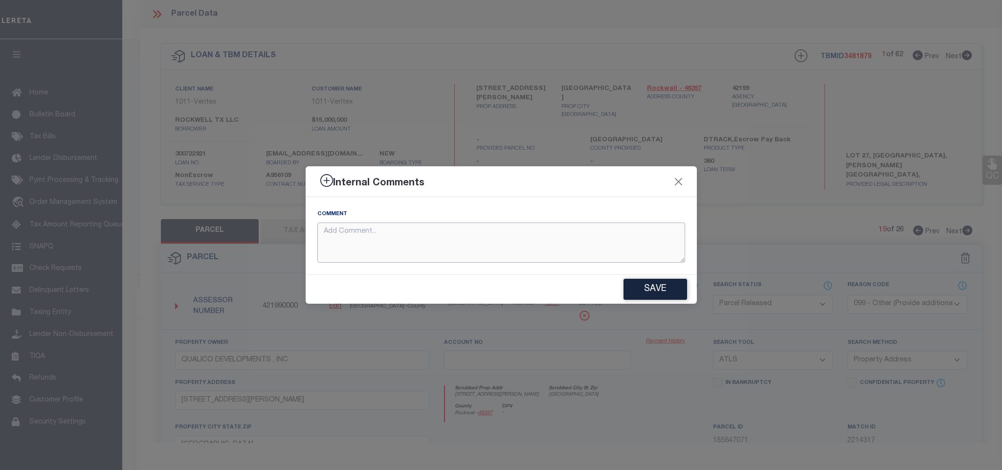
click at [590, 249] on textarea at bounding box center [501, 243] width 368 height 41
click at [587, 247] on textarea at bounding box center [501, 243] width 368 height 41
paste textarea "Parcel number not needed for the Loan."
click at [662, 295] on button "Save" at bounding box center [656, 289] width 64 height 21
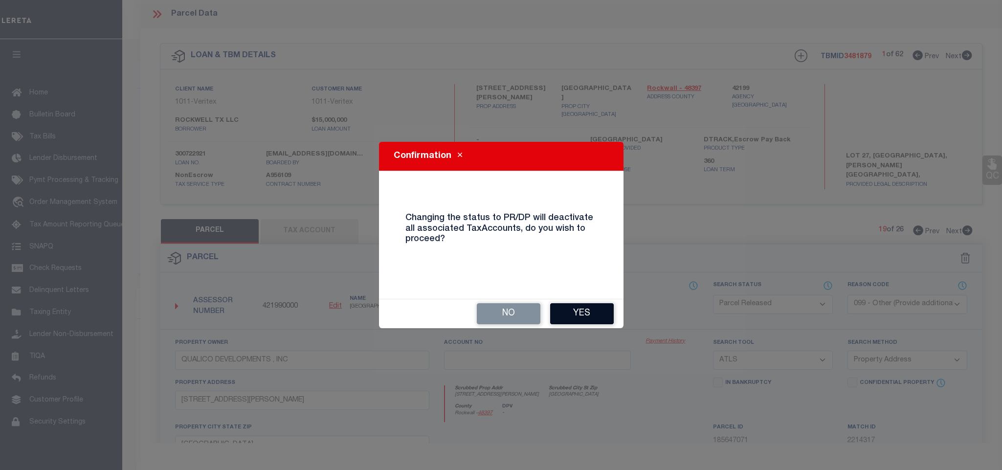
click at [599, 310] on button "Yes" at bounding box center [582, 313] width 64 height 21
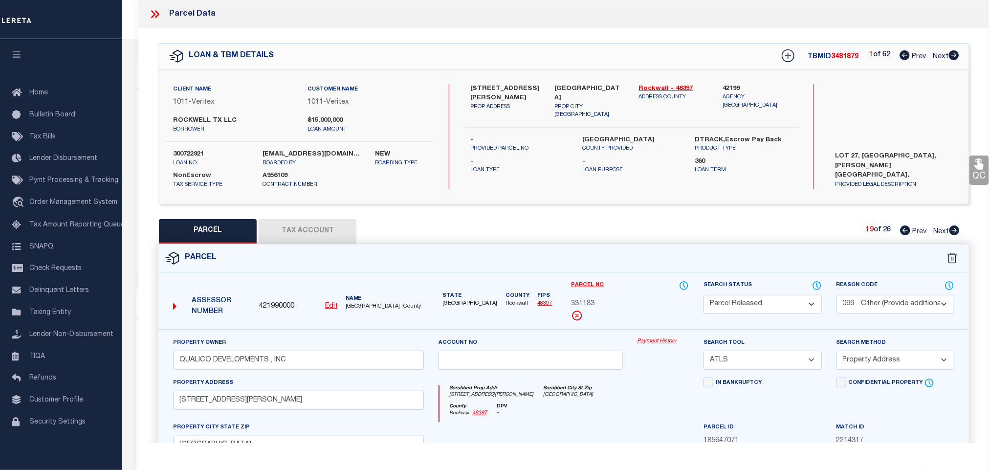
click at [954, 234] on icon at bounding box center [955, 230] width 10 height 10
click at [769, 303] on select "Automated Search Bad Parcel Complete Duplicate Parcel High Dollar Reporting In …" at bounding box center [763, 304] width 118 height 19
click at [704, 296] on select "Automated Search Bad Parcel Complete Duplicate Parcel High Dollar Reporting In …" at bounding box center [763, 304] width 118 height 19
click at [891, 307] on select "- Select Reason Code - 099 - Other (Provide additional detail) ACT - Agency Cha…" at bounding box center [896, 304] width 118 height 19
click at [837, 296] on select "- Select Reason Code - 099 - Other (Provide additional detail) ACT - Agency Cha…" at bounding box center [896, 304] width 118 height 19
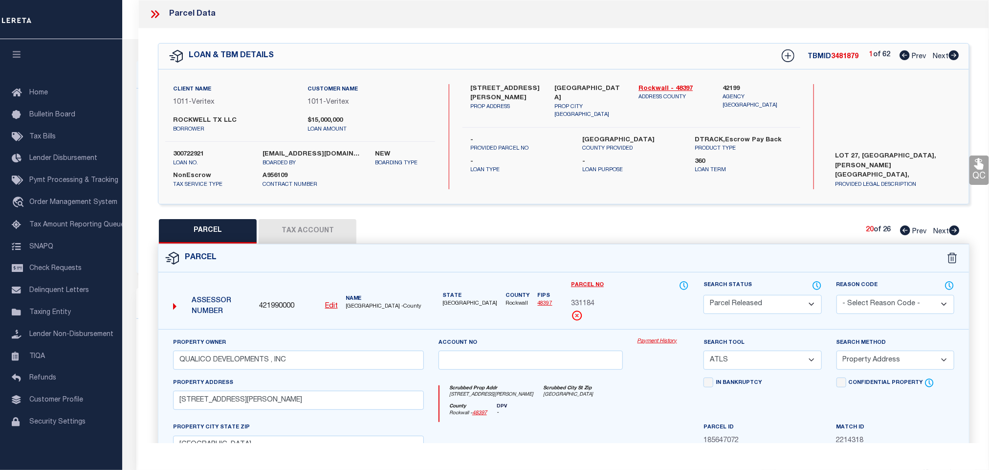
click at [894, 301] on select "- Select Reason Code - 099 - Other (Provide additional detail) ACT - Agency Cha…" at bounding box center [896, 304] width 118 height 19
click at [837, 296] on select "- Select Reason Code - 099 - Other (Provide additional detail) ACT - Agency Cha…" at bounding box center [896, 304] width 118 height 19
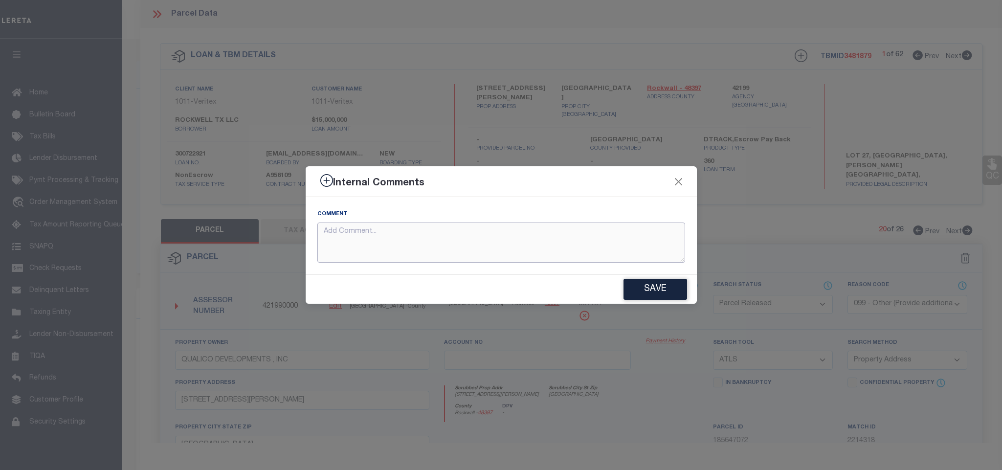
click at [619, 242] on textarea at bounding box center [501, 243] width 368 height 41
paste textarea "Parcel number not needed for the Loan."
click at [661, 288] on button "Save" at bounding box center [656, 289] width 64 height 21
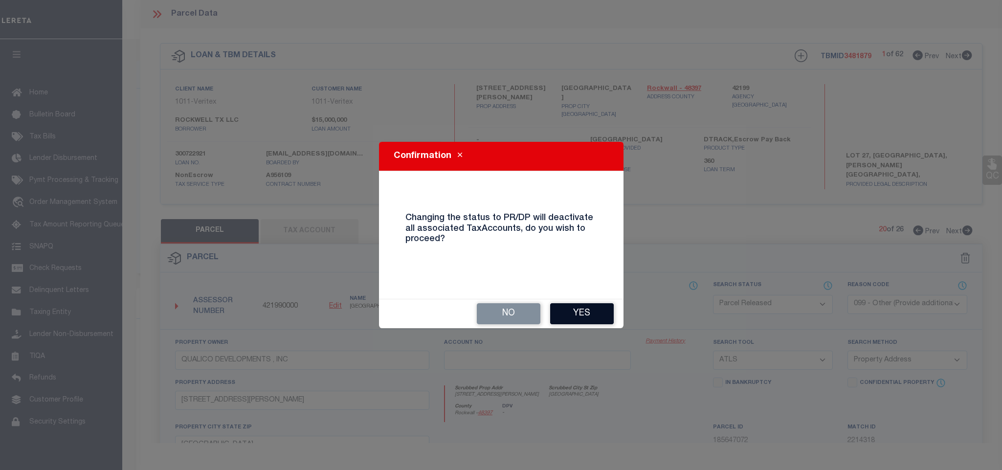
click at [606, 310] on button "Yes" at bounding box center [582, 313] width 64 height 21
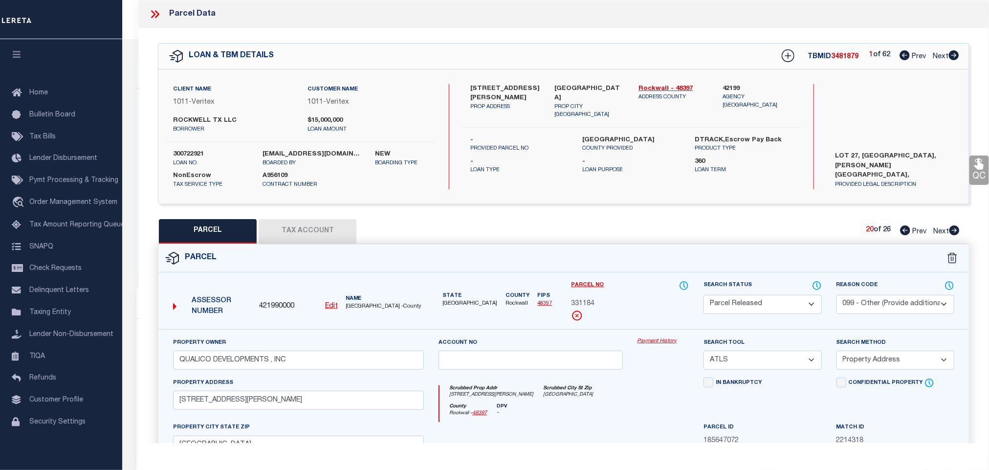
click at [952, 230] on icon at bounding box center [955, 230] width 10 height 10
click at [770, 304] on select "Automated Search Bad Parcel Complete Duplicate Parcel High Dollar Reporting In …" at bounding box center [763, 304] width 118 height 19
click at [704, 296] on select "Automated Search Bad Parcel Complete Duplicate Parcel High Dollar Reporting In …" at bounding box center [763, 304] width 118 height 19
click at [887, 310] on select "- Select Reason Code - 099 - Other (Provide additional detail) ACT - Agency Cha…" at bounding box center [896, 304] width 118 height 19
click at [837, 296] on select "- Select Reason Code - 099 - Other (Provide additional detail) ACT - Agency Cha…" at bounding box center [896, 304] width 118 height 19
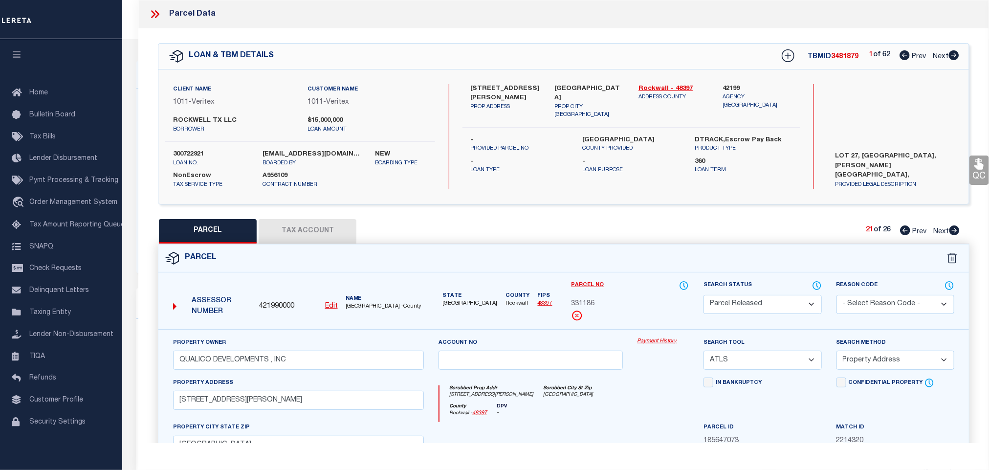
click at [899, 308] on select "- Select Reason Code - 099 - Other (Provide additional detail) ACT - Agency Cha…" at bounding box center [896, 304] width 118 height 19
click at [837, 296] on select "- Select Reason Code - 099 - Other (Provide additional detail) ACT - Agency Cha…" at bounding box center [896, 304] width 118 height 19
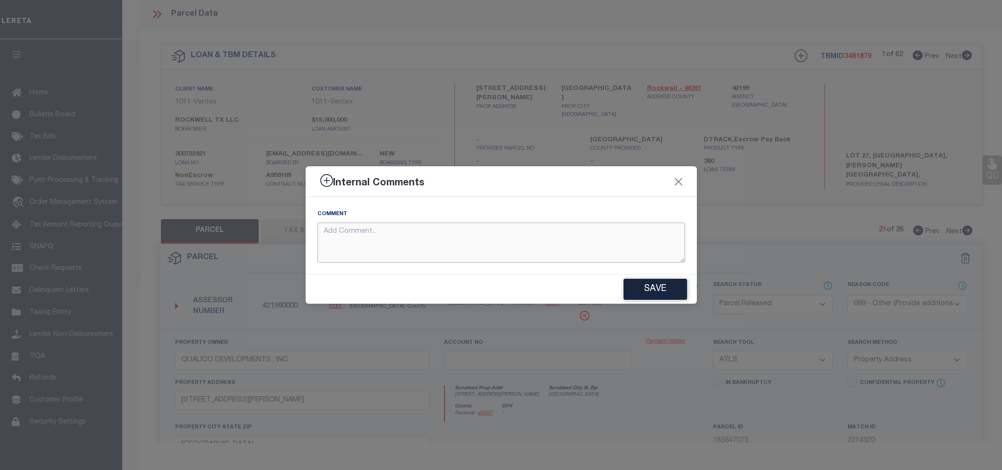
click at [557, 244] on textarea at bounding box center [501, 243] width 368 height 41
paste textarea "Parcel number not needed for the Loan."
click at [643, 289] on button "Save" at bounding box center [656, 289] width 64 height 21
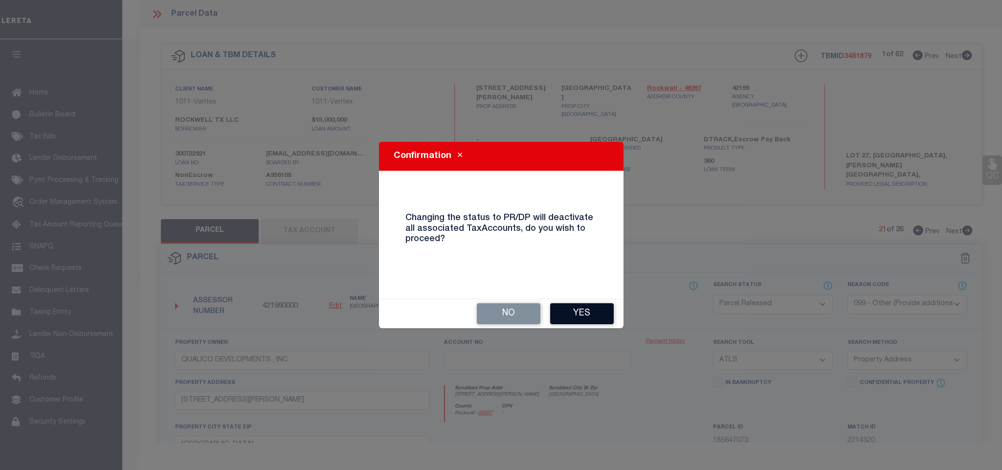
click at [589, 310] on button "Yes" at bounding box center [582, 313] width 64 height 21
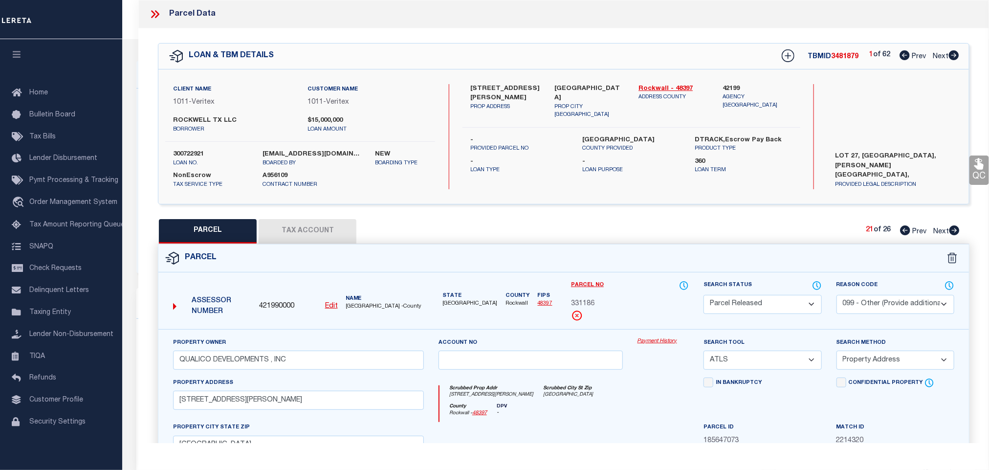
click at [951, 229] on icon at bounding box center [954, 230] width 11 height 10
click at [778, 313] on select "Automated Search Bad Parcel Complete Duplicate Parcel High Dollar Reporting In …" at bounding box center [763, 304] width 118 height 19
click at [704, 296] on select "Automated Search Bad Parcel Complete Duplicate Parcel High Dollar Reporting In …" at bounding box center [763, 304] width 118 height 19
click at [888, 312] on select "- Select Reason Code - 099 - Other (Provide additional detail) ACT - Agency Cha…" at bounding box center [896, 304] width 118 height 19
click at [837, 296] on select "- Select Reason Code - 099 - Other (Provide additional detail) ACT - Agency Cha…" at bounding box center [896, 304] width 118 height 19
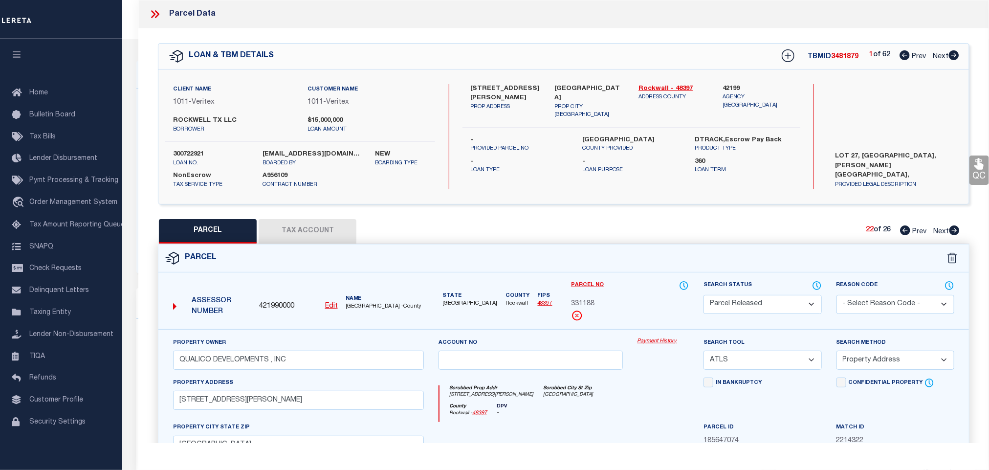
click at [902, 304] on select "- Select Reason Code - 099 - Other (Provide additional detail) ACT - Agency Cha…" at bounding box center [896, 304] width 118 height 19
click at [837, 296] on select "- Select Reason Code - 099 - Other (Provide additional detail) ACT - Agency Cha…" at bounding box center [896, 304] width 118 height 19
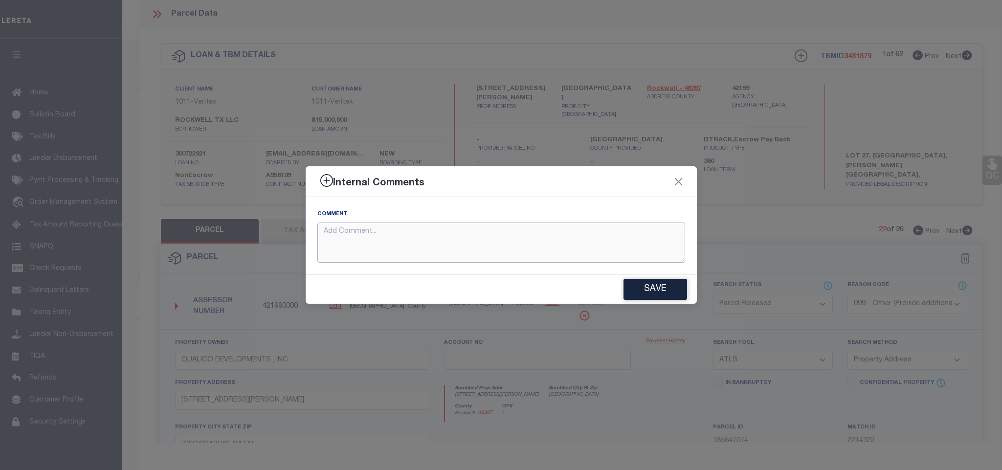
drag, startPoint x: 590, startPoint y: 228, endPoint x: 611, endPoint y: 232, distance: 20.9
click at [597, 230] on textarea at bounding box center [501, 243] width 368 height 41
paste textarea "Parcel number not needed for the Loan."
click at [640, 279] on div "Save" at bounding box center [501, 289] width 391 height 29
click at [670, 282] on button "Save" at bounding box center [656, 289] width 64 height 21
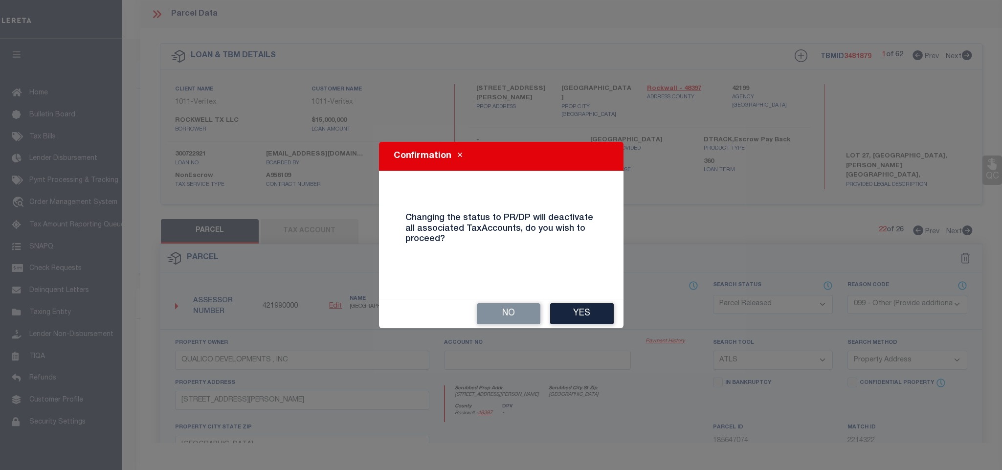
drag, startPoint x: 600, startPoint y: 306, endPoint x: 674, endPoint y: 292, distance: 75.0
click at [602, 306] on button "Yes" at bounding box center [582, 313] width 64 height 21
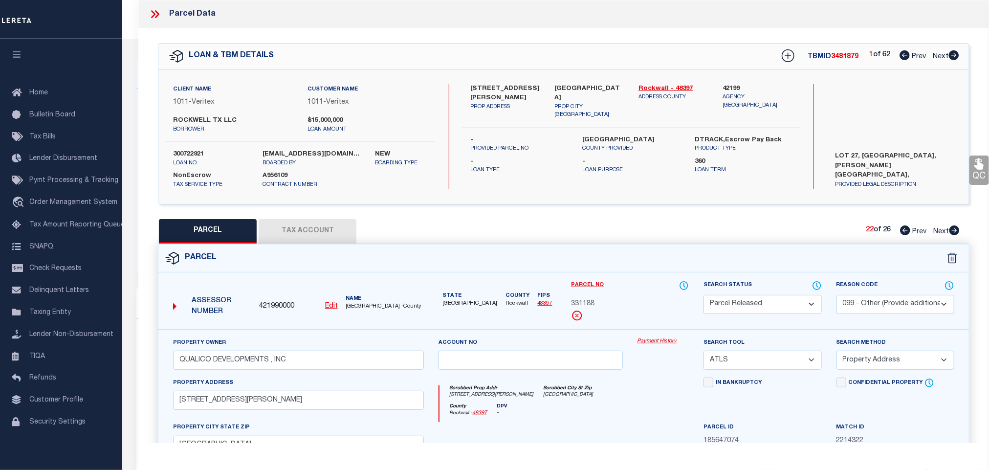
click at [951, 234] on icon at bounding box center [955, 230] width 10 height 10
click at [781, 295] on div "Search Status Automated Search Bad Parcel Complete Duplicate Parcel High Dollar…" at bounding box center [763, 297] width 118 height 34
click at [782, 304] on select "Automated Search Bad Parcel Complete Duplicate Parcel High Dollar Reporting In …" at bounding box center [763, 304] width 118 height 19
click at [704, 296] on select "Automated Search Bad Parcel Complete Duplicate Parcel High Dollar Reporting In …" at bounding box center [763, 304] width 118 height 19
click at [882, 305] on select "- Select Reason Code - 099 - Other (Provide additional detail) ACT - Agency Cha…" at bounding box center [896, 304] width 118 height 19
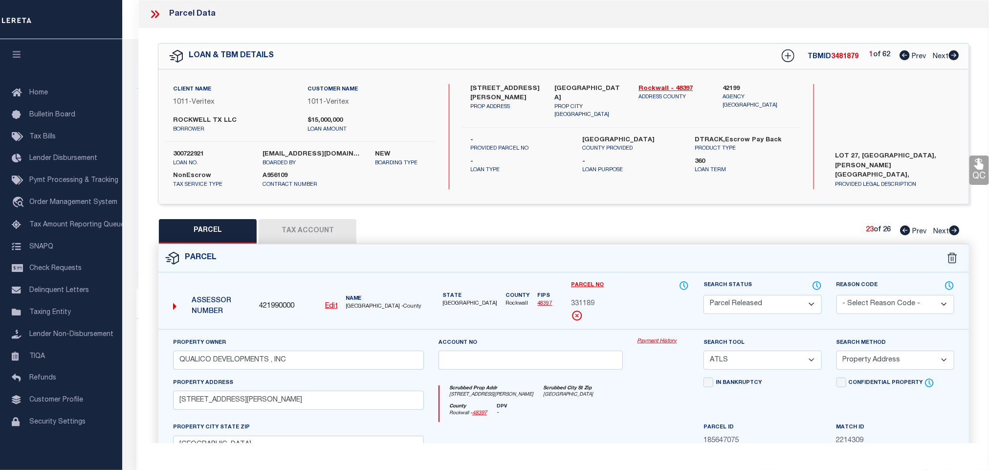
click at [837, 296] on select "- Select Reason Code - 099 - Other (Provide additional detail) ACT - Agency Cha…" at bounding box center [896, 304] width 118 height 19
click at [885, 303] on select "- Select Reason Code - 099 - Other (Provide additional detail) ACT - Agency Cha…" at bounding box center [896, 304] width 118 height 19
click at [837, 296] on select "- Select Reason Code - 099 - Other (Provide additional detail) ACT - Agency Cha…" at bounding box center [896, 304] width 118 height 19
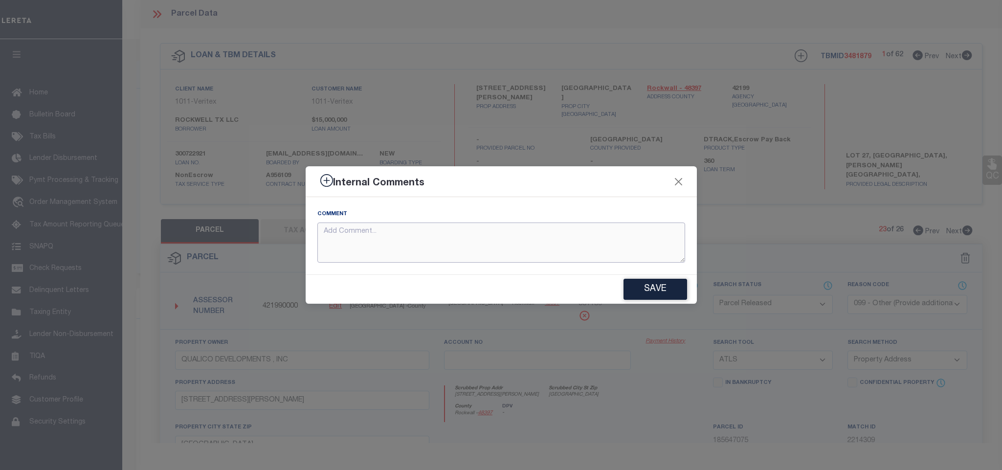
click at [627, 241] on textarea at bounding box center [501, 243] width 368 height 41
paste textarea "Parcel number not needed for the Loan."
click at [672, 293] on button "Save" at bounding box center [656, 289] width 64 height 21
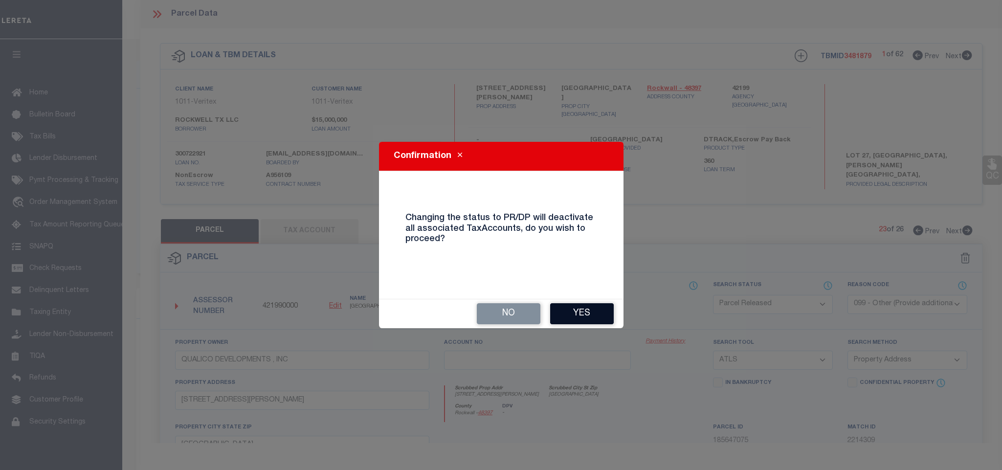
click at [590, 313] on button "Yes" at bounding box center [582, 313] width 64 height 21
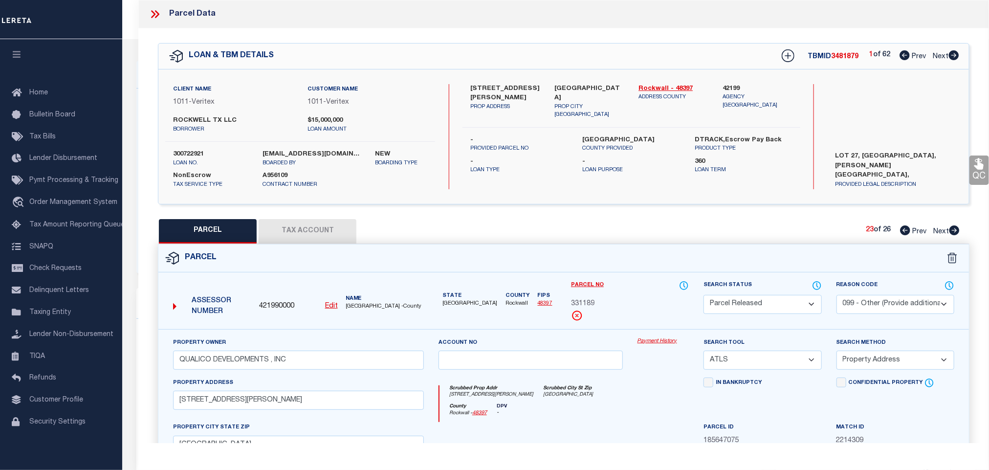
click at [954, 232] on icon at bounding box center [954, 230] width 11 height 10
click at [774, 302] on select "Automated Search Bad Parcel Complete Duplicate Parcel High Dollar Reporting In …" at bounding box center [763, 304] width 118 height 19
click at [704, 296] on select "Automated Search Bad Parcel Complete Duplicate Parcel High Dollar Reporting In …" at bounding box center [763, 304] width 118 height 19
click at [881, 304] on select "- Select Reason Code - 099 - Other (Provide additional detail) ACT - Agency Cha…" at bounding box center [896, 304] width 118 height 19
click at [837, 296] on select "- Select Reason Code - 099 - Other (Provide additional detail) ACT - Agency Cha…" at bounding box center [896, 304] width 118 height 19
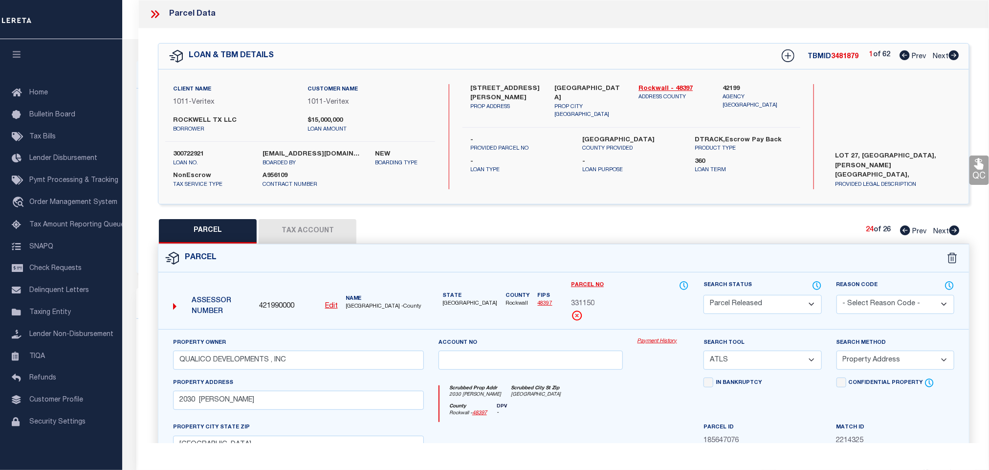
click at [879, 307] on select "- Select Reason Code - 099 - Other (Provide additional detail) ACT - Agency Cha…" at bounding box center [896, 304] width 118 height 19
click at [837, 296] on select "- Select Reason Code - 099 - Other (Provide additional detail) ACT - Agency Cha…" at bounding box center [896, 304] width 118 height 19
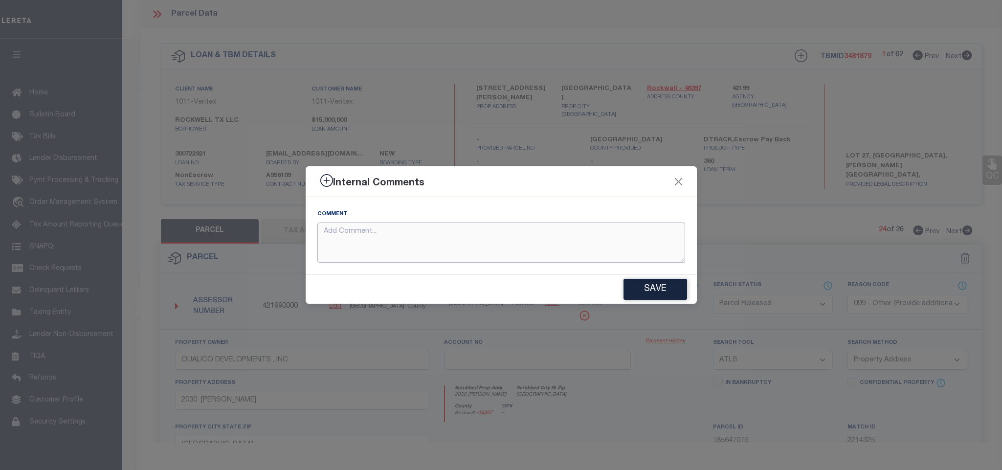
click at [618, 240] on textarea at bounding box center [501, 243] width 368 height 41
paste textarea "Parcel number not needed for the Loan."
click at [651, 291] on button "Save" at bounding box center [656, 289] width 64 height 21
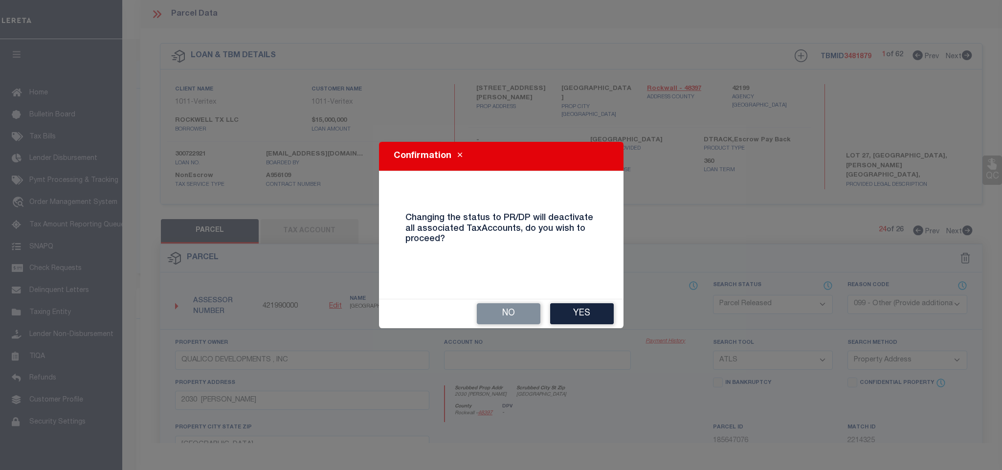
click at [599, 310] on button "Yes" at bounding box center [582, 313] width 64 height 21
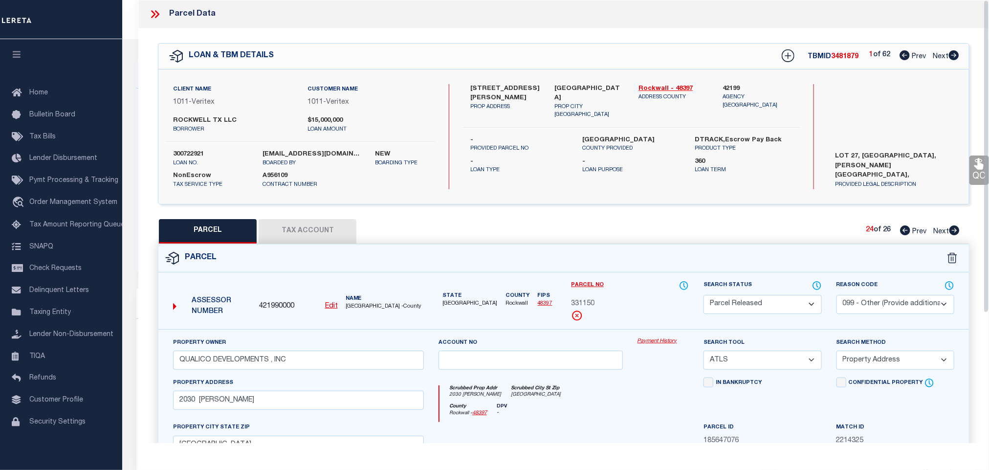
click at [797, 248] on div "Parcel" at bounding box center [563, 259] width 811 height 28
click at [951, 232] on icon at bounding box center [955, 230] width 10 height 10
click at [785, 303] on select "Automated Search Bad Parcel Complete Duplicate Parcel High Dollar Reporting In …" at bounding box center [763, 304] width 118 height 19
click at [704, 296] on select "Automated Search Bad Parcel Complete Duplicate Parcel High Dollar Reporting In …" at bounding box center [763, 304] width 118 height 19
click at [887, 305] on select "- Select Reason Code - 099 - Other (Provide additional detail) ACT - Agency Cha…" at bounding box center [896, 304] width 118 height 19
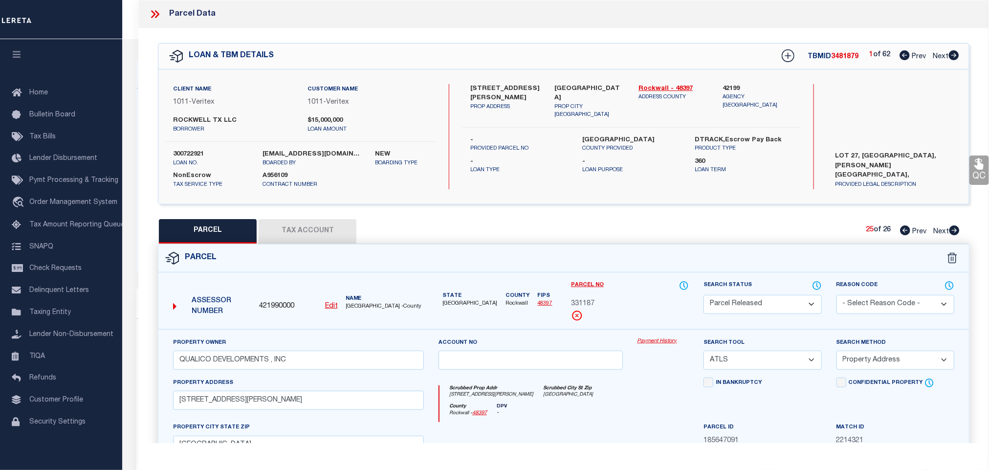
click at [837, 296] on select "- Select Reason Code - 099 - Other (Provide additional detail) ACT - Agency Cha…" at bounding box center [896, 304] width 118 height 19
drag, startPoint x: 880, startPoint y: 304, endPoint x: 881, endPoint y: 314, distance: 9.8
click at [880, 304] on select "- Select Reason Code - 099 - Other (Provide additional detail) ACT - Agency Cha…" at bounding box center [896, 304] width 118 height 19
click at [837, 296] on select "- Select Reason Code - 099 - Other (Provide additional detail) ACT - Agency Cha…" at bounding box center [896, 304] width 118 height 19
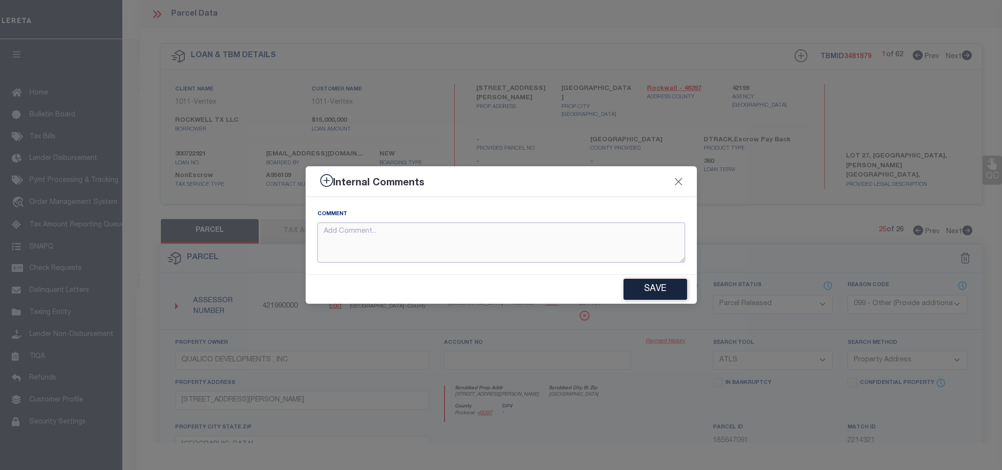
click at [509, 243] on textarea at bounding box center [501, 243] width 368 height 41
paste textarea "Parcel number not needed for the Loan."
click at [637, 284] on button "Save" at bounding box center [656, 289] width 64 height 21
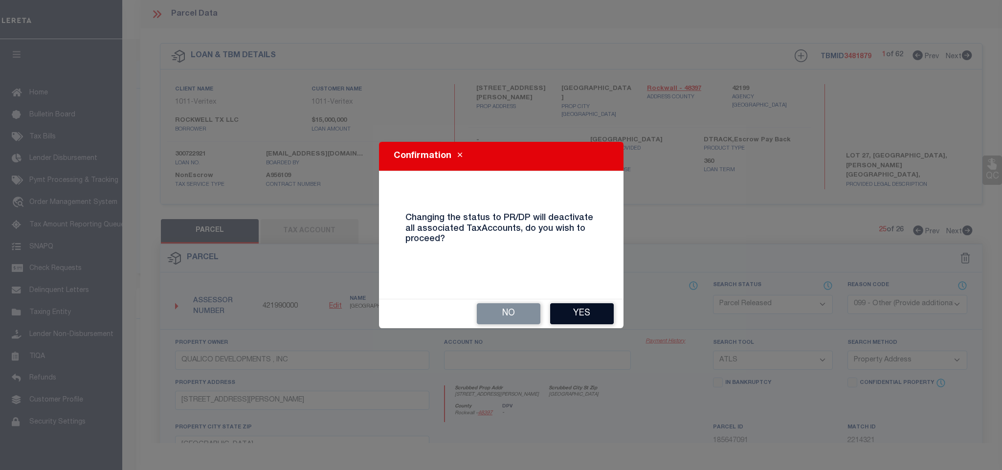
click at [586, 317] on button "Yes" at bounding box center [582, 313] width 64 height 21
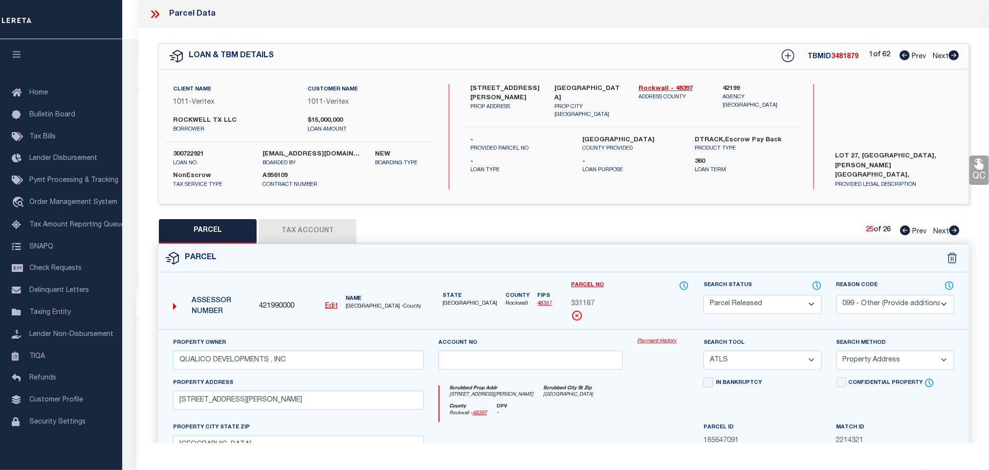
click at [955, 233] on icon at bounding box center [955, 230] width 10 height 10
click at [157, 15] on icon at bounding box center [155, 14] width 13 height 13
